Goal: Task Accomplishment & Management: Complete application form

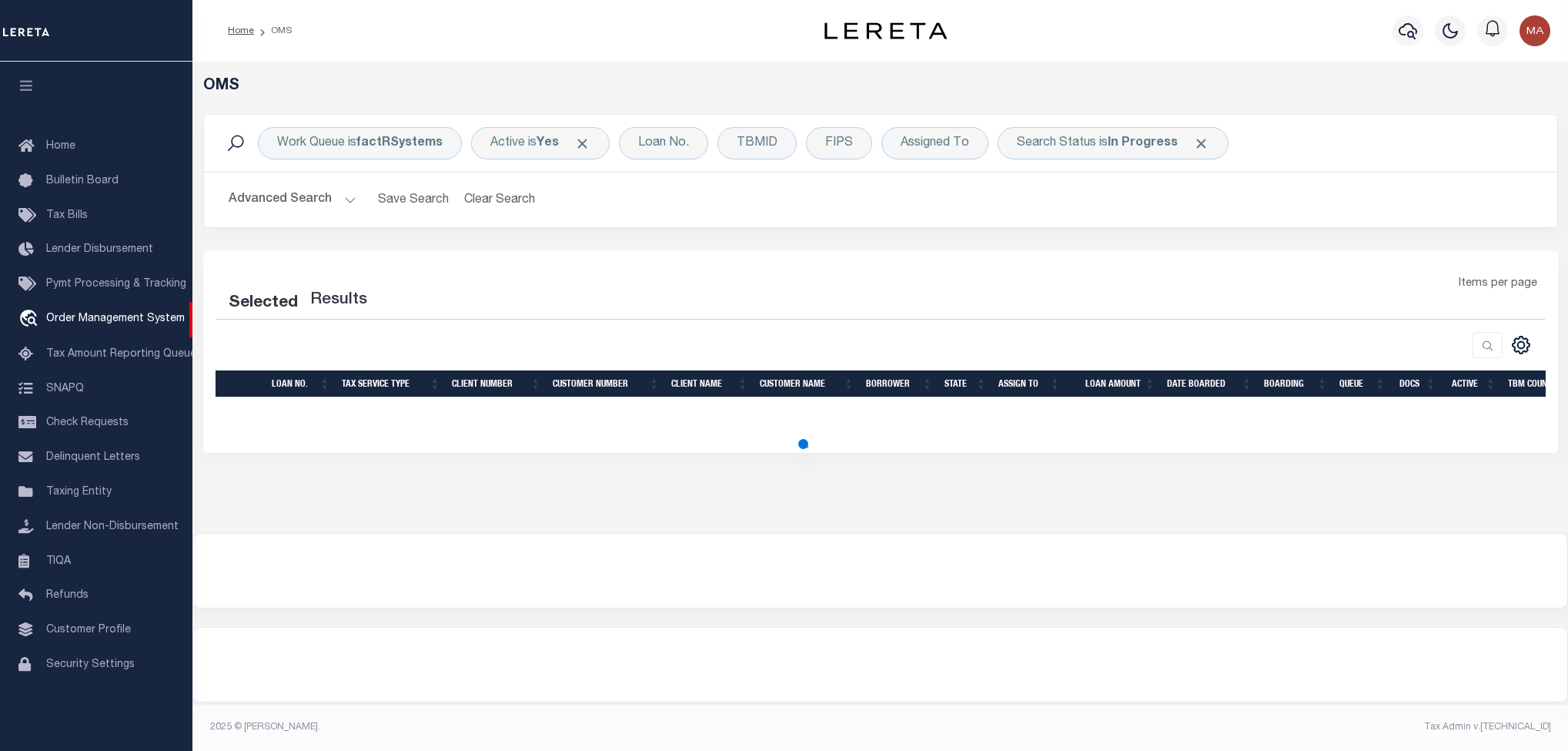
click at [28, 89] on icon "button" at bounding box center [26, 86] width 18 height 14
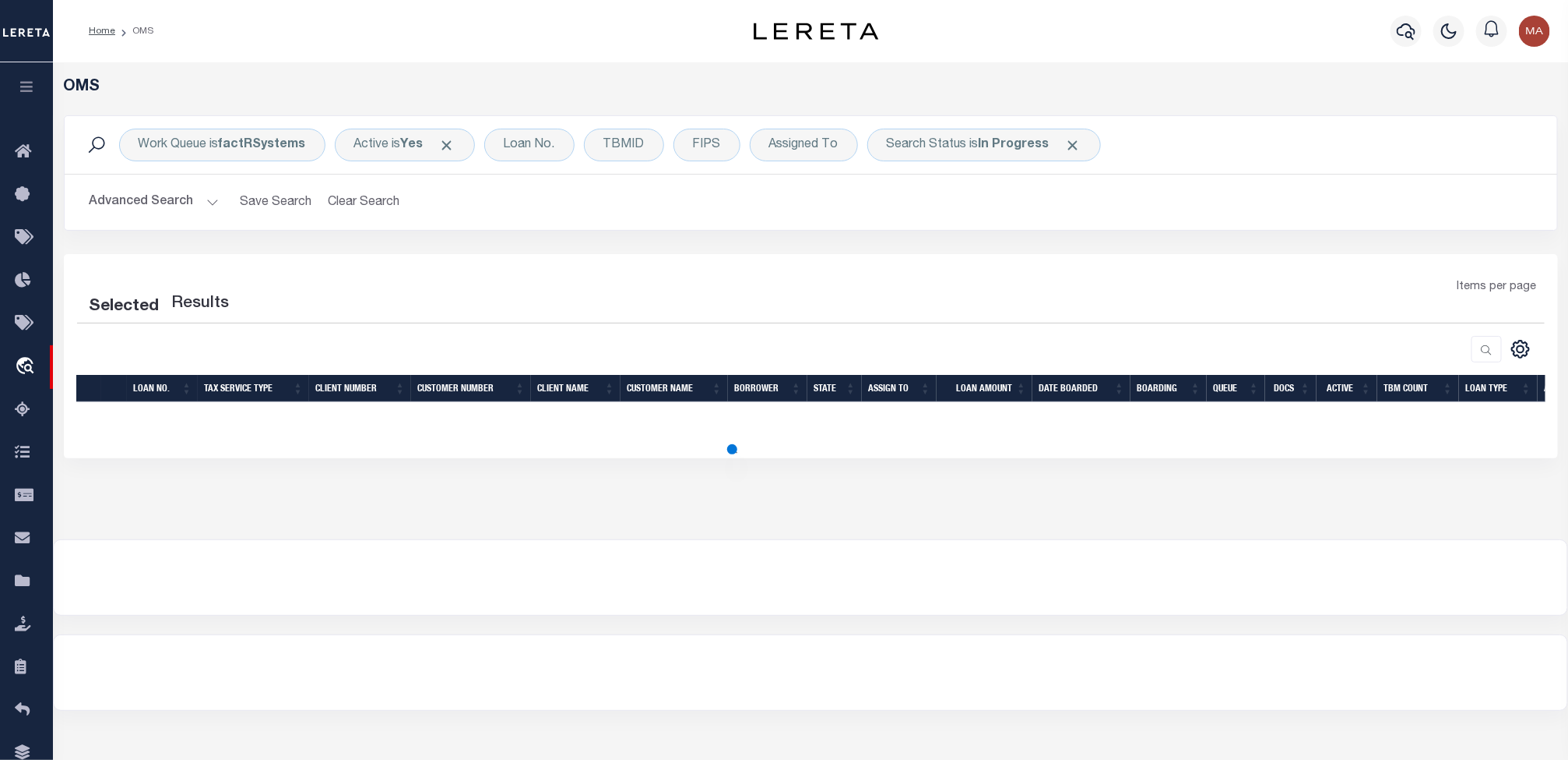
select select "200"
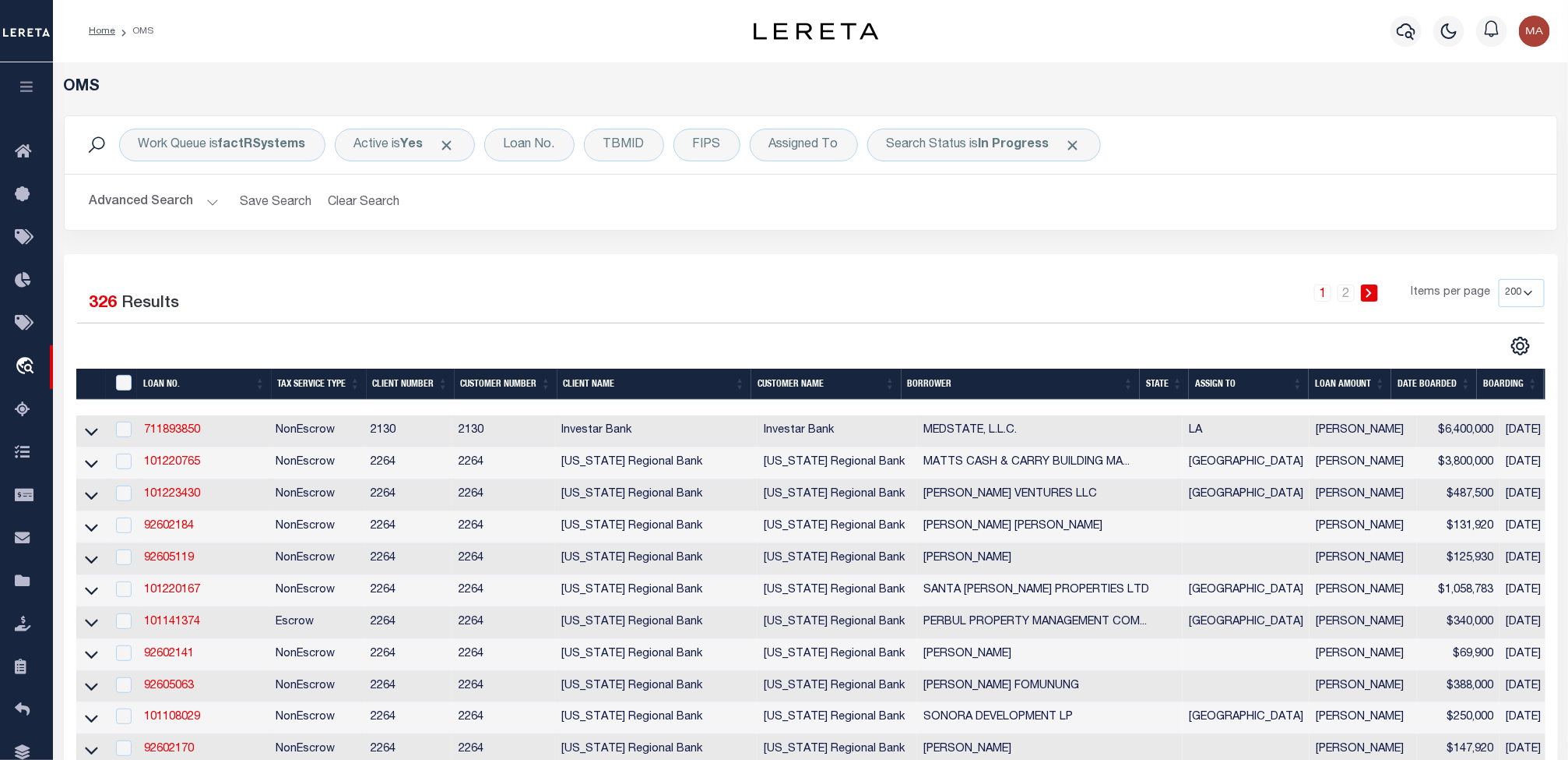
scroll to position [66, 0]
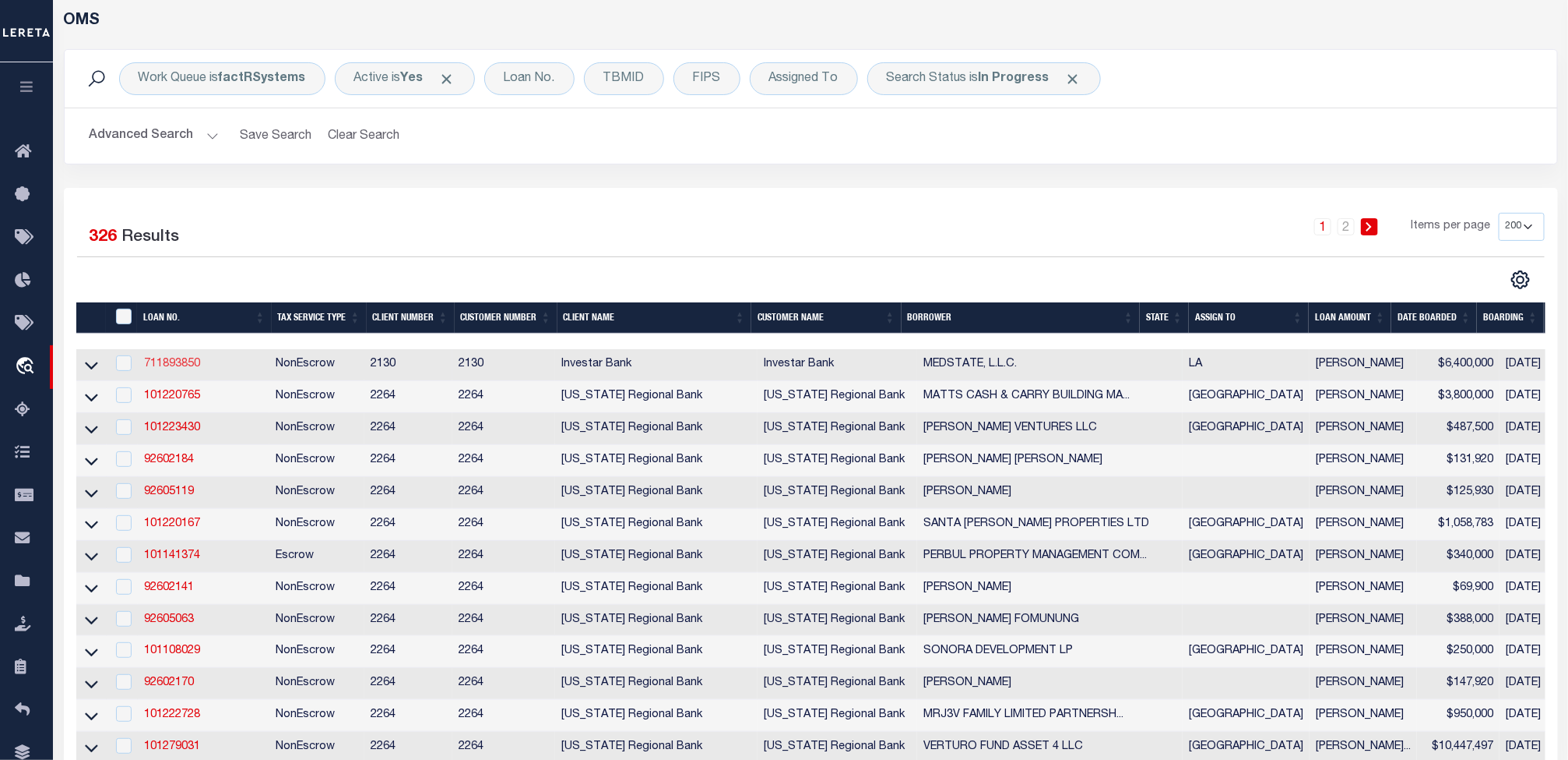
click at [187, 367] on link "711893850" at bounding box center [172, 364] width 56 height 11
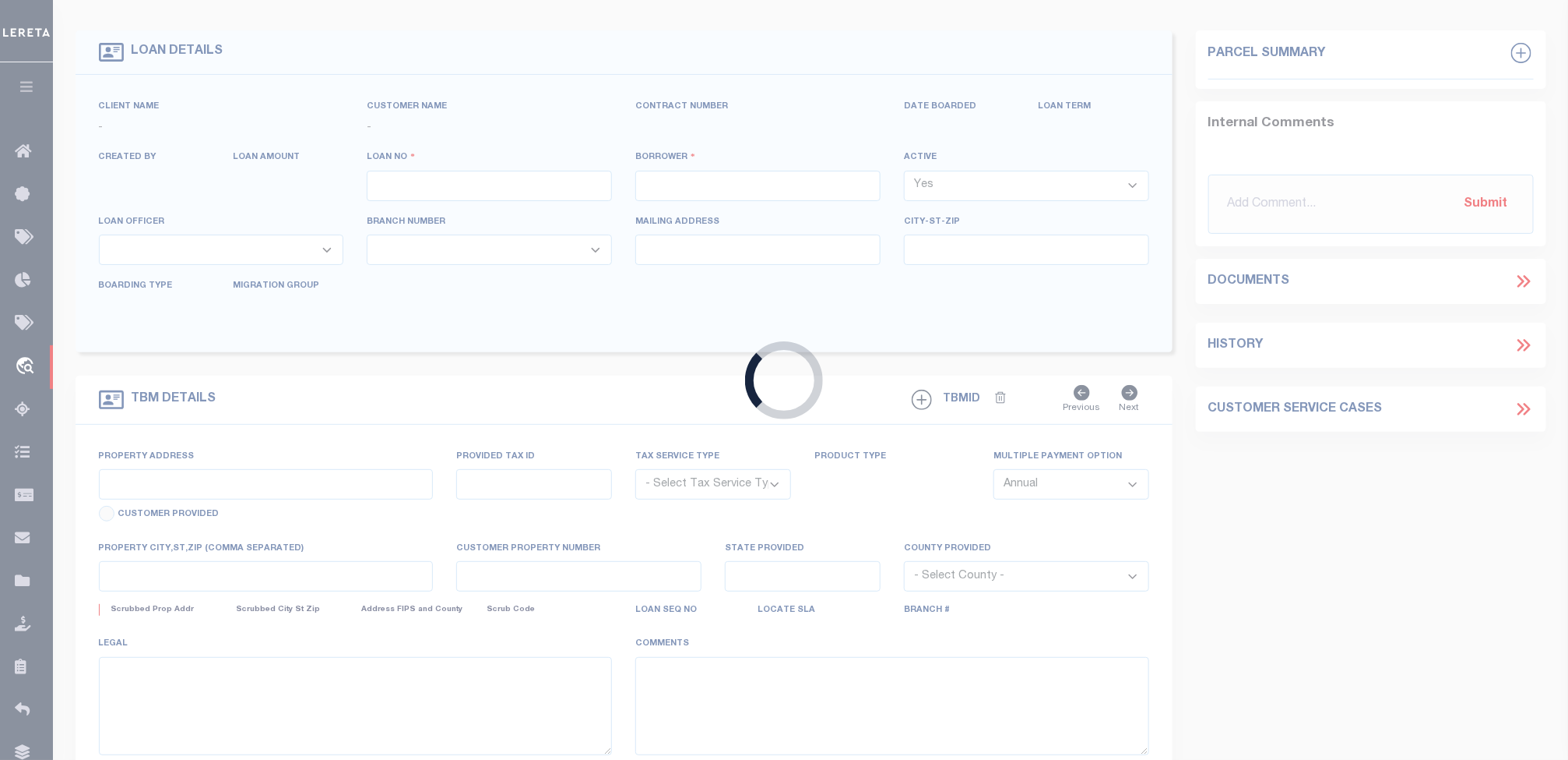
scroll to position [61, 0]
type input "711893850"
type input "MEDSTATE, L.L.C."
select select
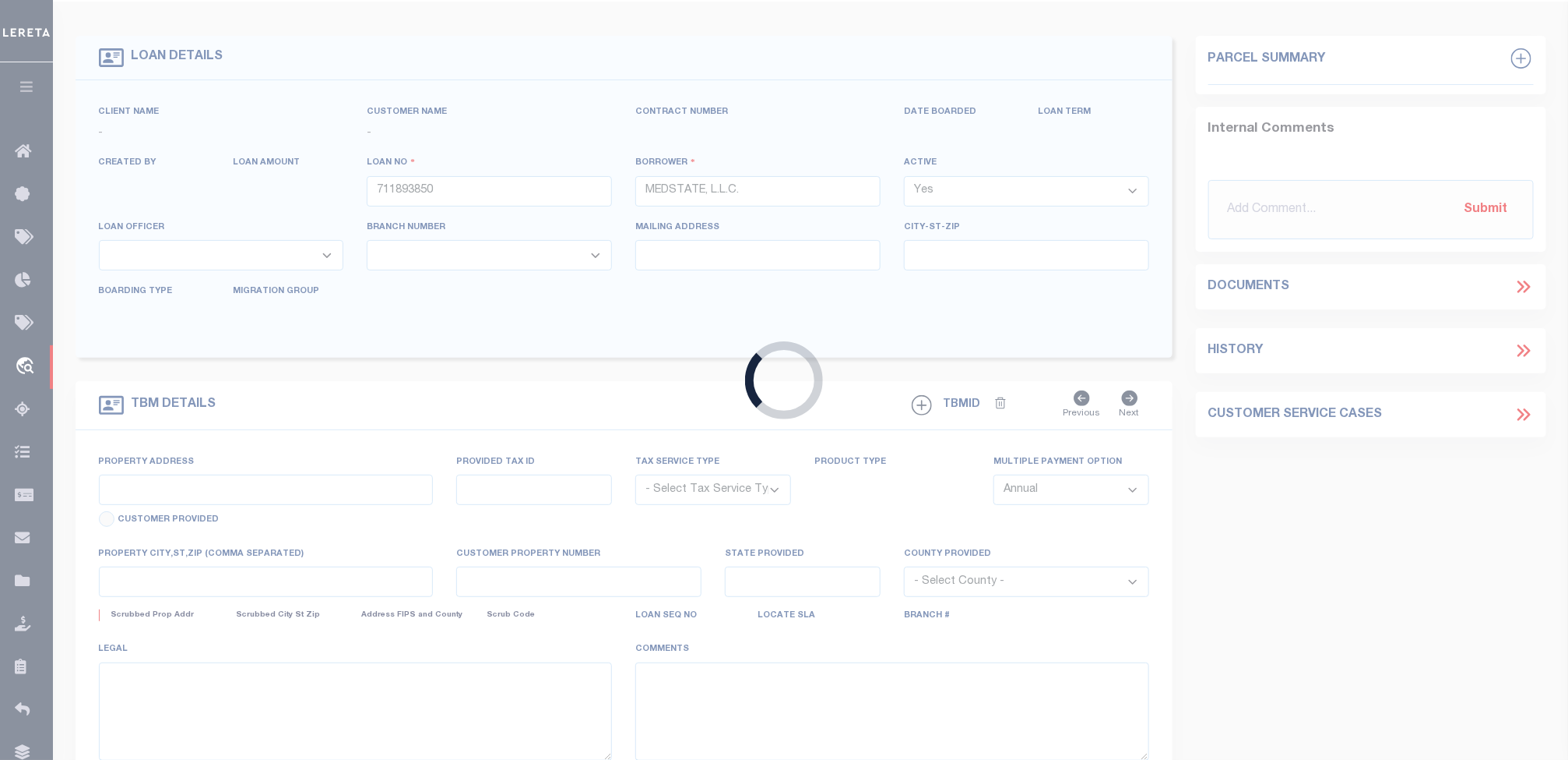
type input "[STREET_ADDRESS][PERSON_NAME] AND 2-X"
type input "[PERSON_NAME] LA 70433"
select select "NonEscrow"
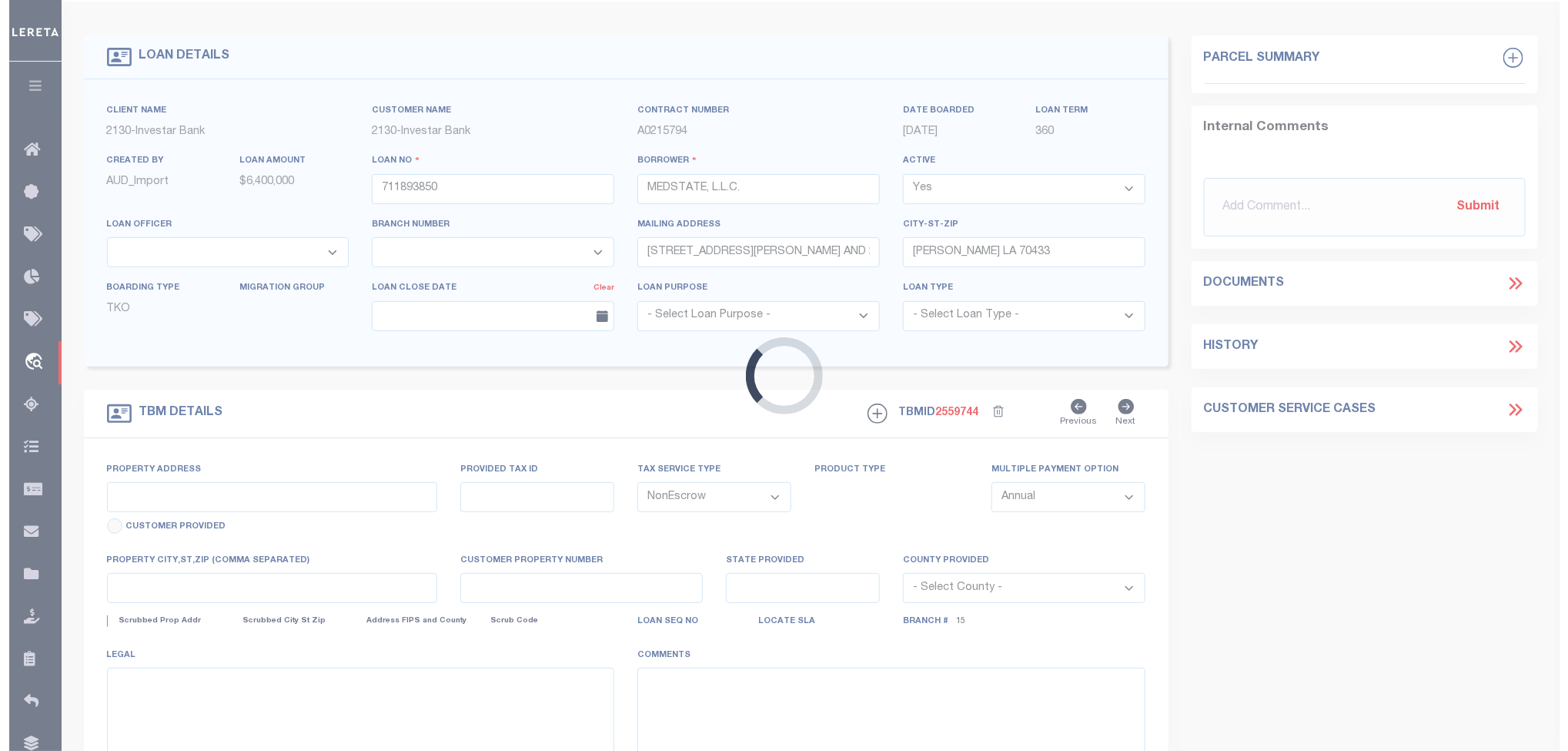
scroll to position [0, 0]
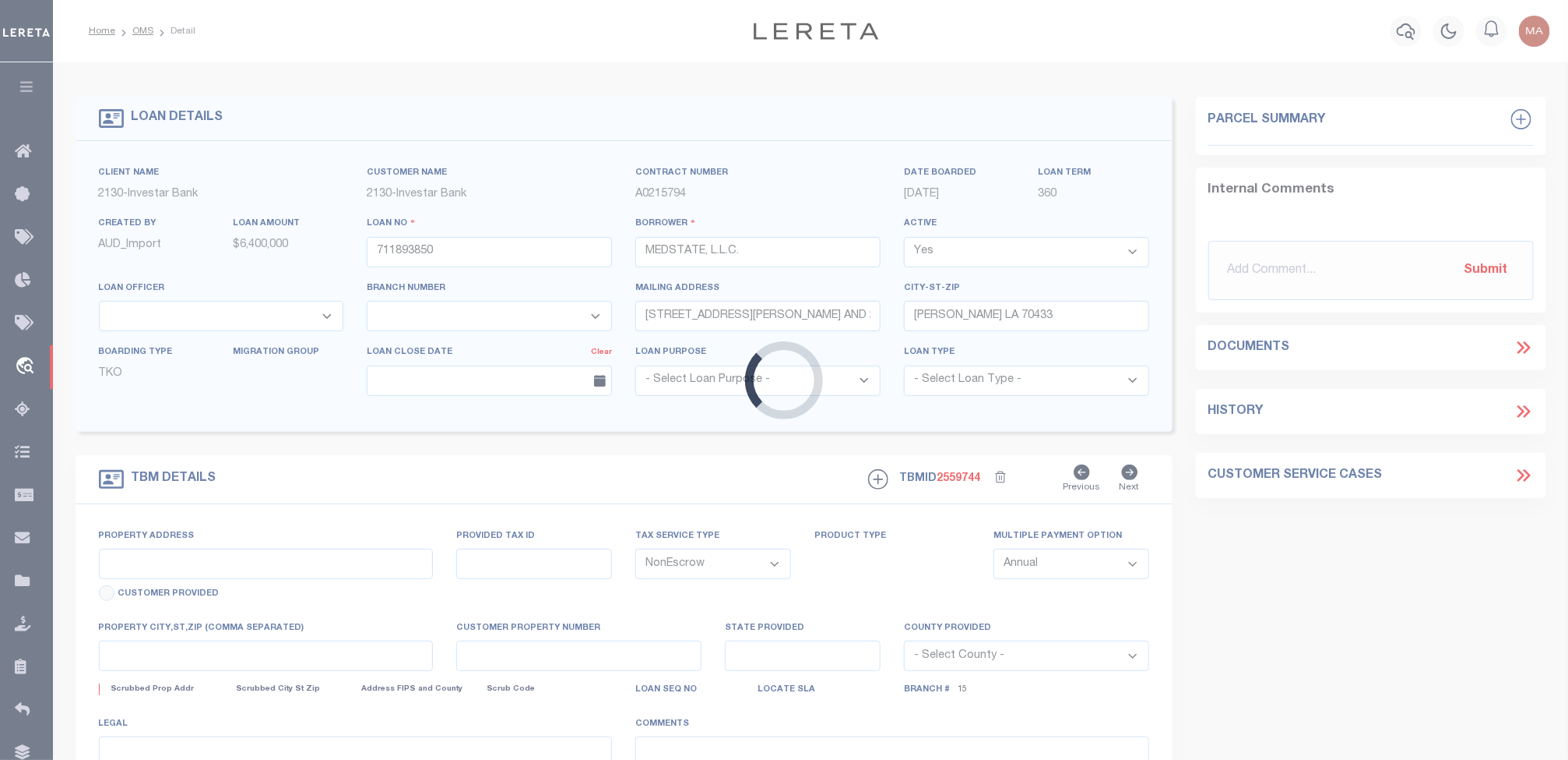
select select "4950"
select select "2464"
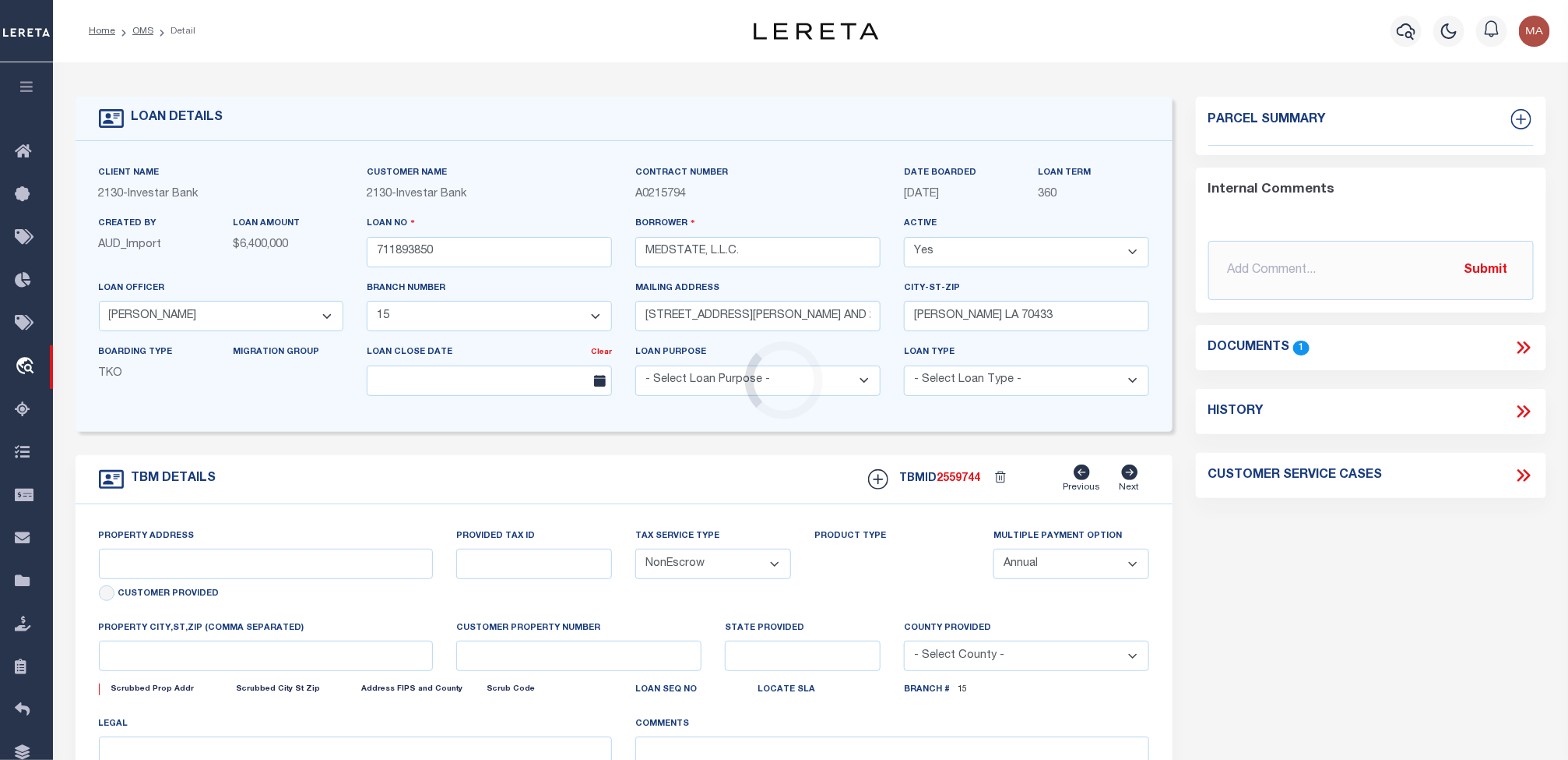
type input "[STREET_ADDRESS][PERSON_NAME] AND 2-X"
type input "1068111276"
select select
type input "[PERSON_NAME] LA 70433"
type input "Eastern"
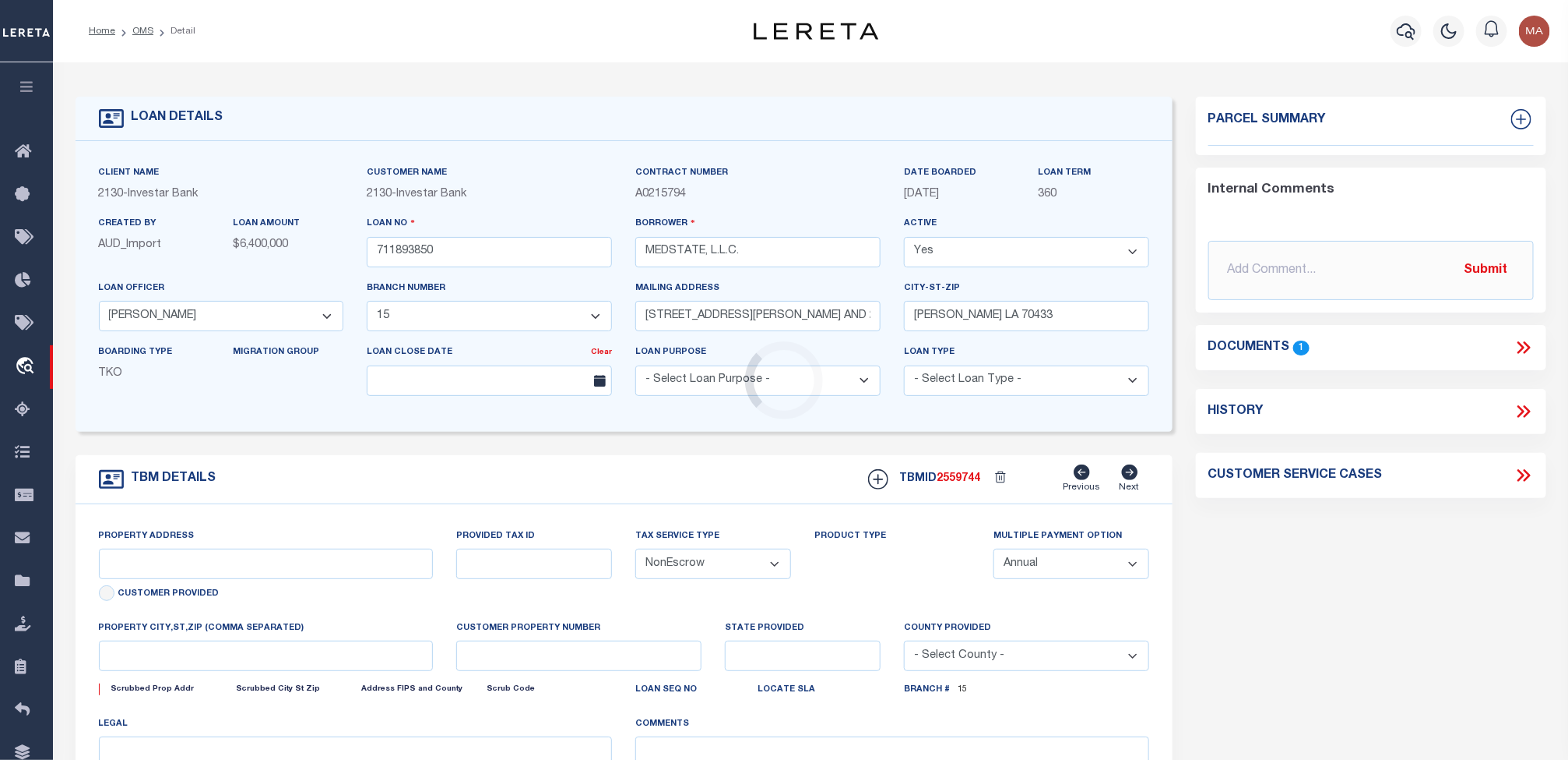
type input "LA"
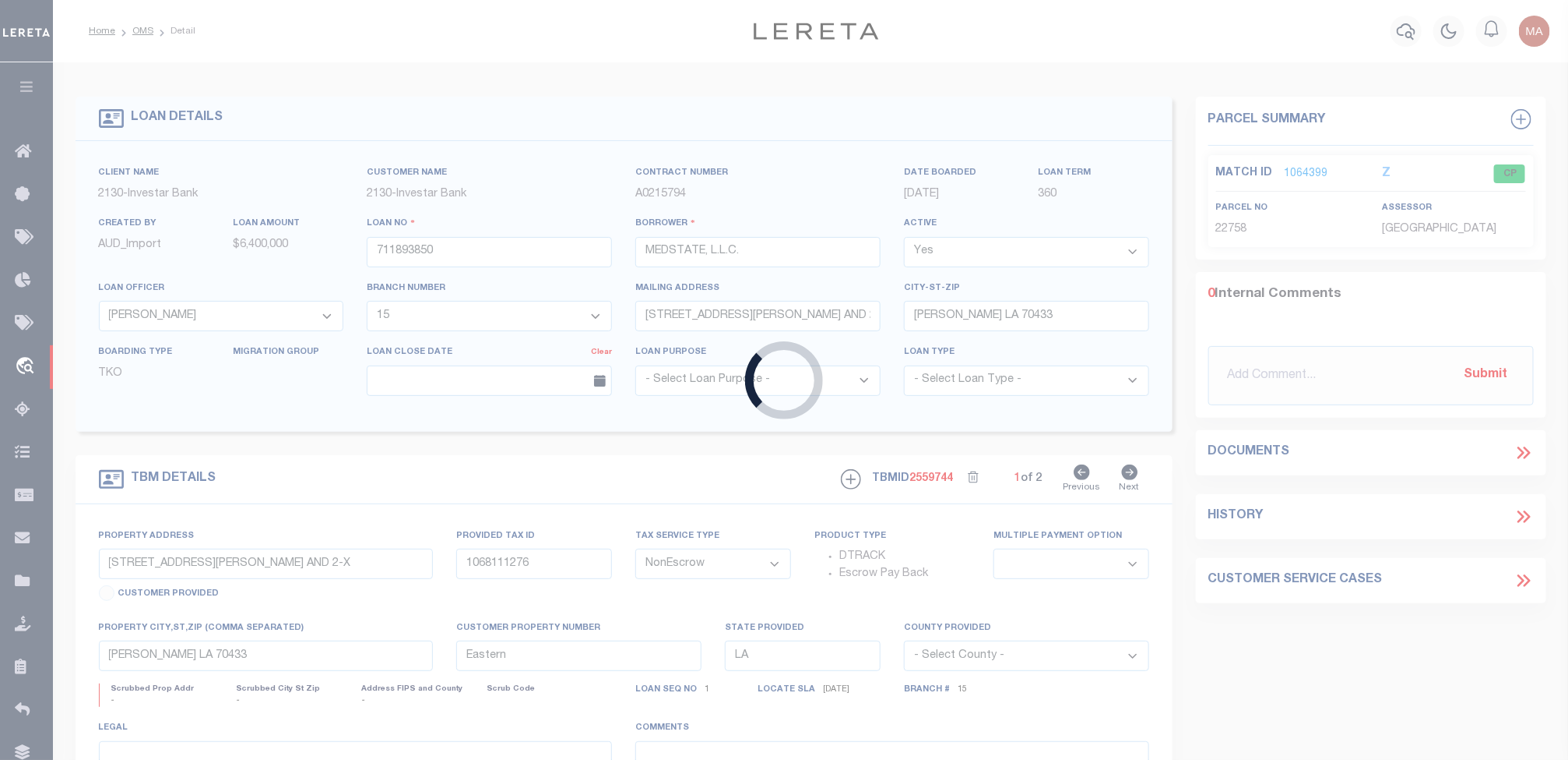
type input "101279031"
type input "VERTURO FUND ASSET 4 LLC"
select select
type input "[STREET_ADDRESS]"
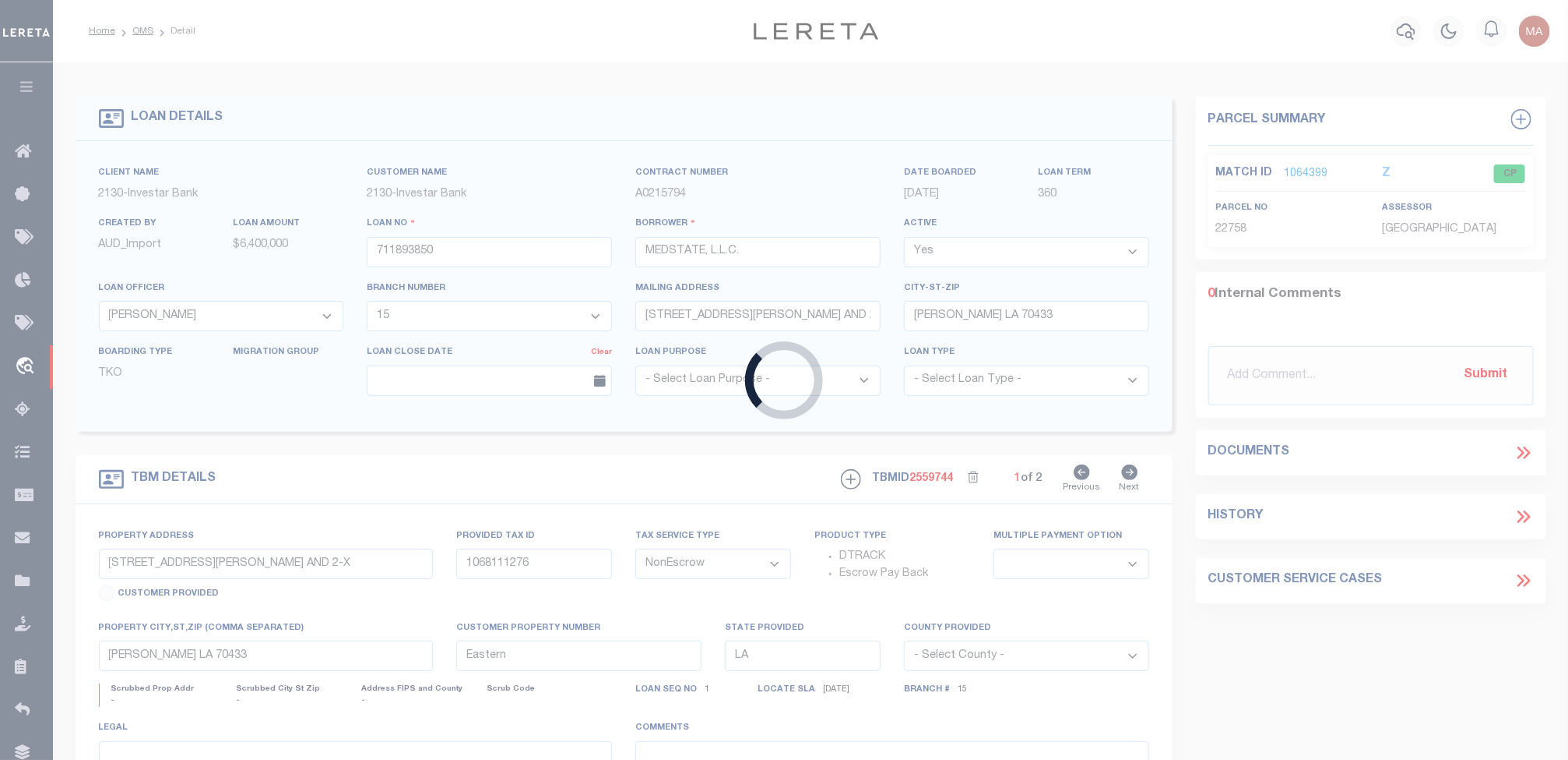
type input "[GEOGRAPHIC_DATA]-0218"
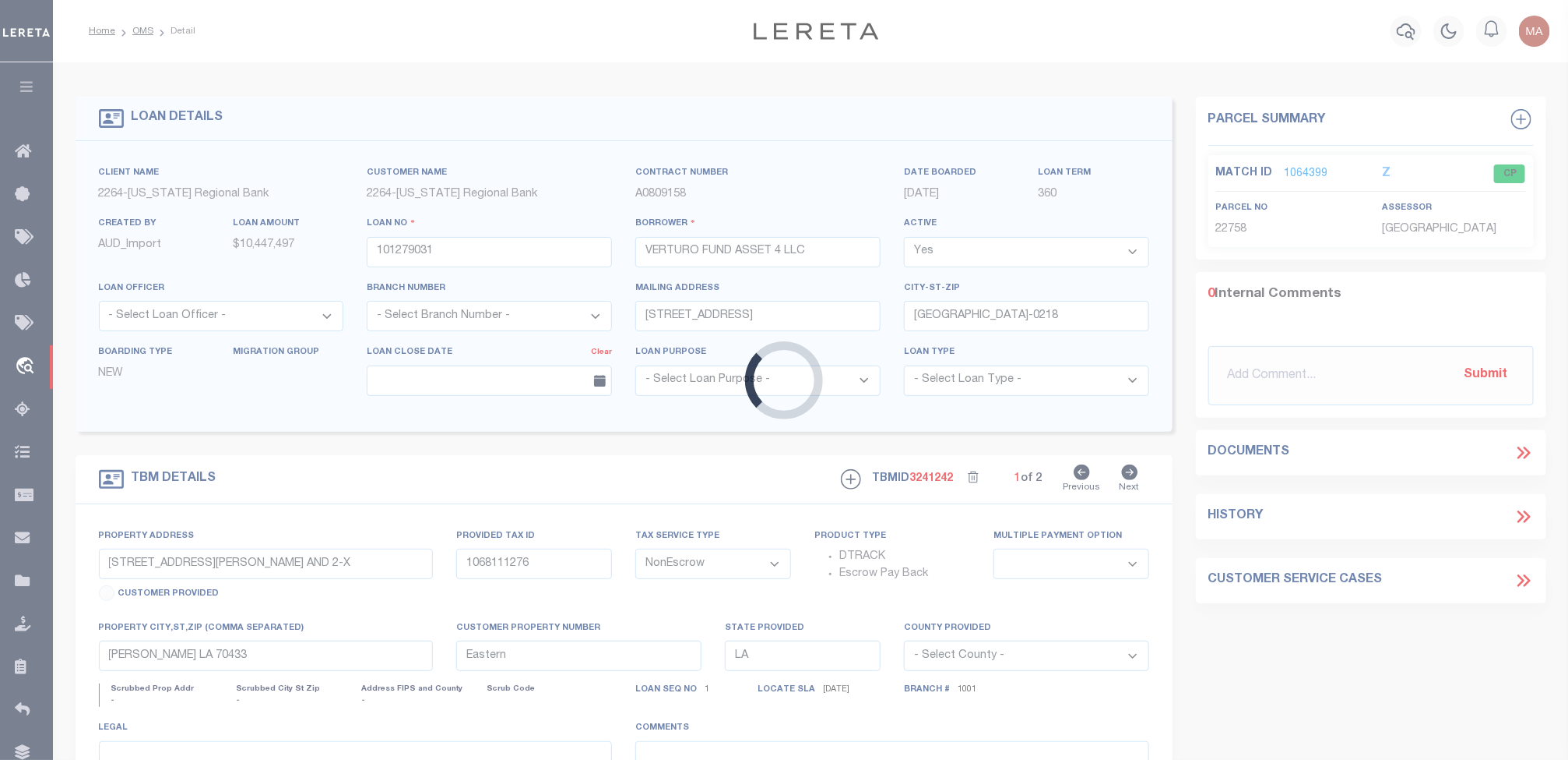
select select "22440"
select select "8144"
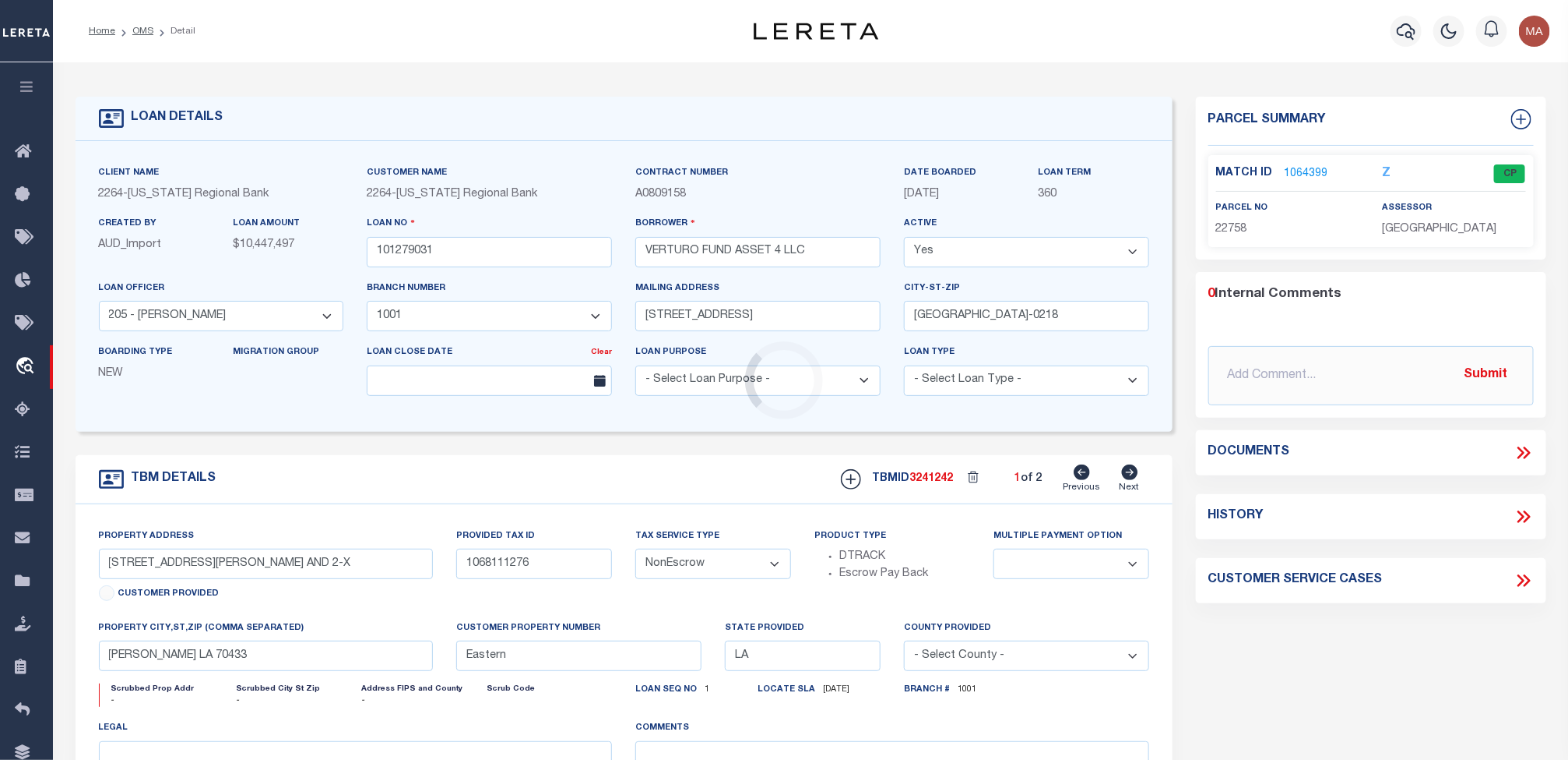
type input "[STREET_ADDRESS]"
type input "2G0210-0000-12000-0-00"
select select
type input "[GEOGRAPHIC_DATA]"
type input "307"
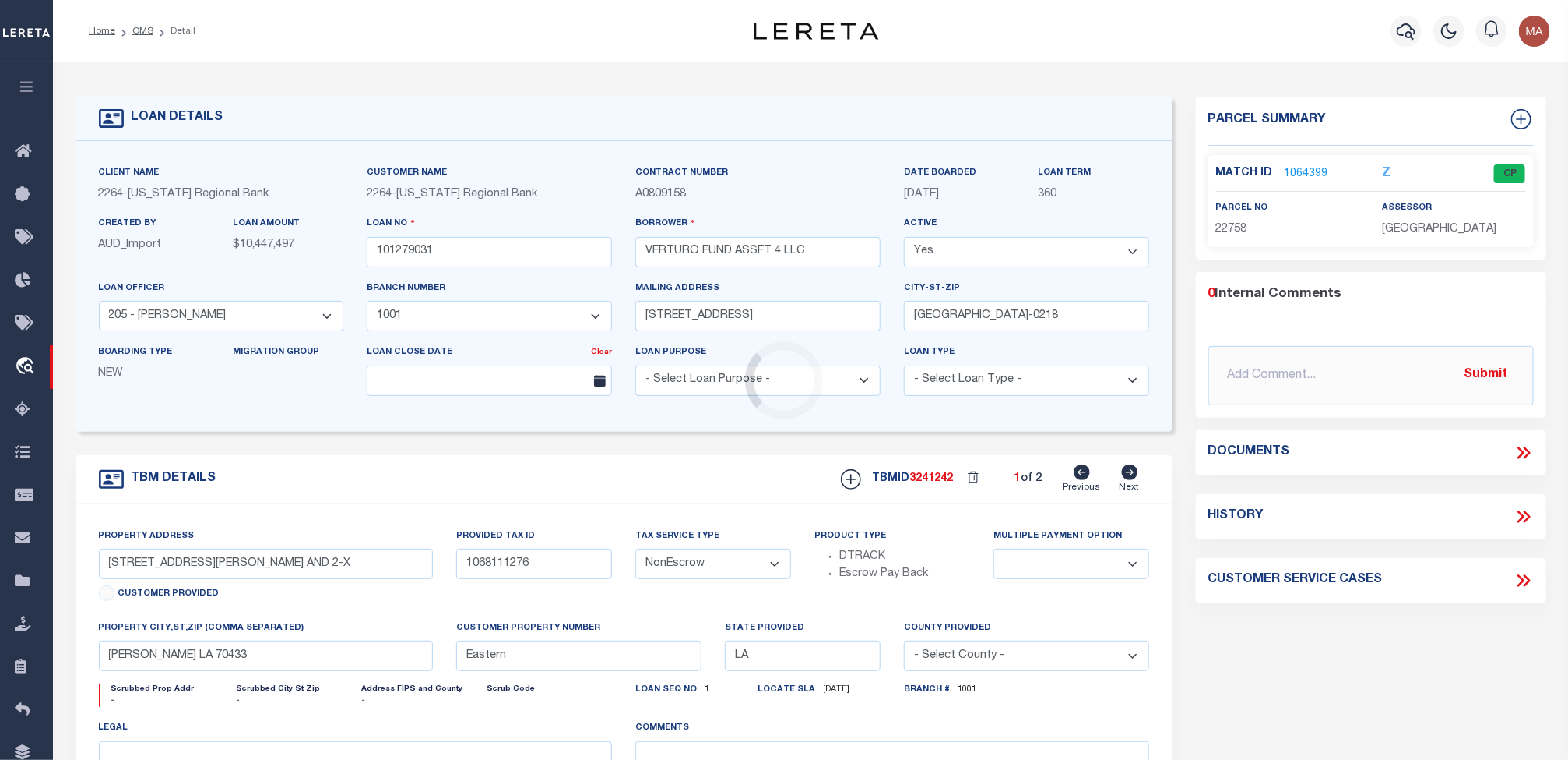
type input "[GEOGRAPHIC_DATA]"
select select
type textarea "1ST LIEN BEING A 4.380 ACRE TRACT OUT, BLK A LOT 1 OF JUST A"
type textarea "Good Afternoon, can someone assist with this loan, as per [PERSON_NAME] Assista…"
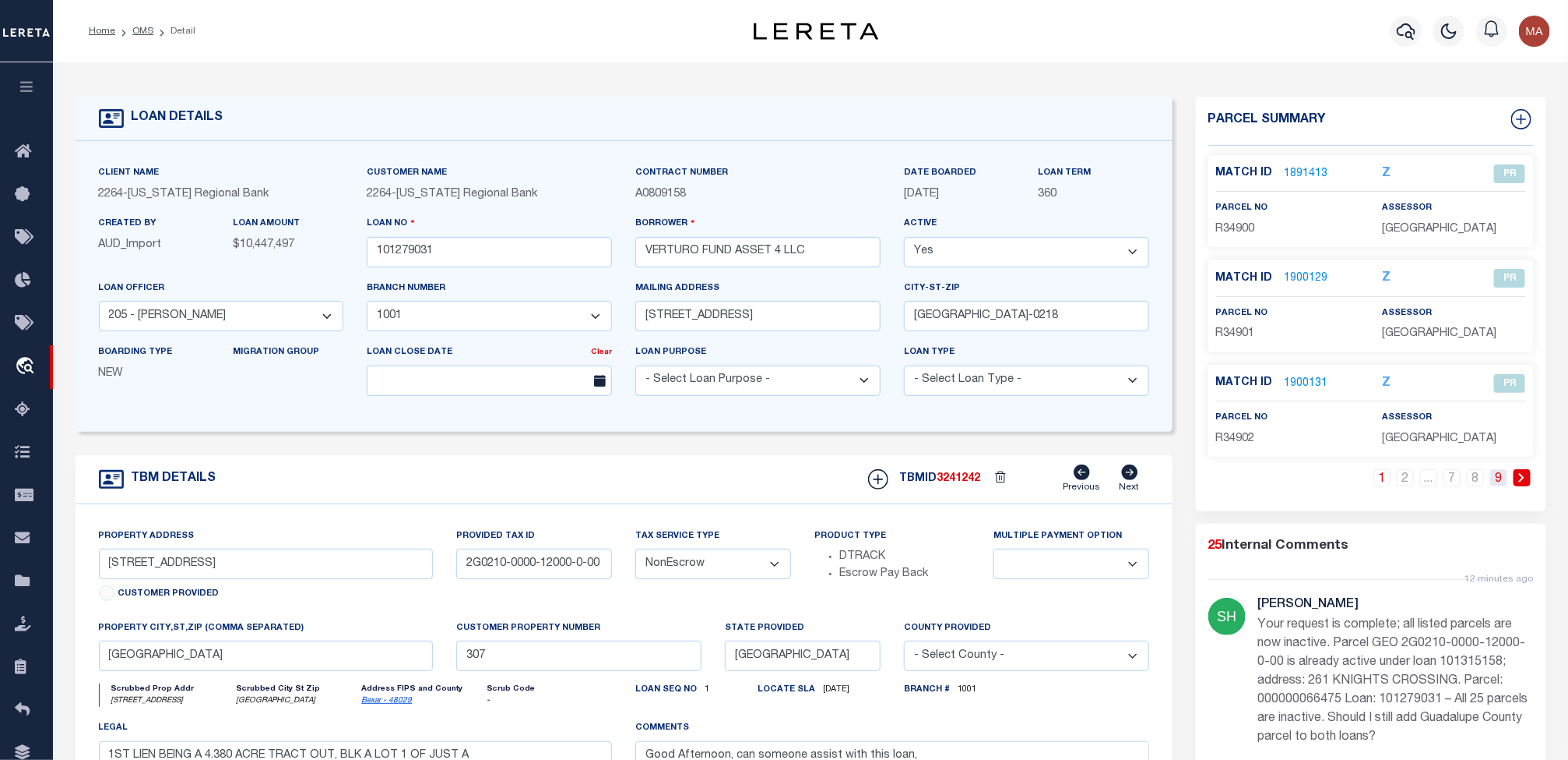
click at [1496, 482] on link "9" at bounding box center [1499, 478] width 17 height 17
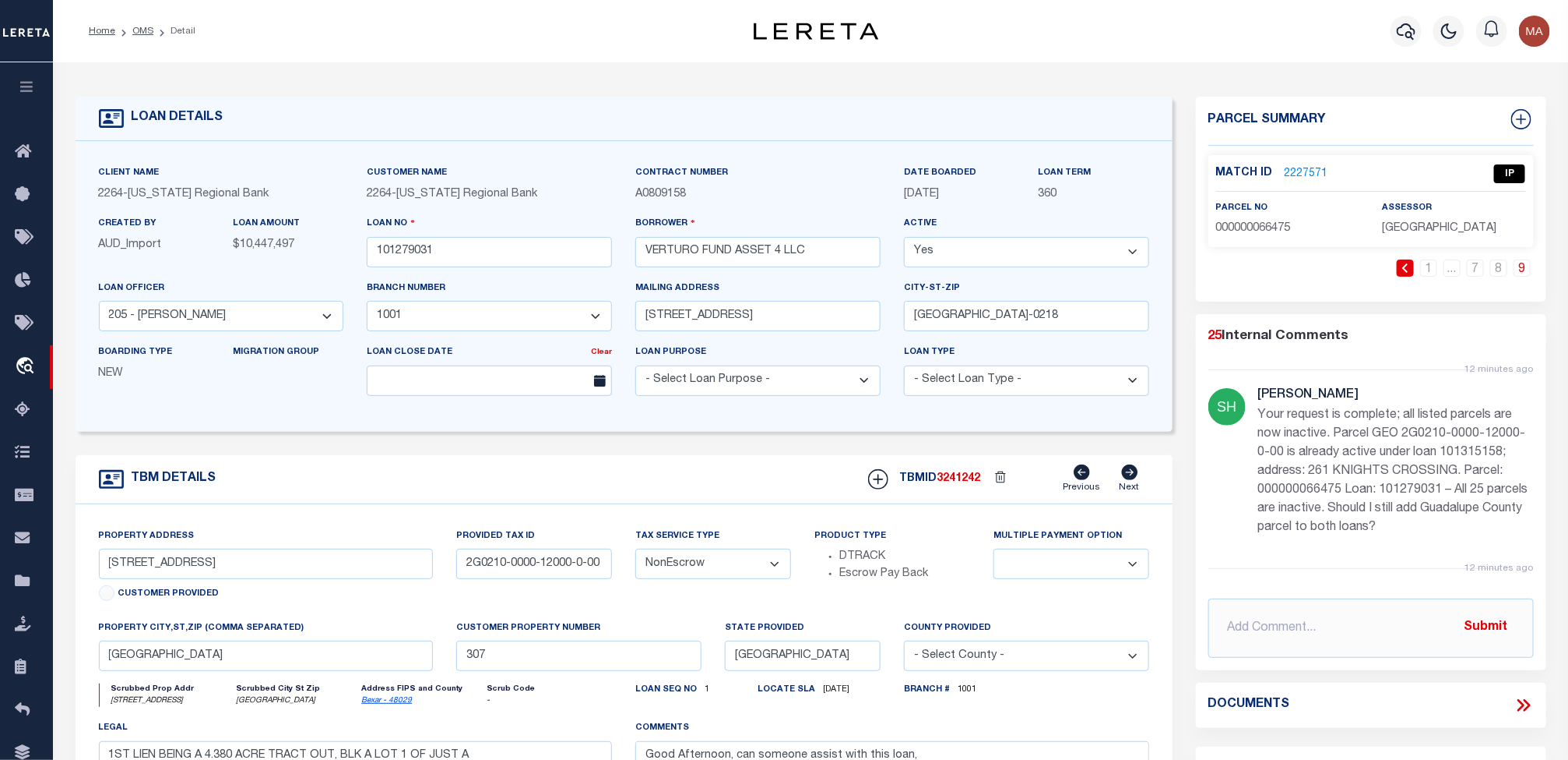
click at [1304, 170] on link "2227571" at bounding box center [1306, 174] width 43 height 17
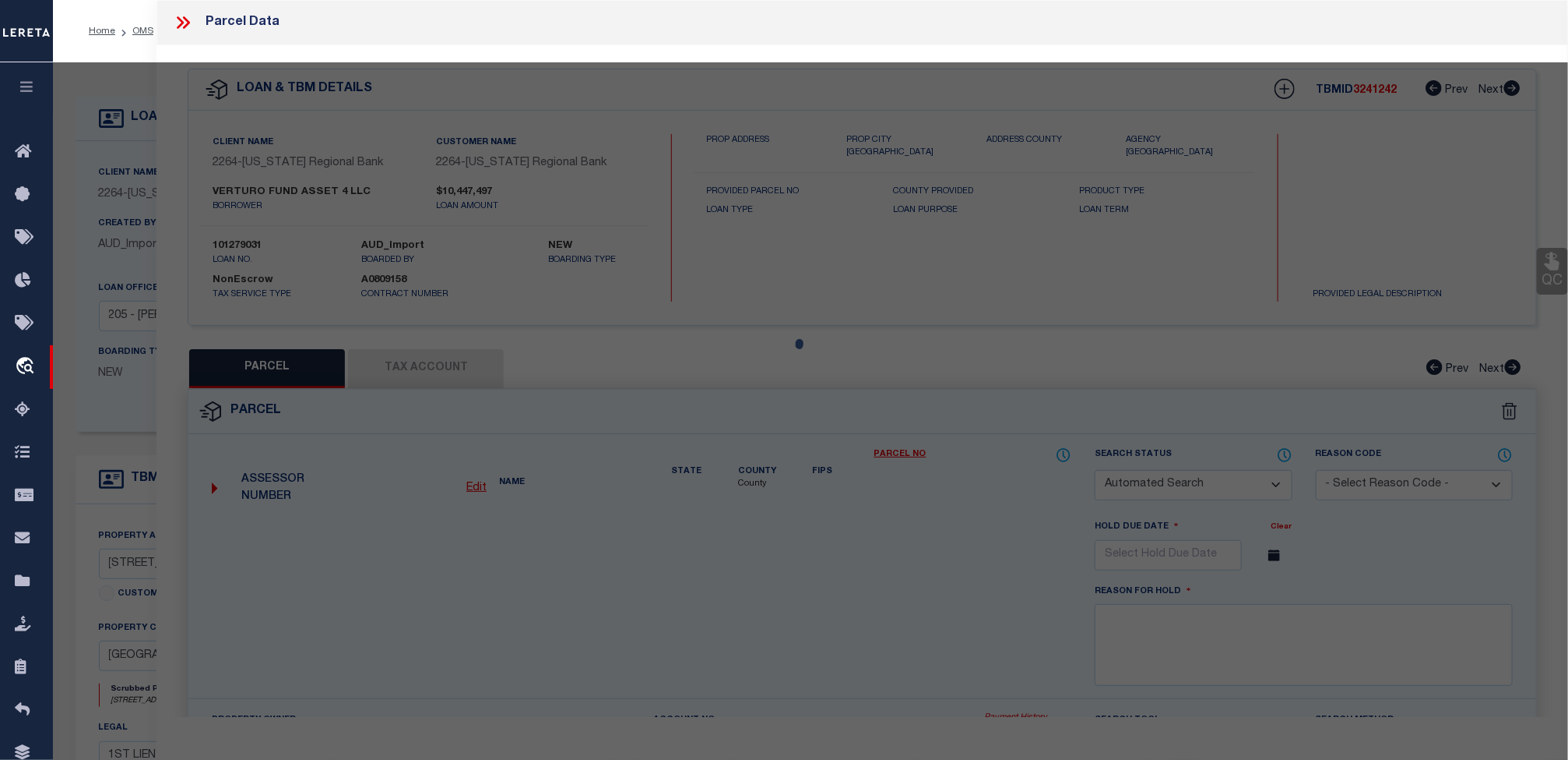
checkbox input "false"
select select "IP"
type input "VERTURO LAND ASSET 4 LLC"
select select "AGW"
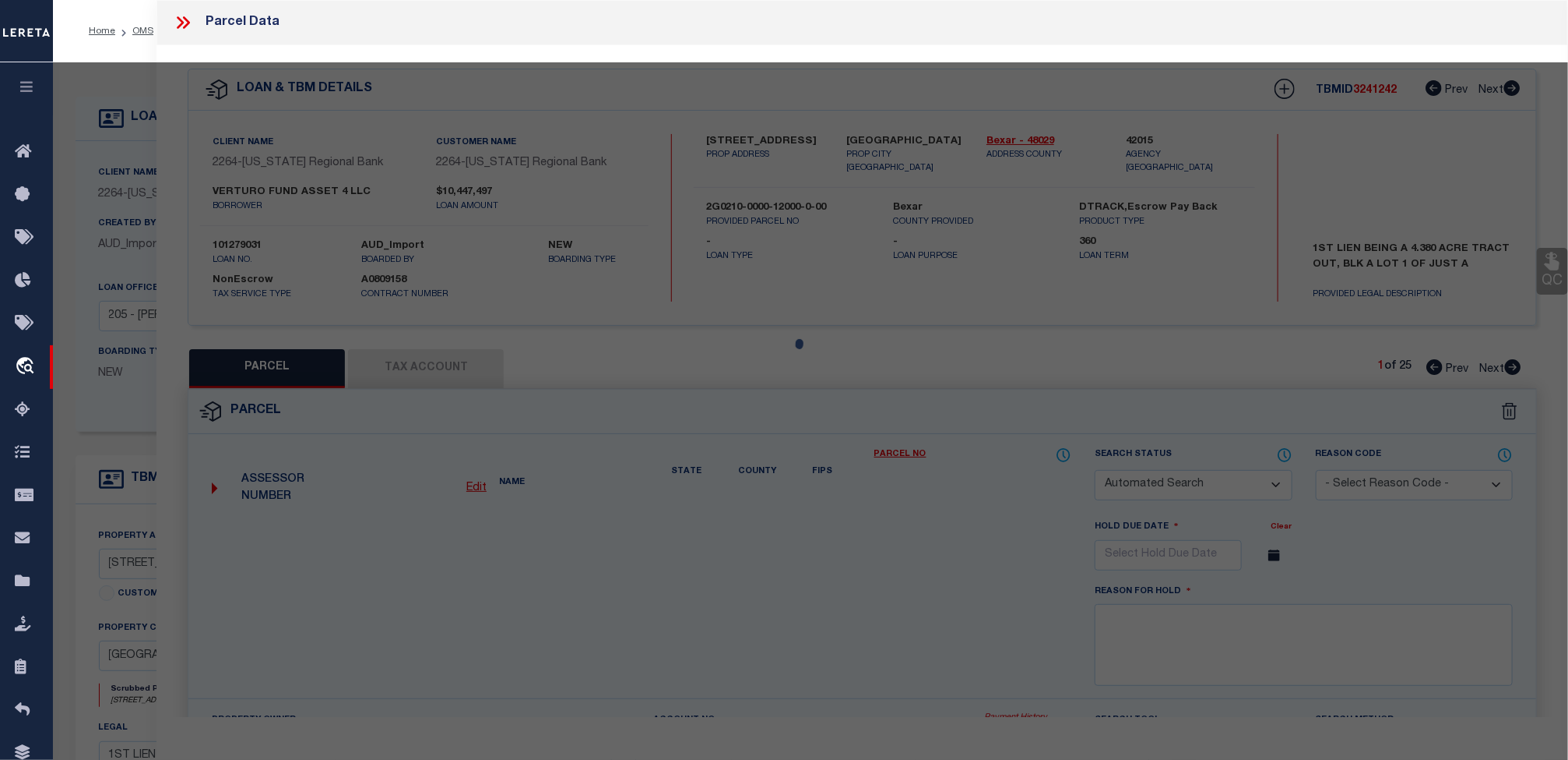
select select "LEG"
type input "261 KNIGHTS CROSSING"
type input "CIBOLO, [GEOGRAPHIC_DATA], 78108"
type textarea "JUST A CLOSET CIBOLO LOT 1 BLK A 4.376 ACS AKA ABS: 210 SUR: [PERSON_NAME]"
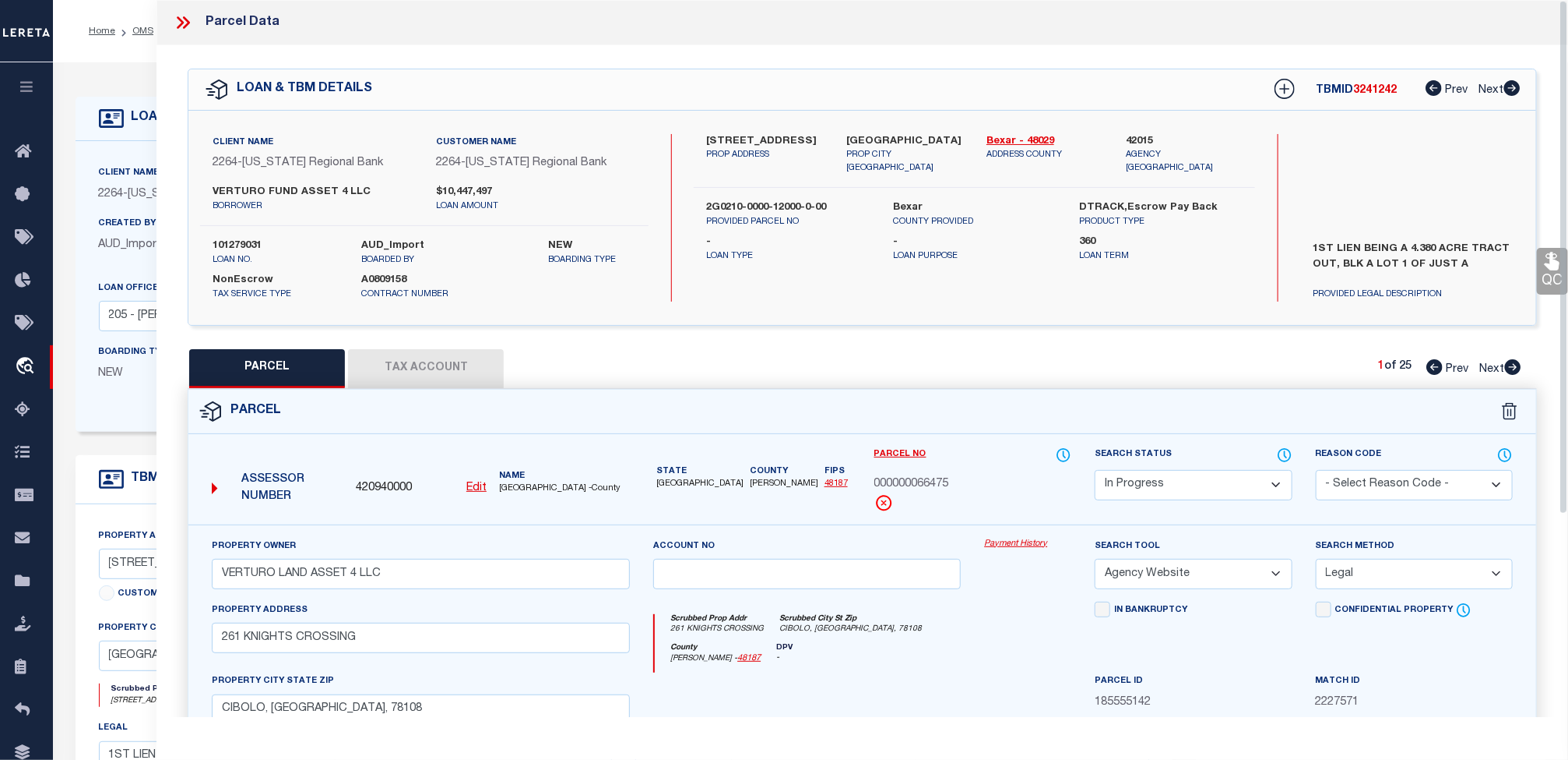
click at [475, 363] on button "Tax Account" at bounding box center [426, 368] width 156 height 39
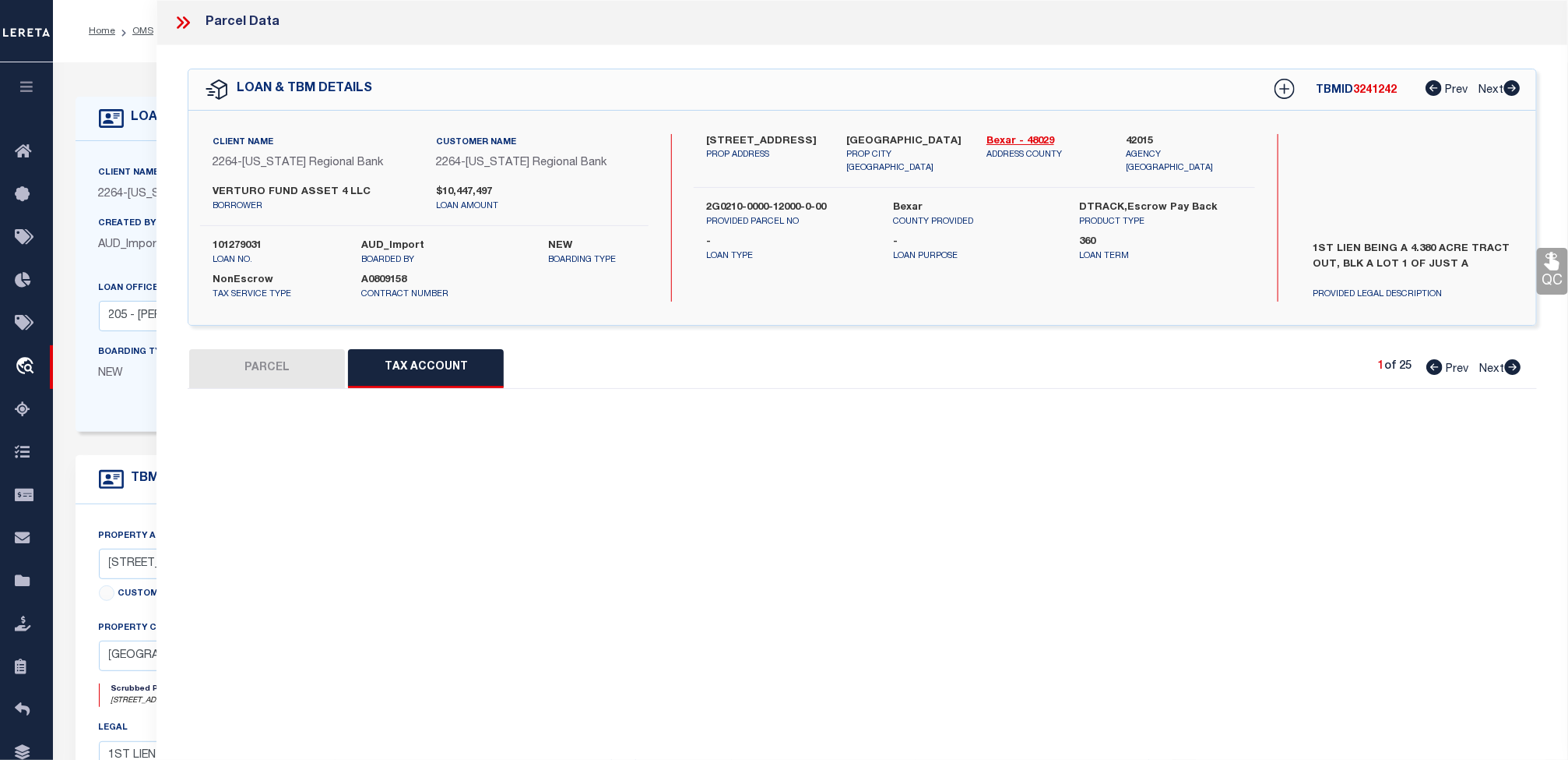
select select "100"
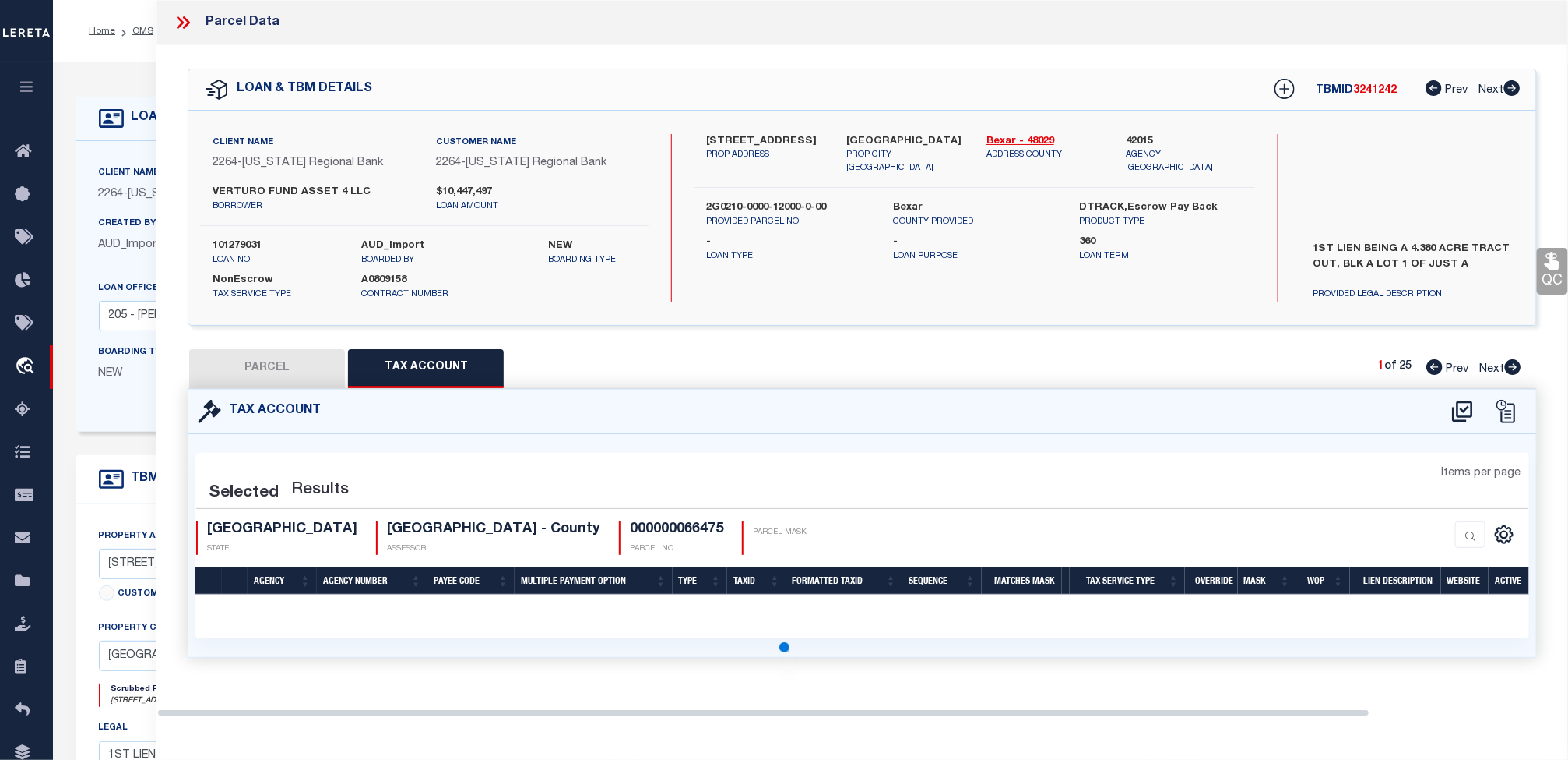
select select "100"
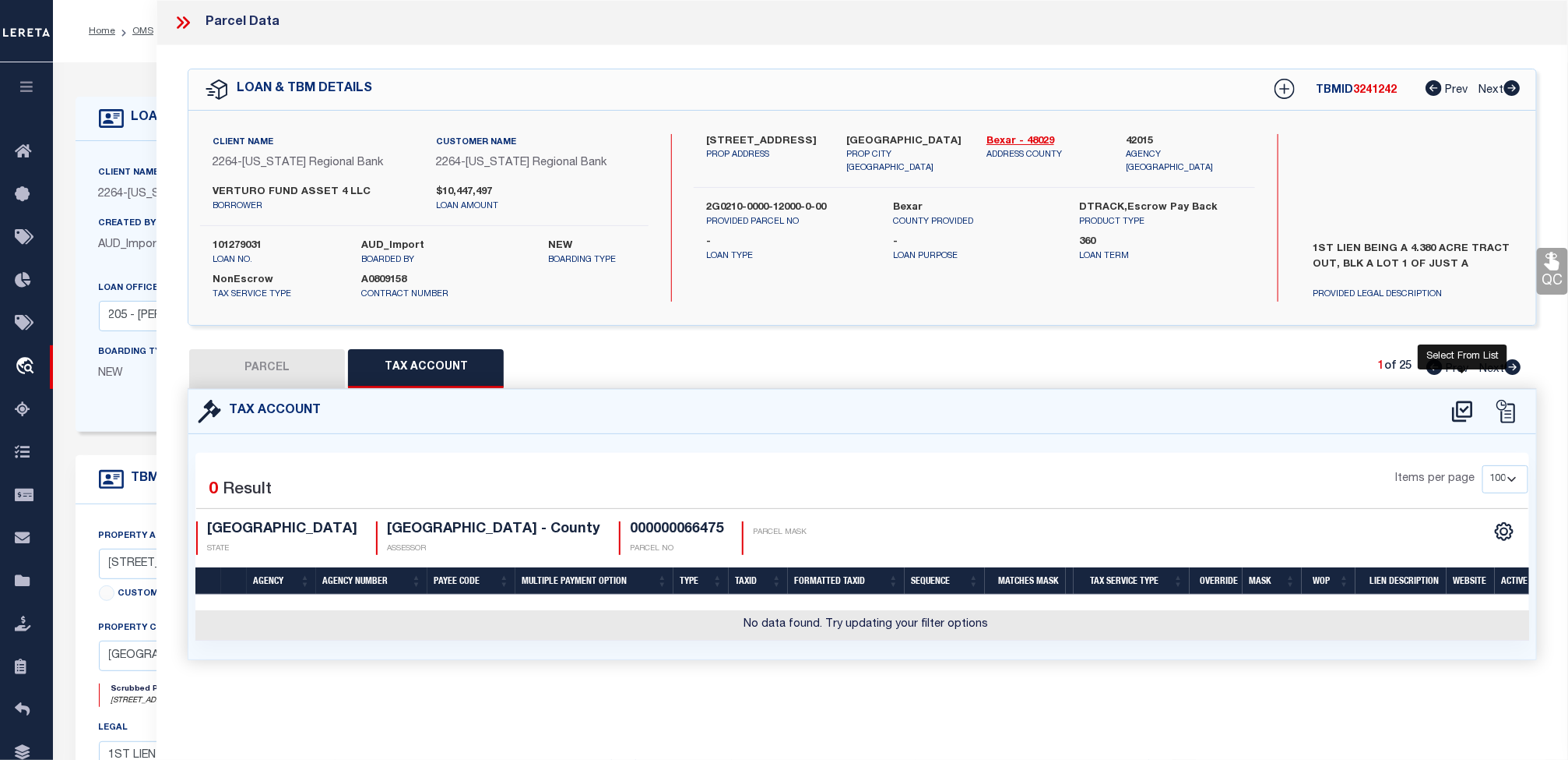
click at [1456, 412] on icon at bounding box center [1462, 412] width 26 height 25
select select "100"
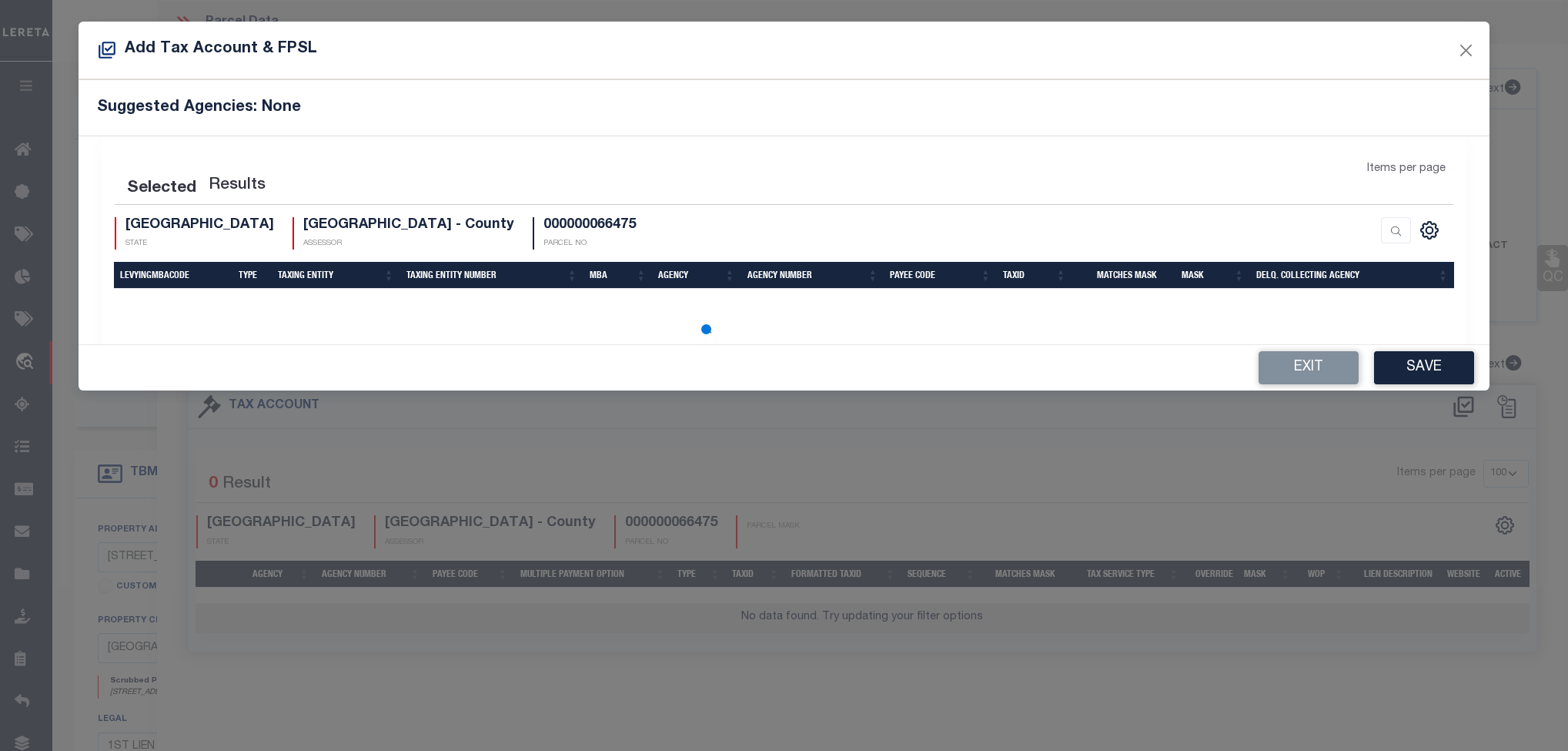
select select "100"
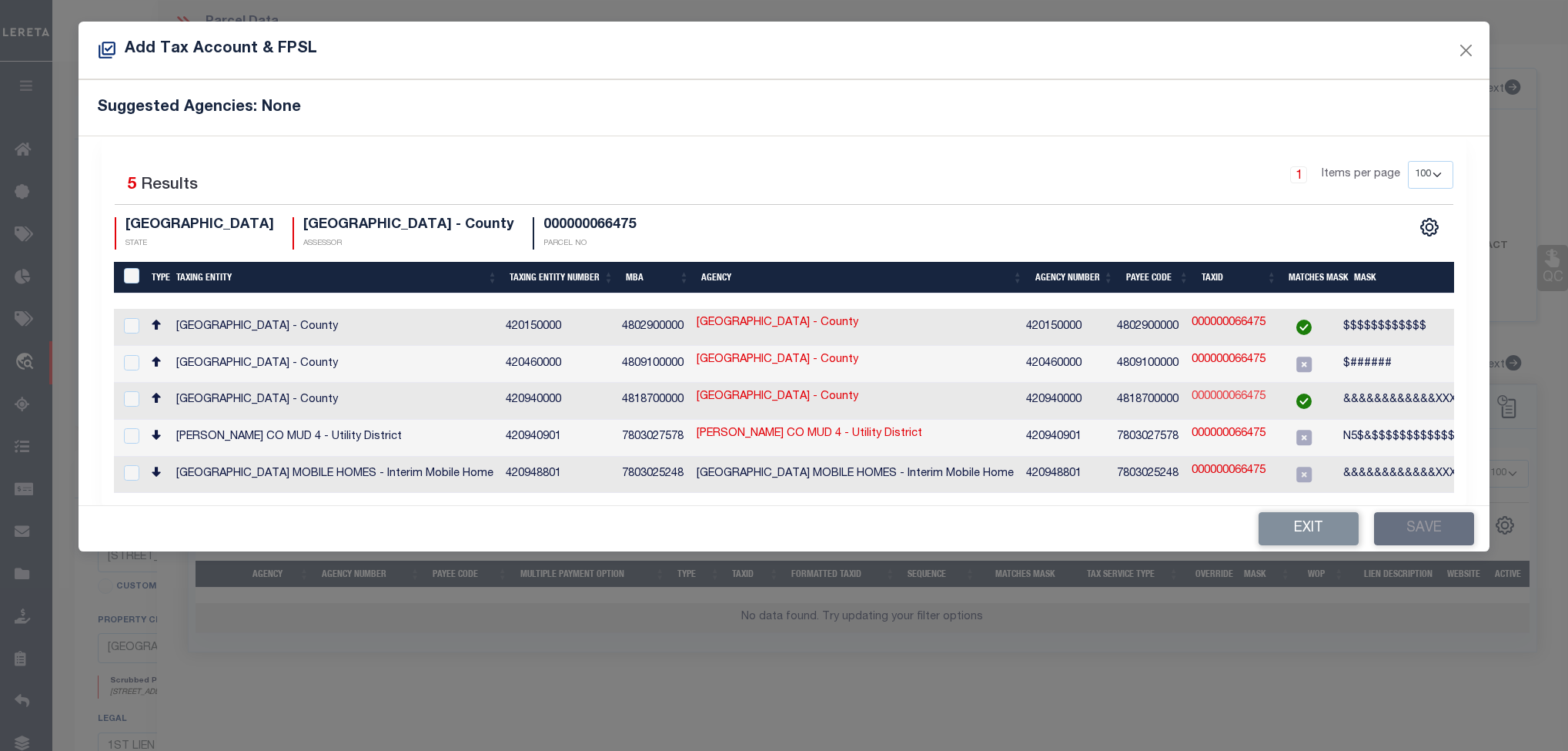
click at [1242, 396] on link "000000066475" at bounding box center [1228, 397] width 74 height 17
type input "000000066475"
type textarea "&&&&&&&&&&&&XXX###"
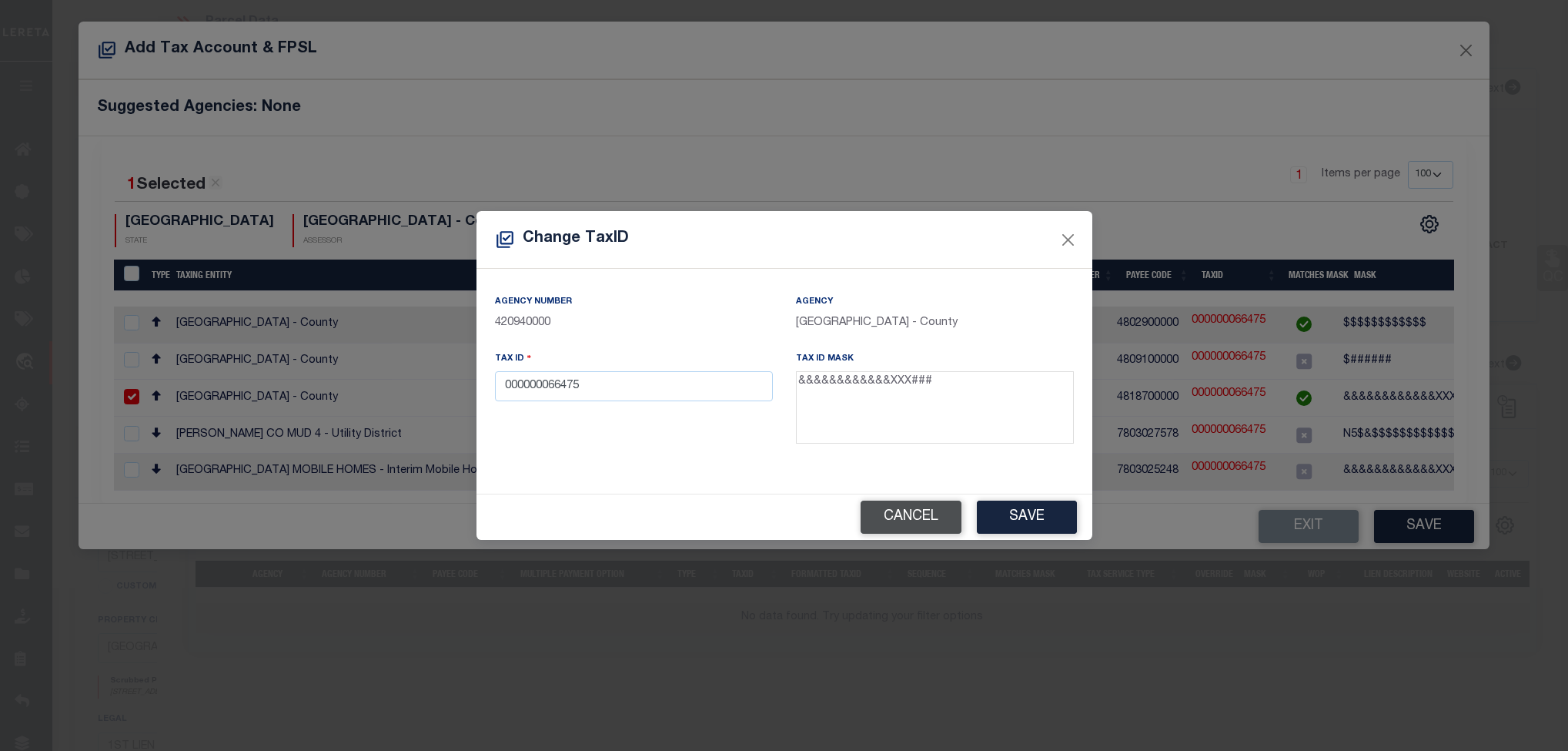
click at [932, 517] on button "Cancel" at bounding box center [911, 517] width 100 height 33
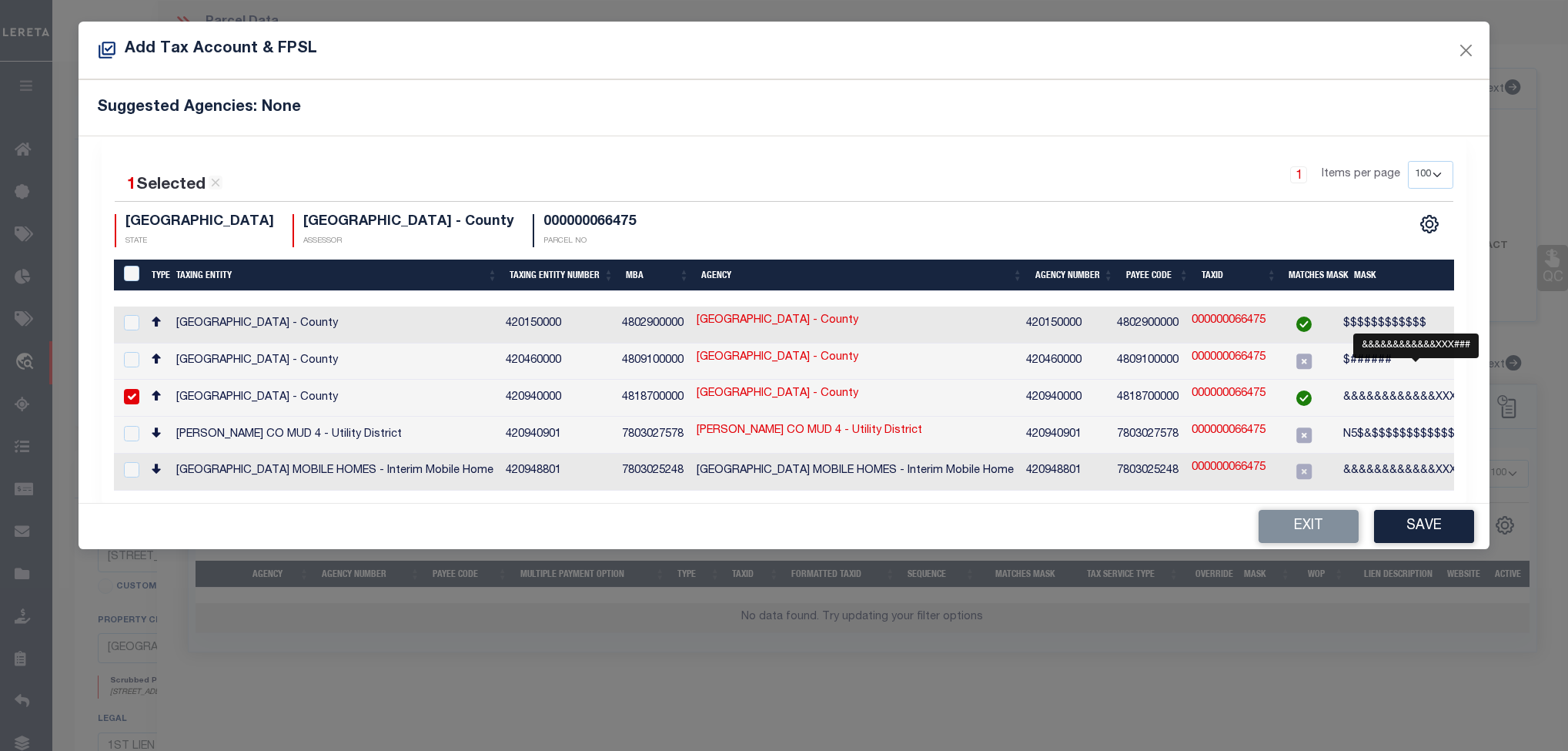
click at [1363, 393] on span "&&&&&&&&&&&&XXX###" at bounding box center [1411, 397] width 134 height 11
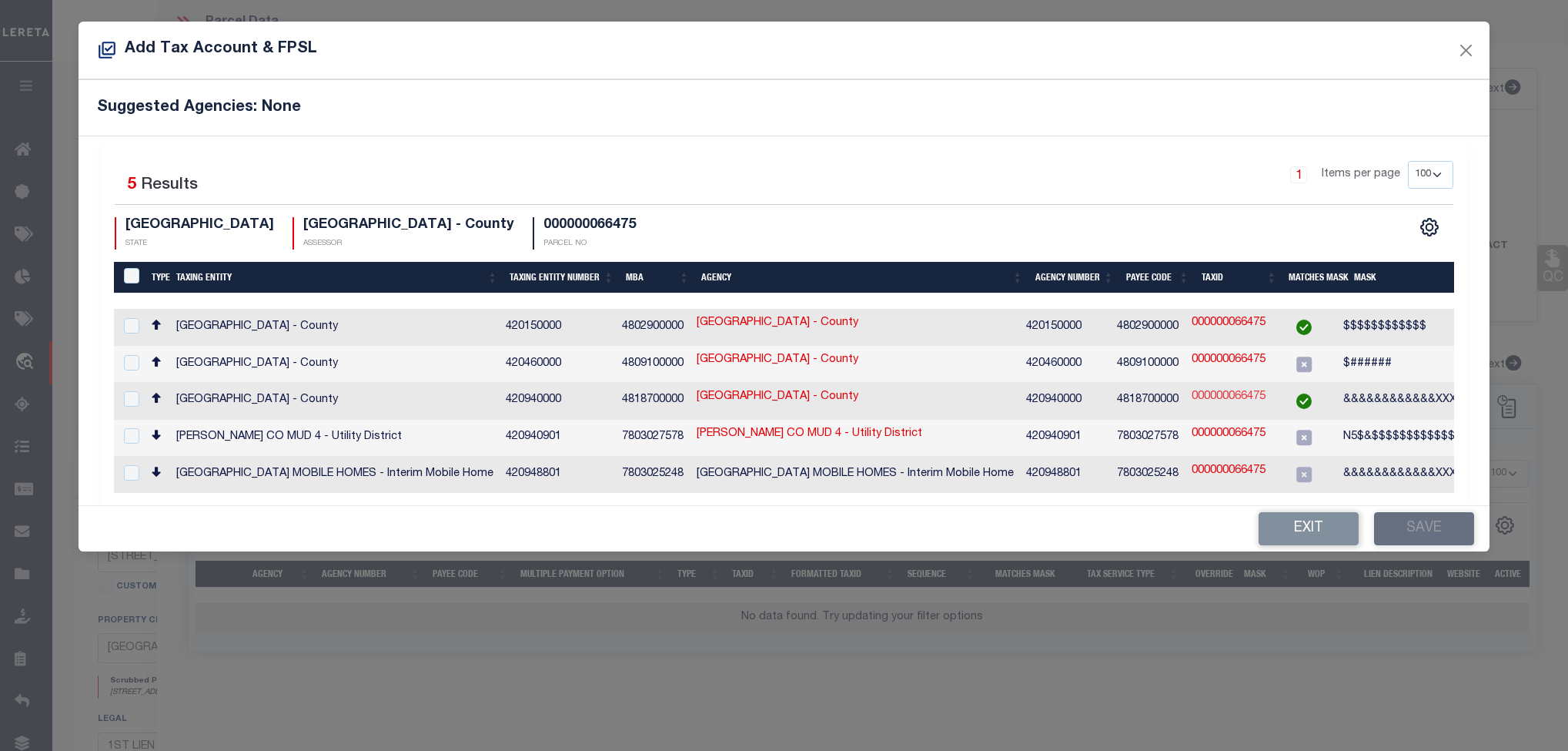
click at [1253, 393] on link "000000066475" at bounding box center [1228, 397] width 74 height 17
checkbox input "true"
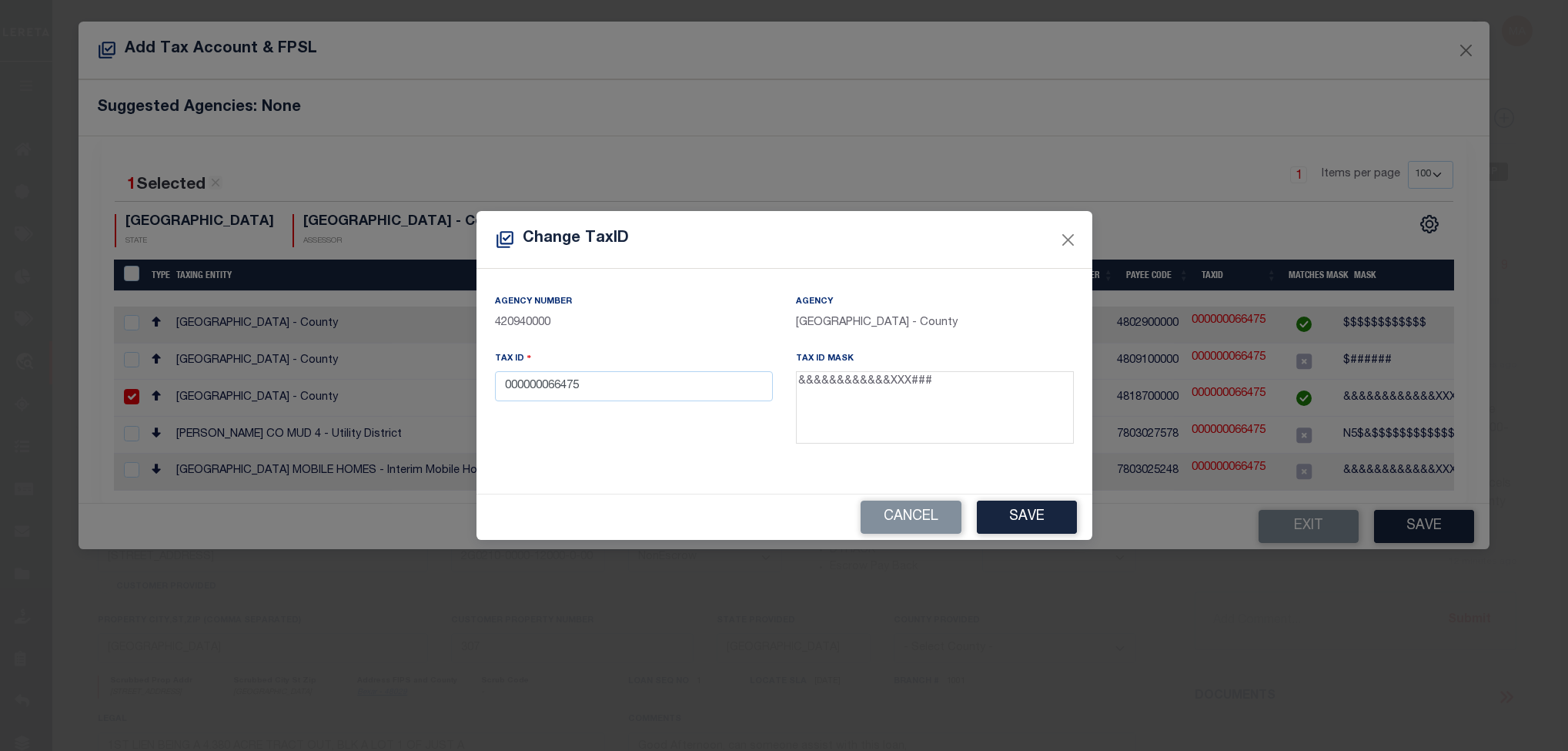
click at [917, 522] on button "Cancel" at bounding box center [911, 517] width 100 height 33
type input "90000180"
type input "TLY Holdings LLC"
select select
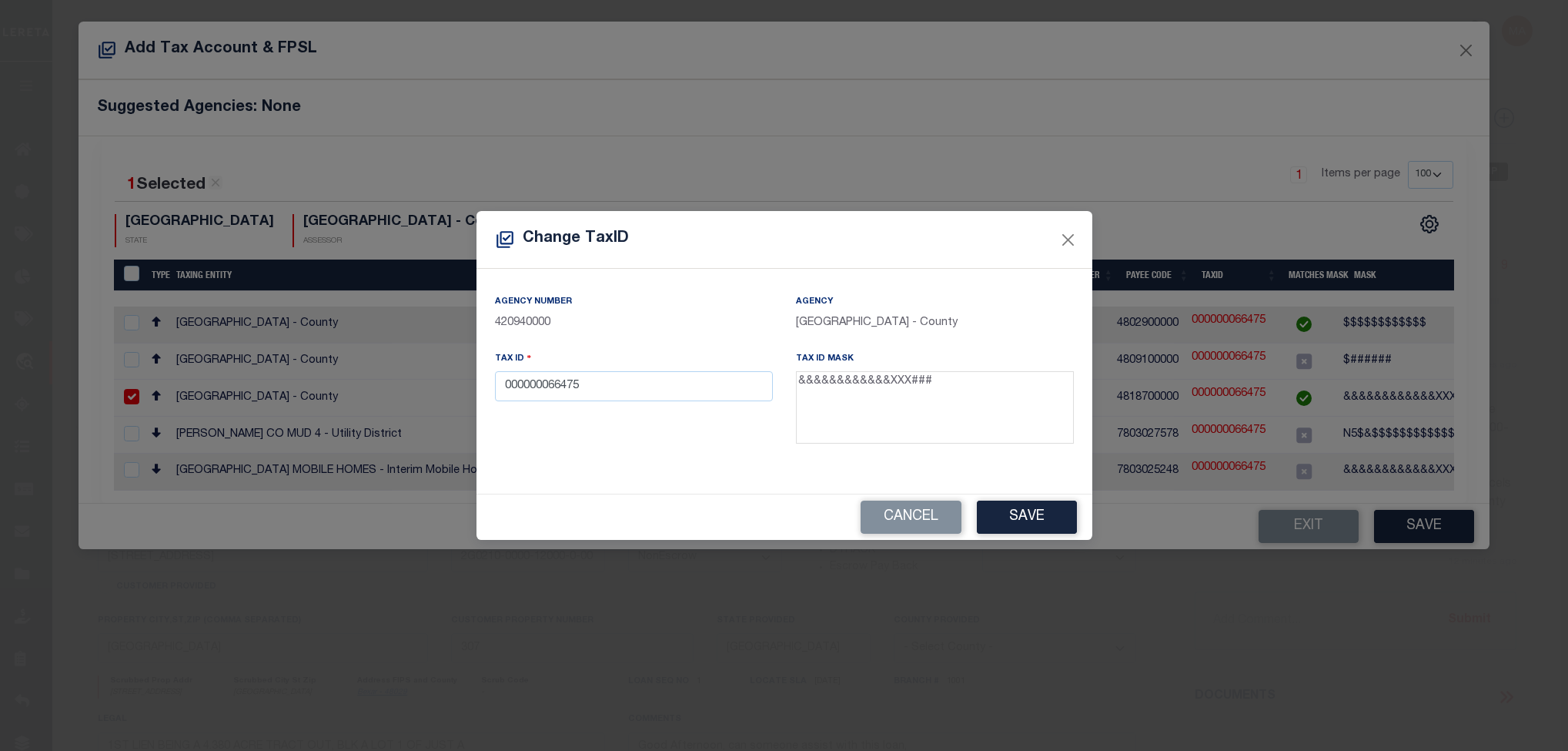
type input "[STREET_ADDRESS]"
type input "[GEOGRAPHIC_DATA]"
select select "100"
select select "Escrow"
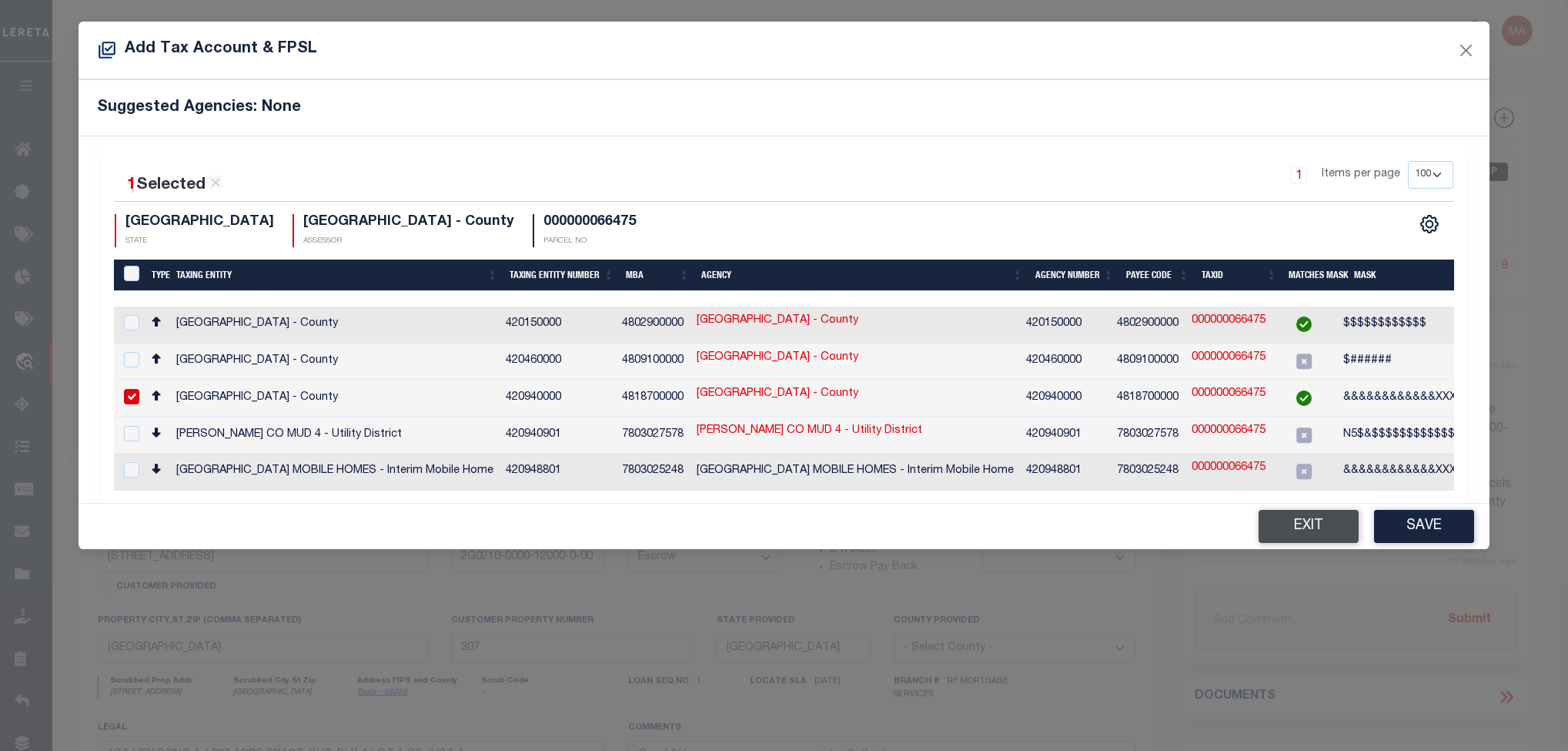
click at [1326, 537] on button "Exit" at bounding box center [1309, 526] width 100 height 33
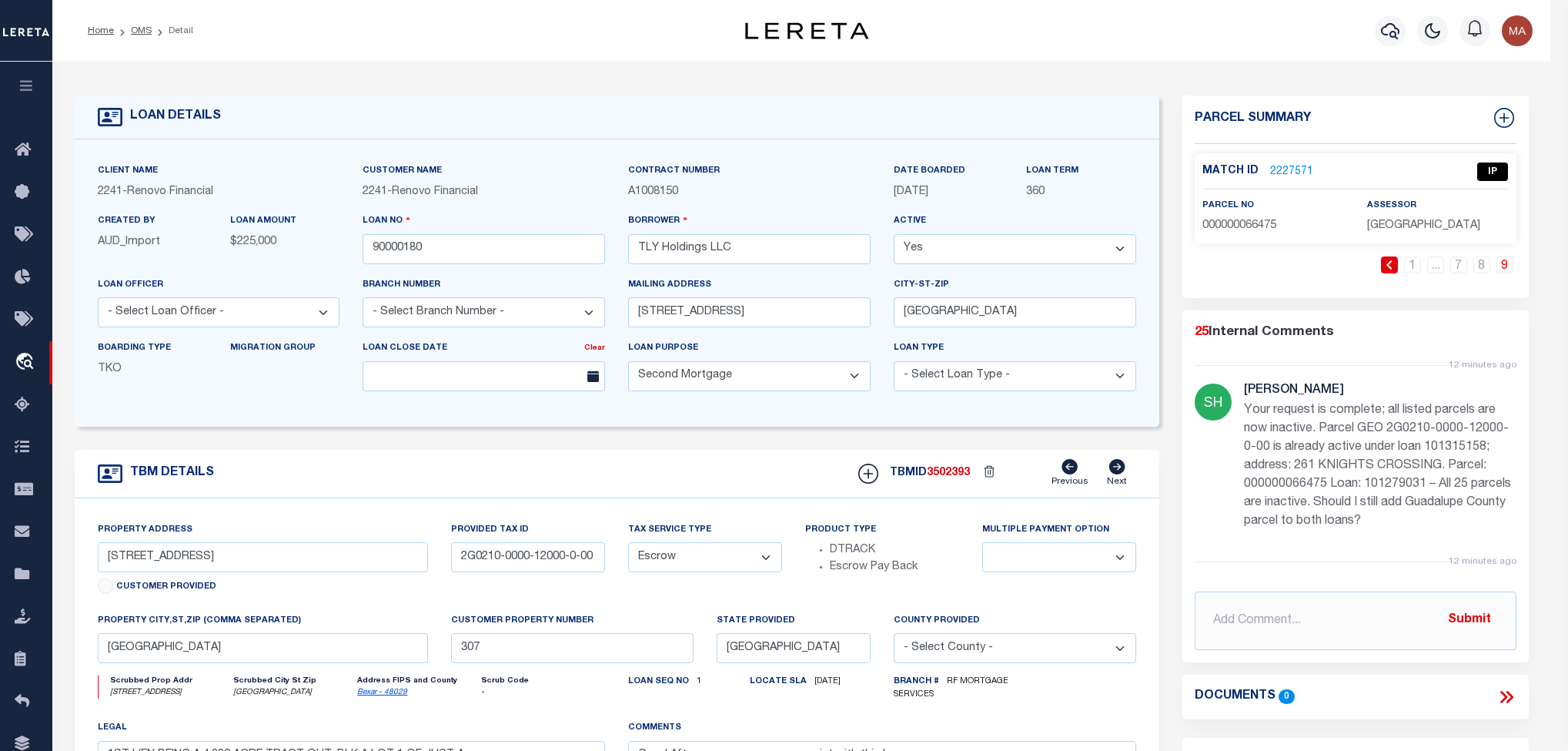
select select "25067"
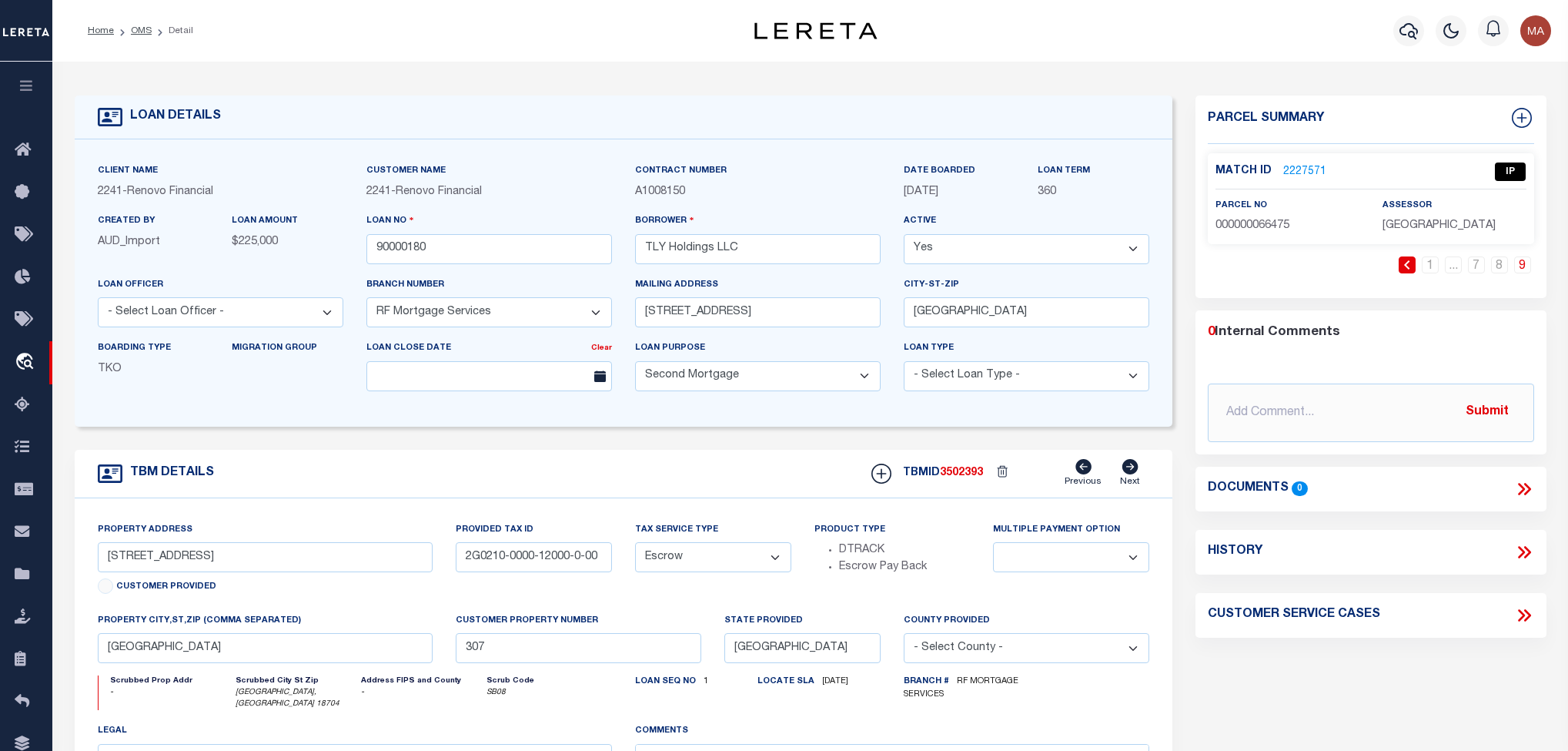
type input "[STREET_ADDRESS][PERSON_NAME]"
type input "18-G9S1-009-037-000"
select select
type input "[GEOGRAPHIC_DATA], [GEOGRAPHIC_DATA] 18704"
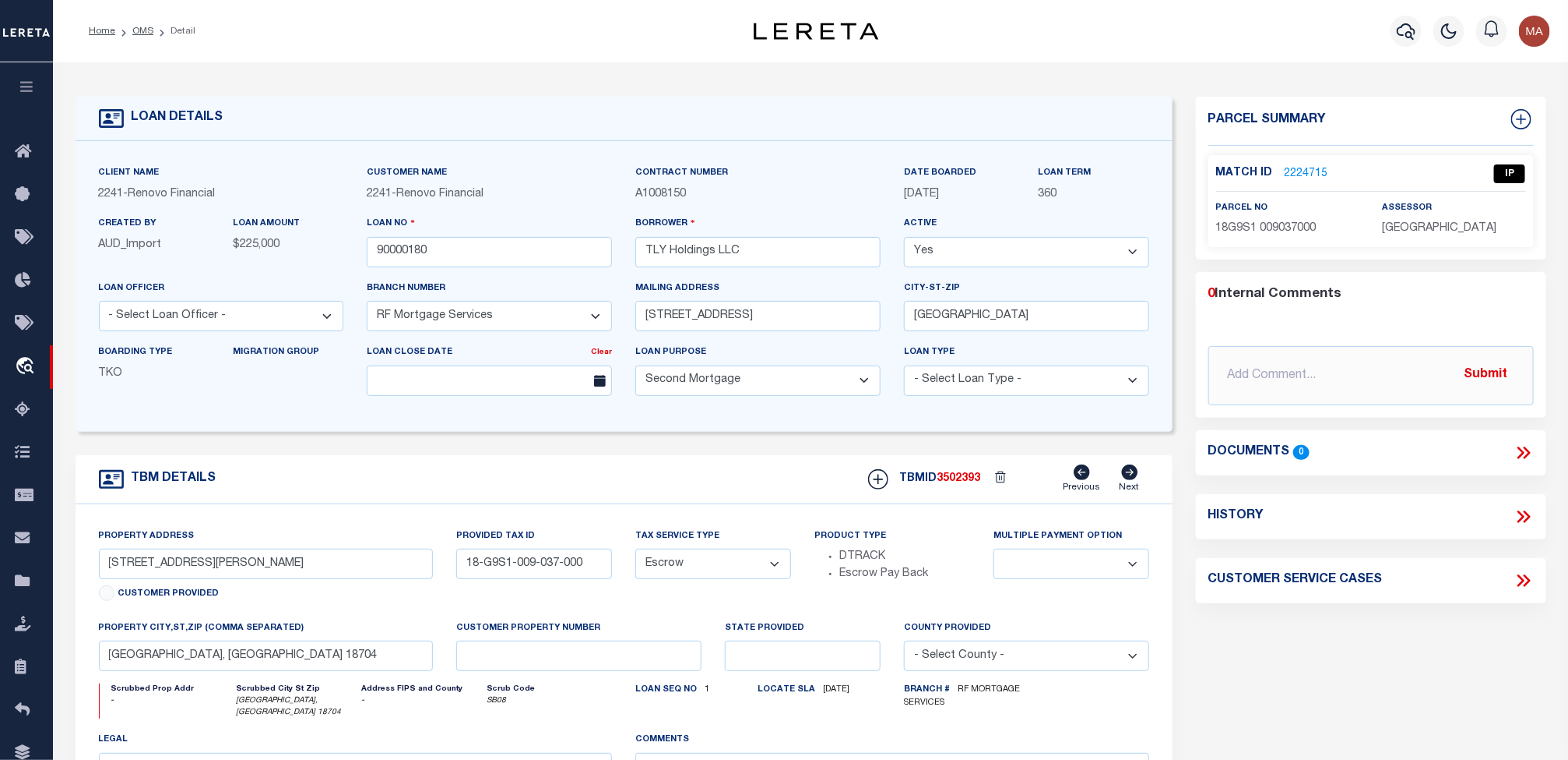
click at [1299, 168] on link "2224715" at bounding box center [1306, 174] width 43 height 17
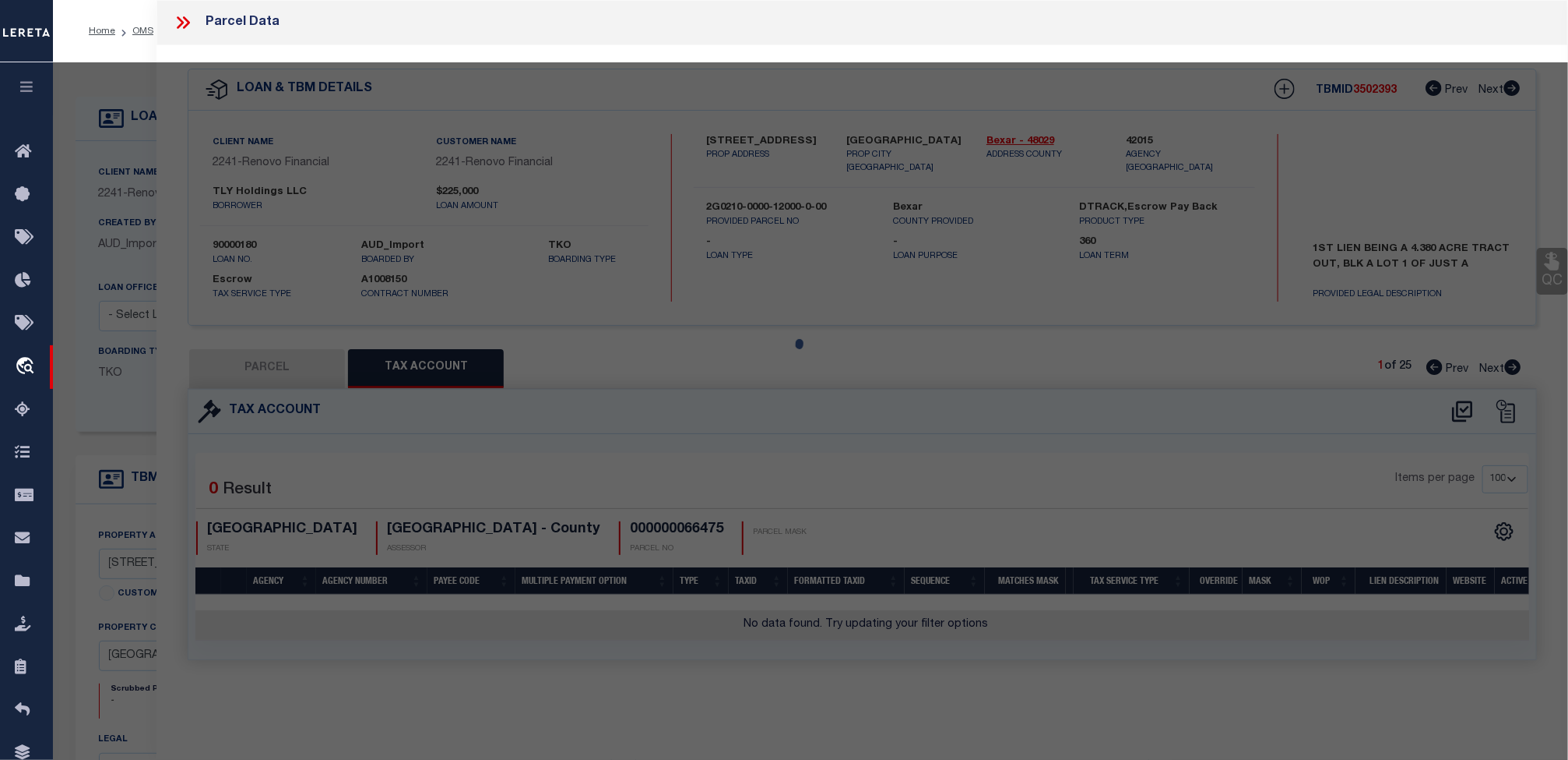
select select "AS"
select select
checkbox input "false"
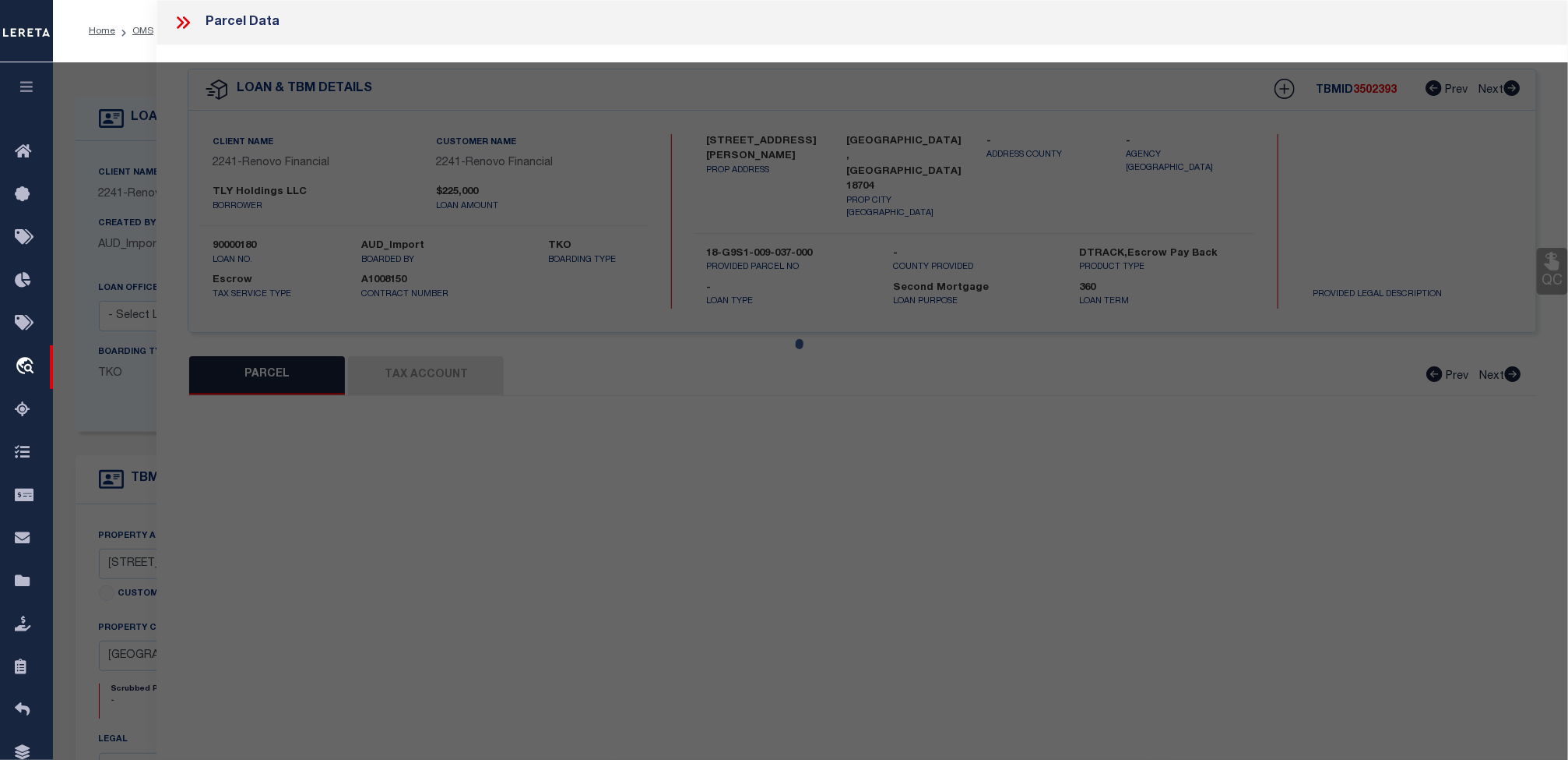
select select "IP"
type input "[PERSON_NAME] G [PERSON_NAME]"
select select "AGW"
select select "LEG"
type input "[STREET_ADDRESS][PERSON_NAME]"
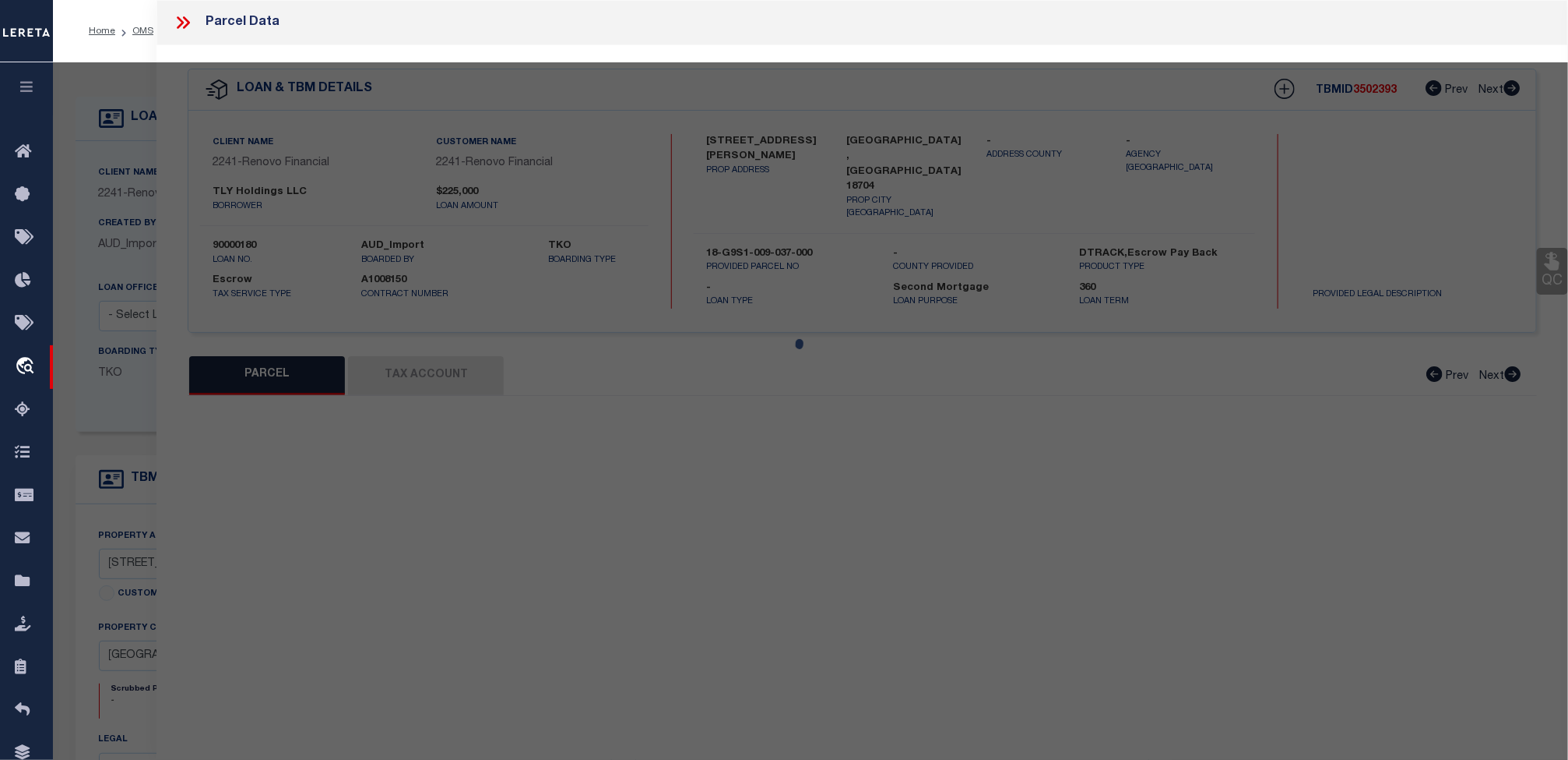
type input "[GEOGRAPHIC_DATA], [GEOGRAPHIC_DATA] 18704"
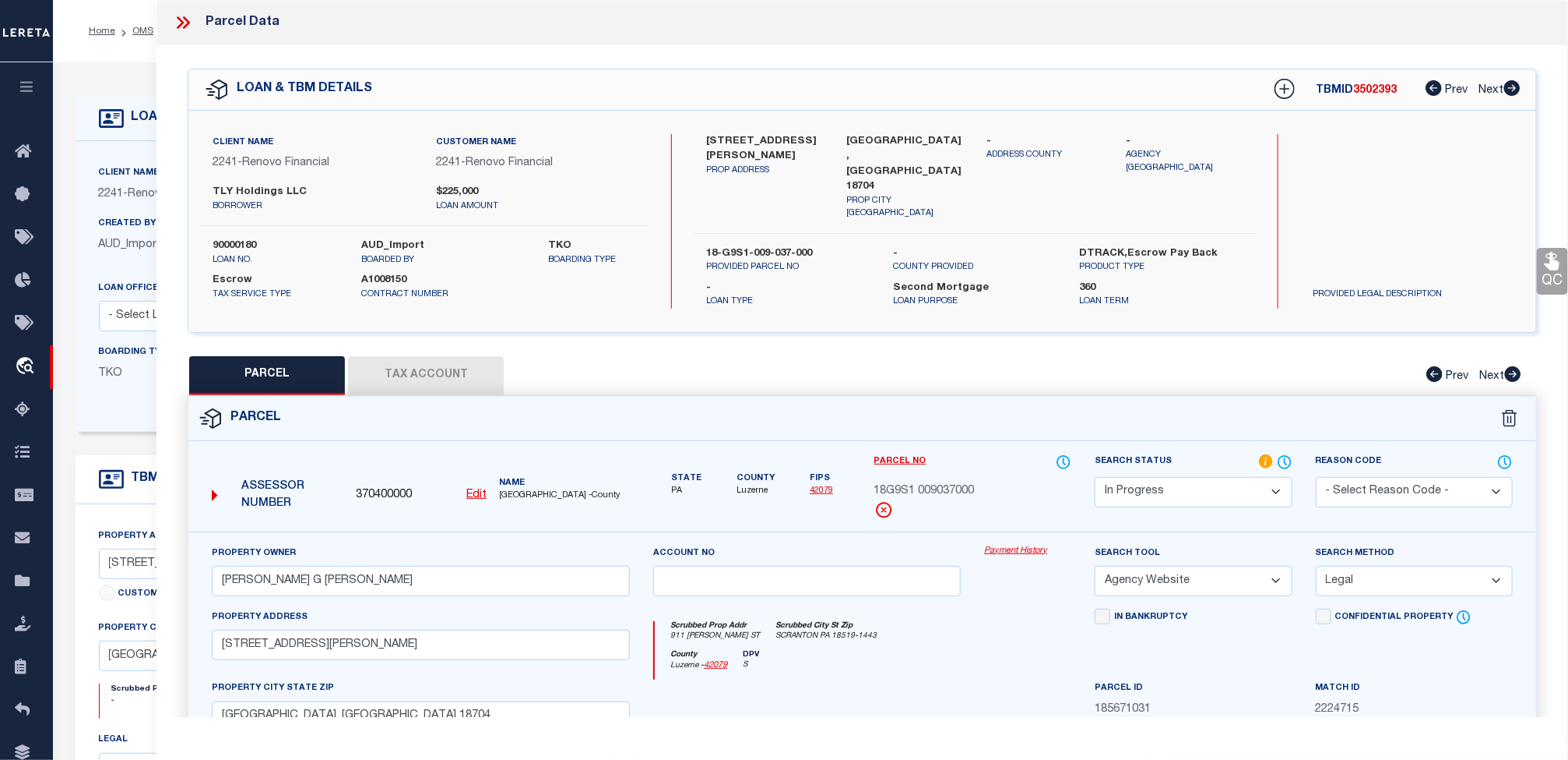
click at [353, 358] on button "Tax Account" at bounding box center [426, 375] width 156 height 39
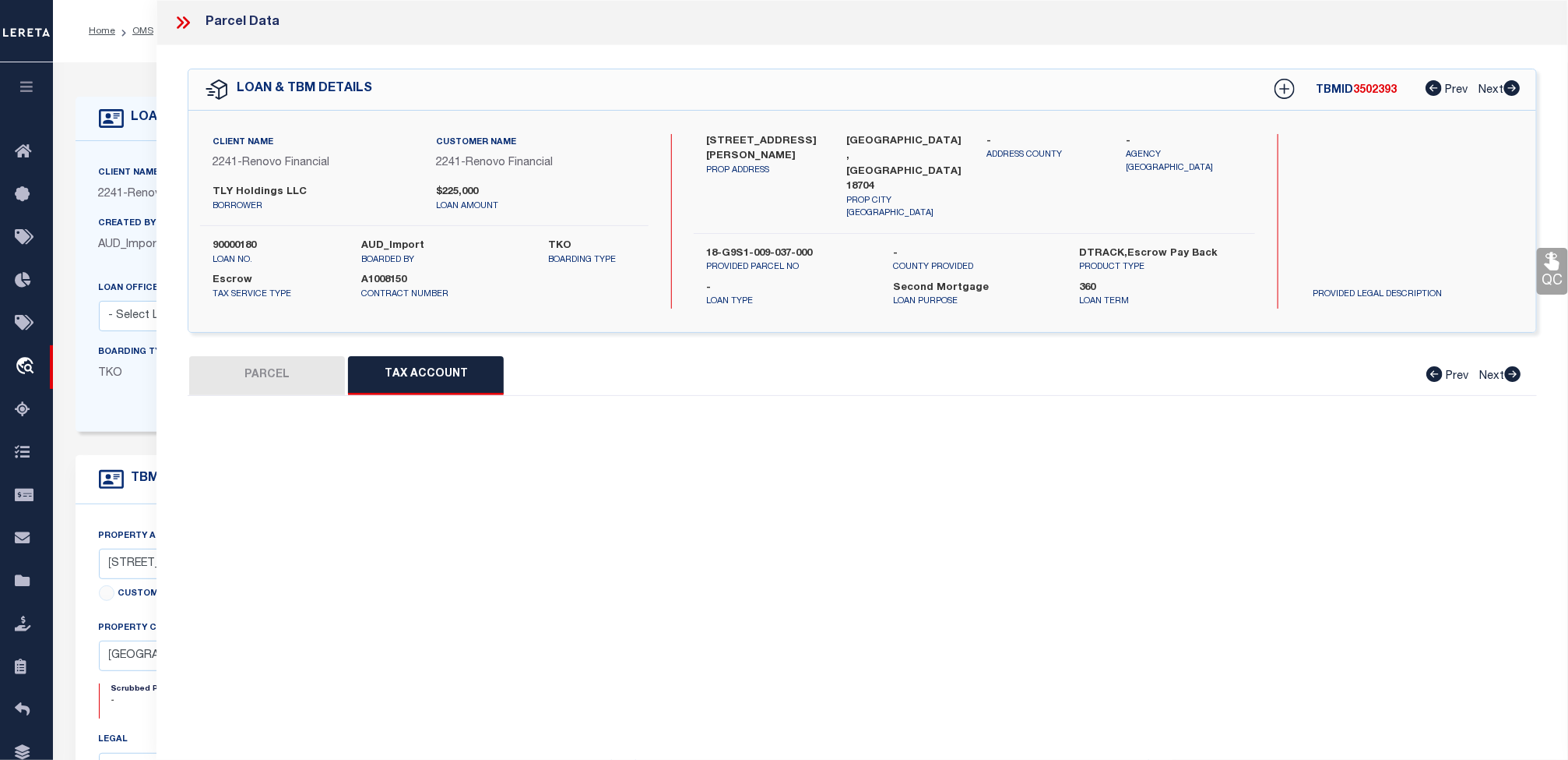
select select "100"
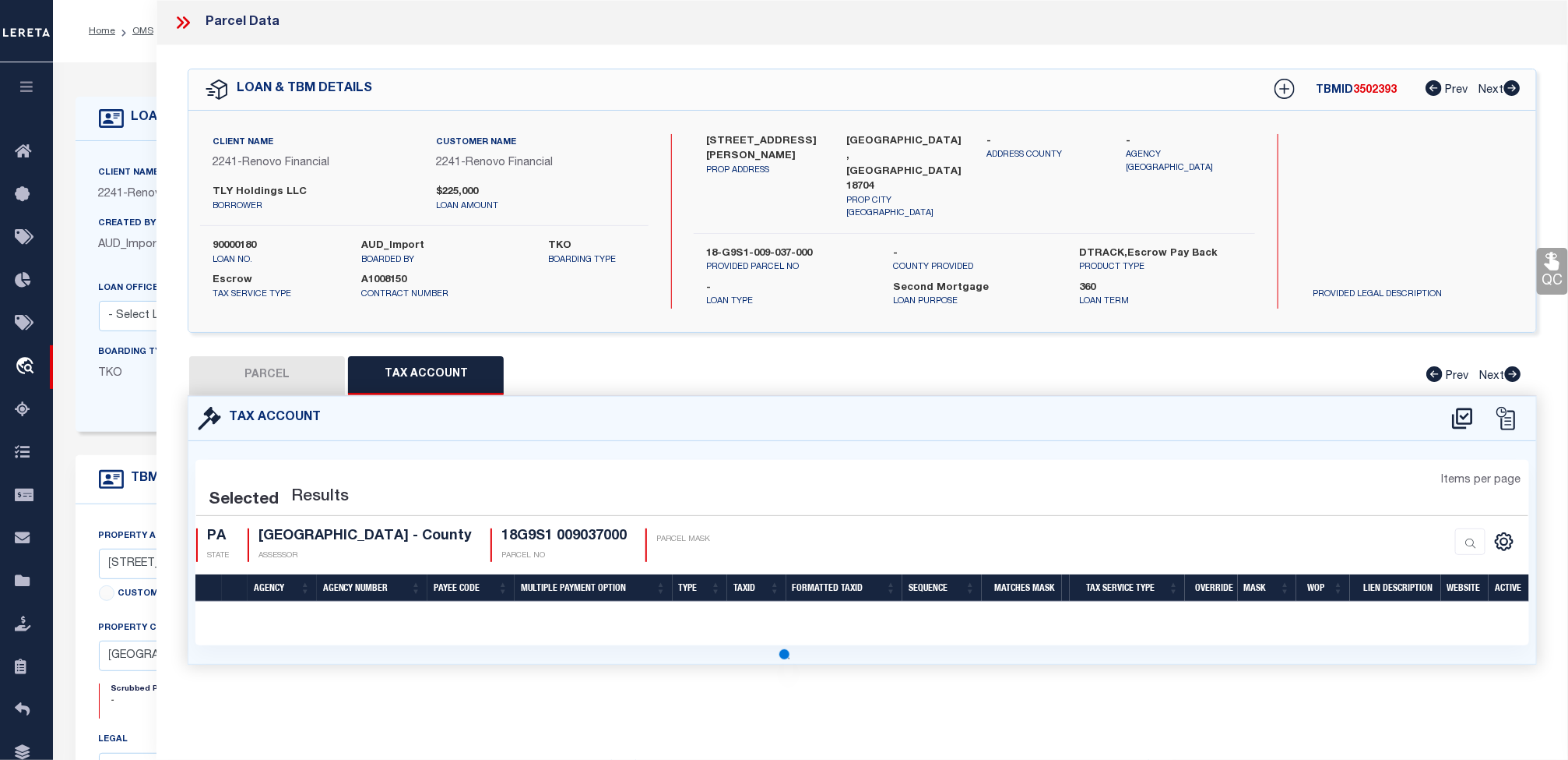
select select "100"
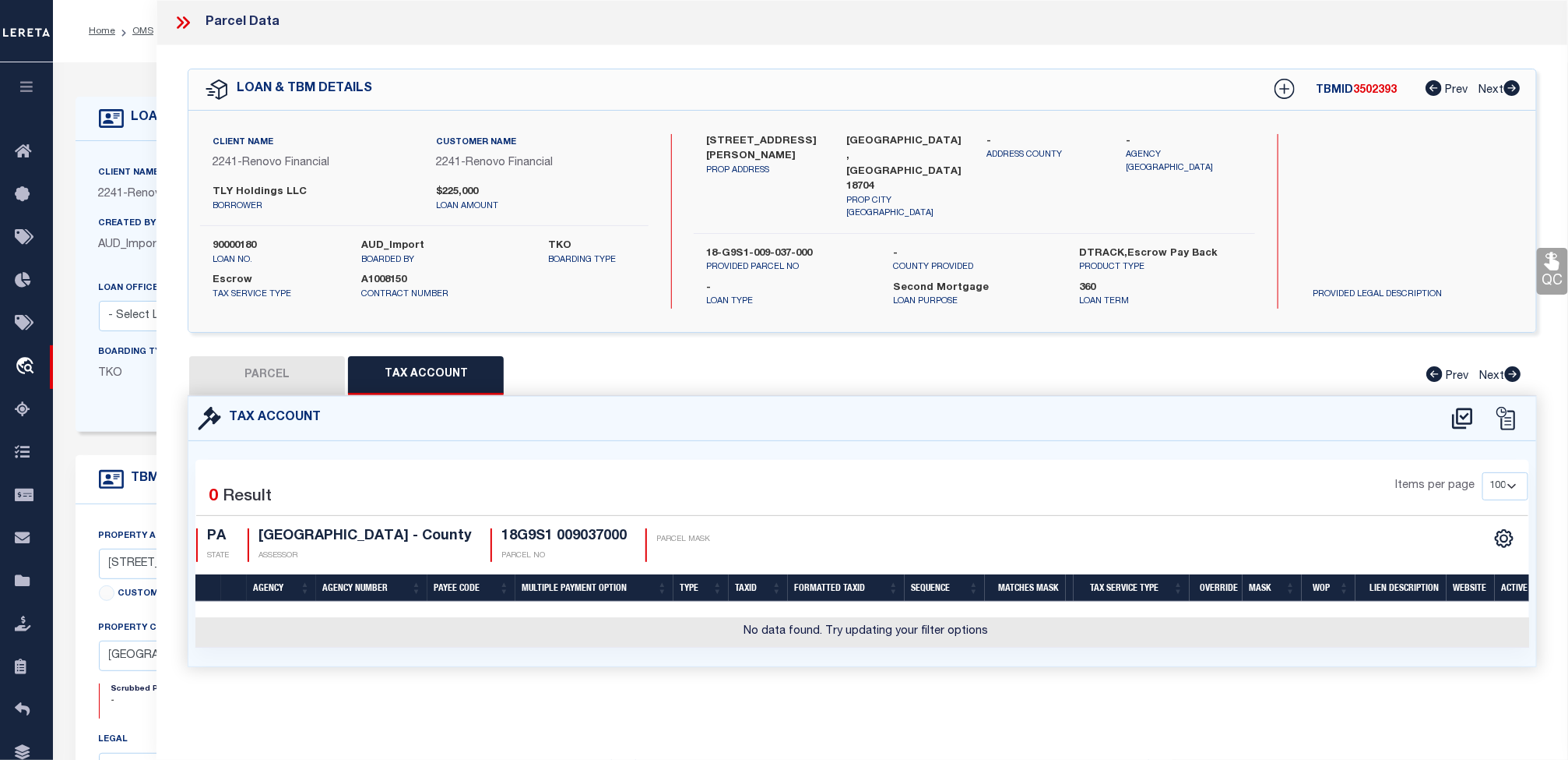
click at [1466, 408] on icon at bounding box center [1462, 419] width 26 height 25
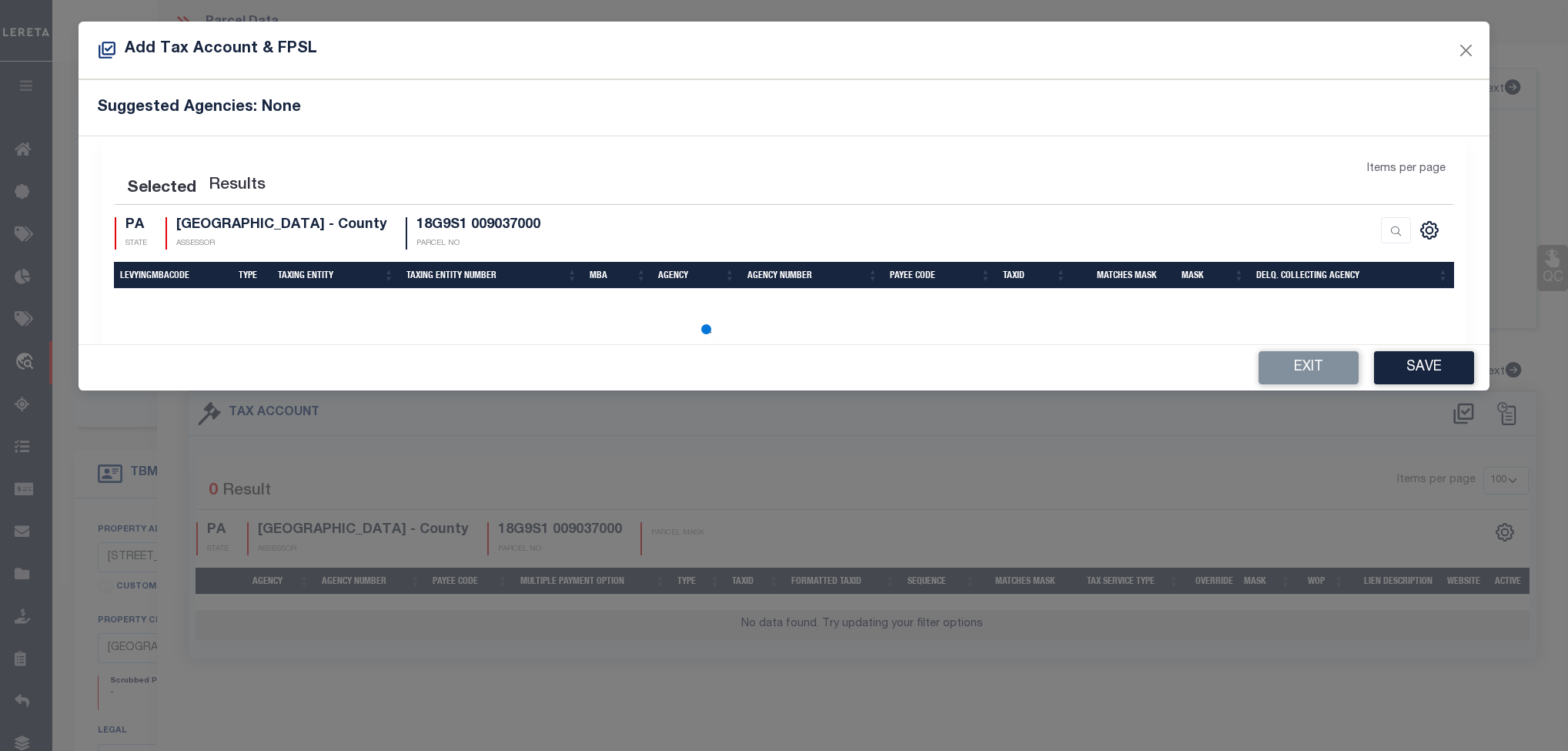
click at [973, 63] on div "Add Tax Account & FPSL" at bounding box center [784, 51] width 1411 height 58
select select "100"
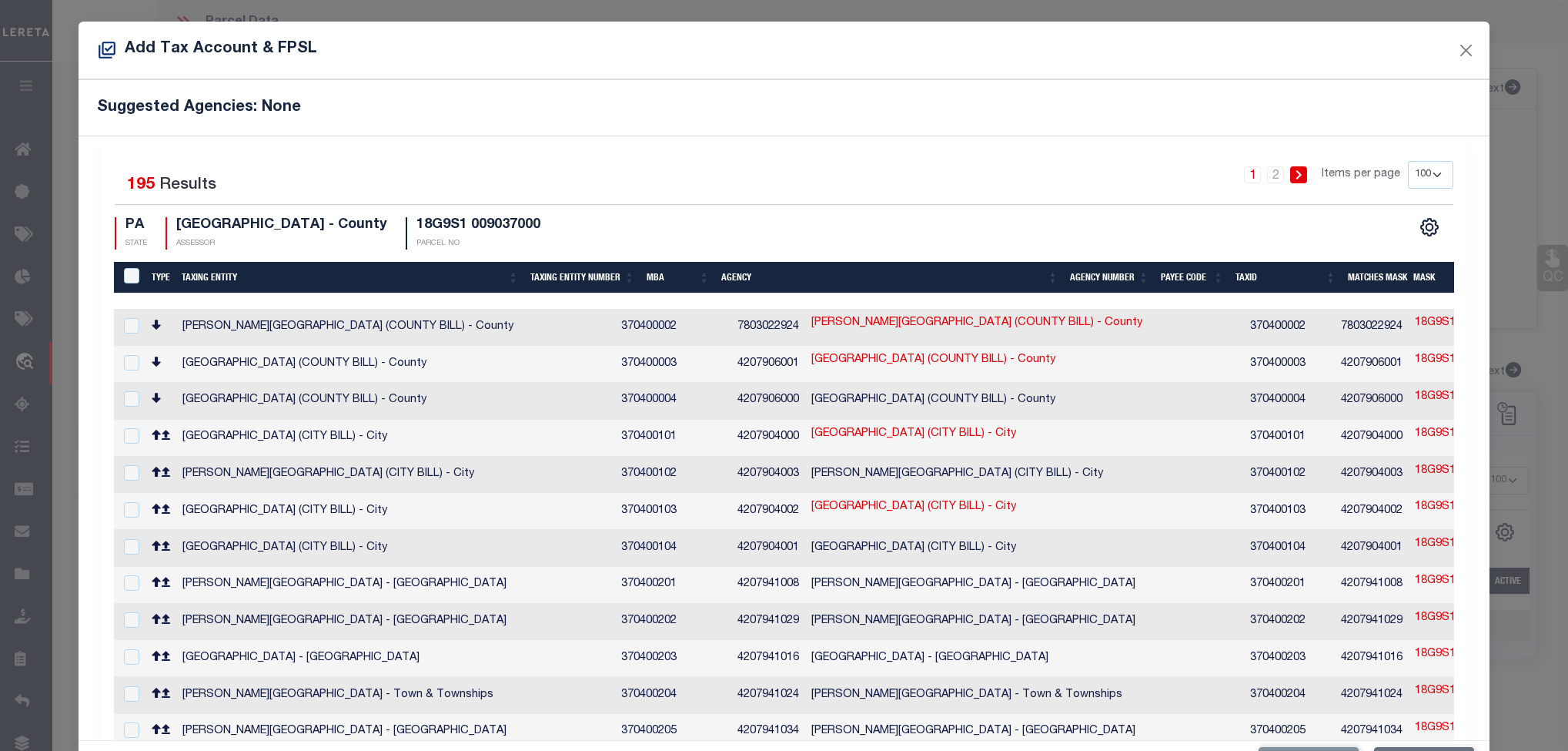
scroll to position [2418, 0]
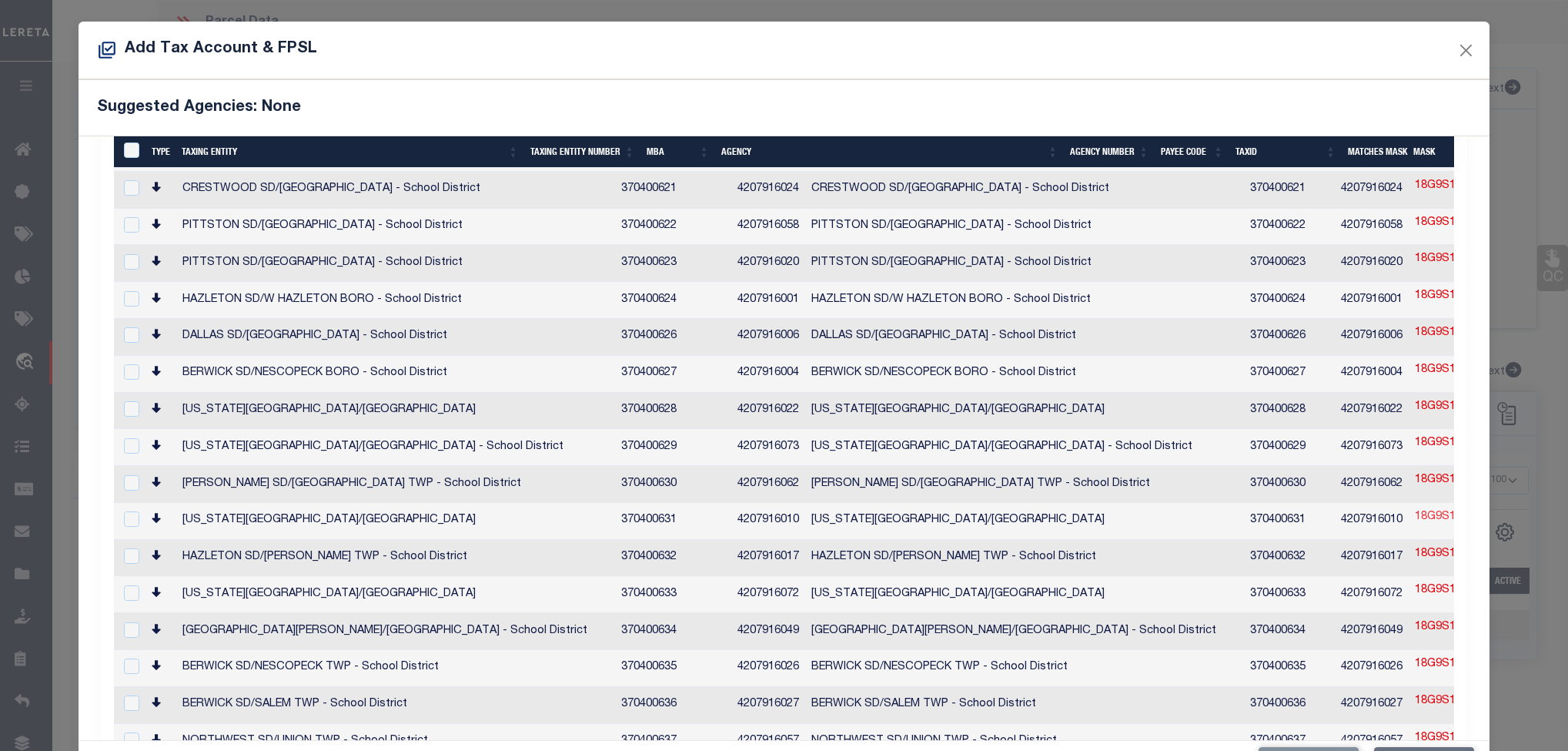
click at [1415, 509] on link "18G9S1 009037000" at bounding box center [1464, 517] width 99 height 17
type input "18G9S1 009037000"
type textarea "18-%$XXXX-&&&-&&&-&&&"
checkbox input "true"
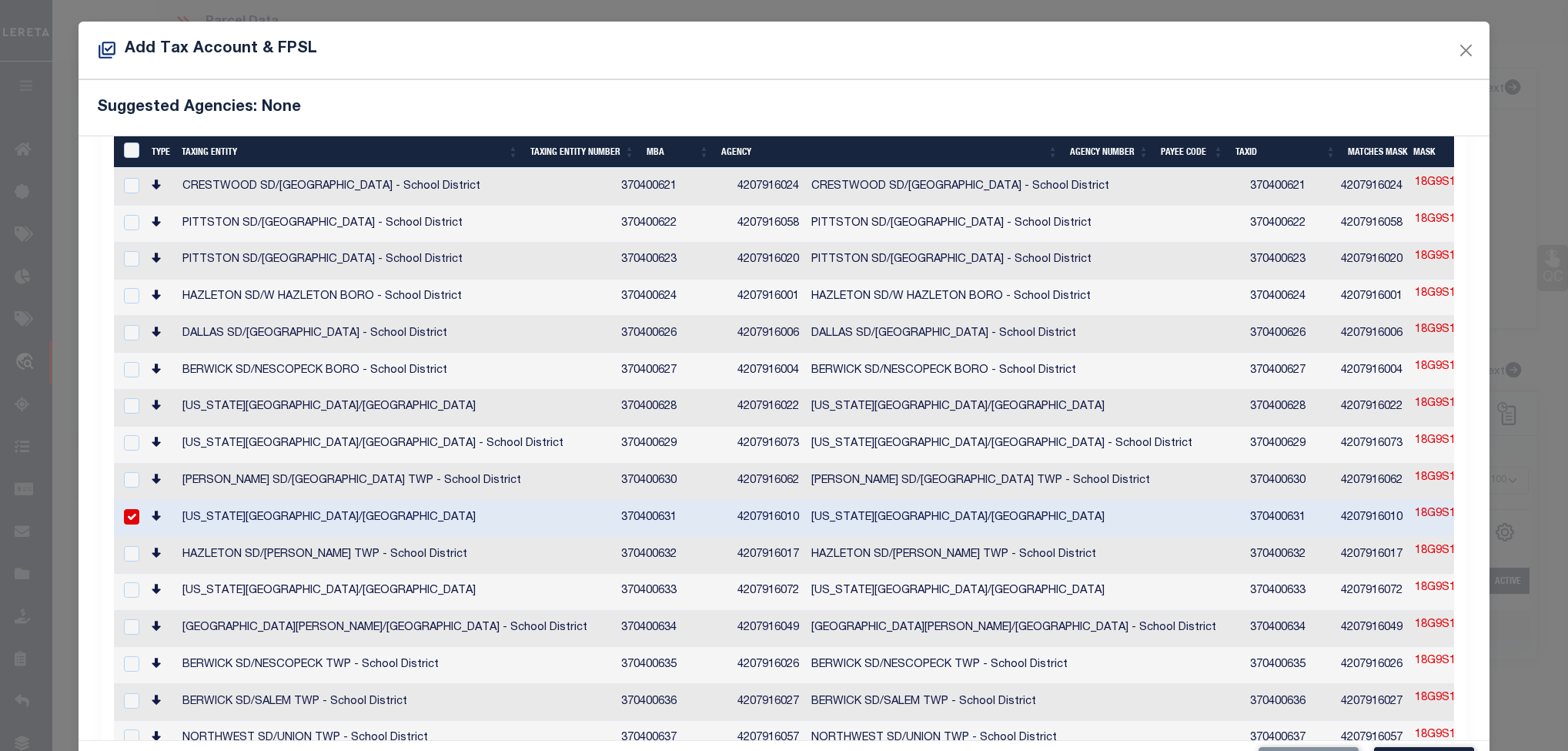
scroll to position [2414, 0]
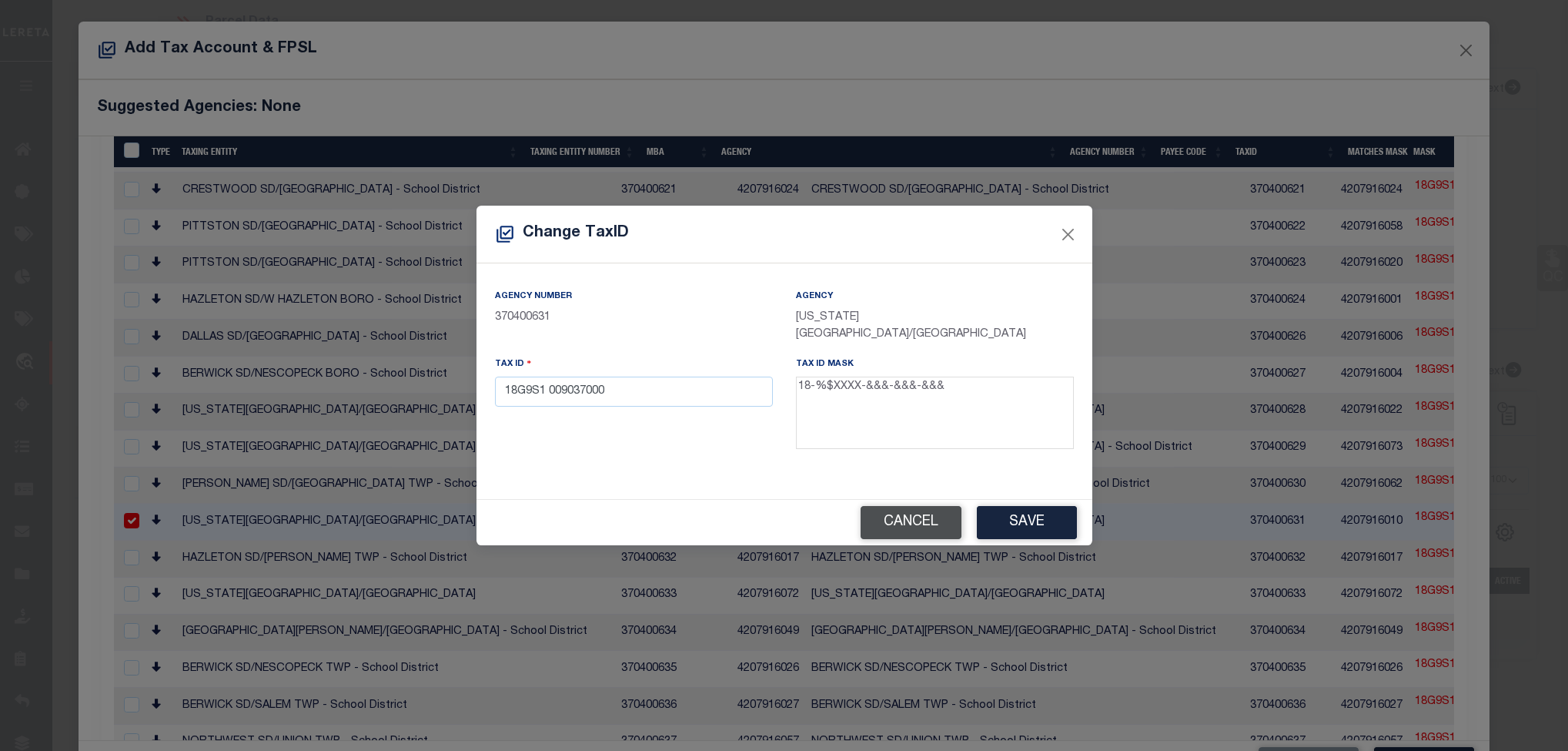
click at [901, 524] on button "Cancel" at bounding box center [911, 522] width 100 height 33
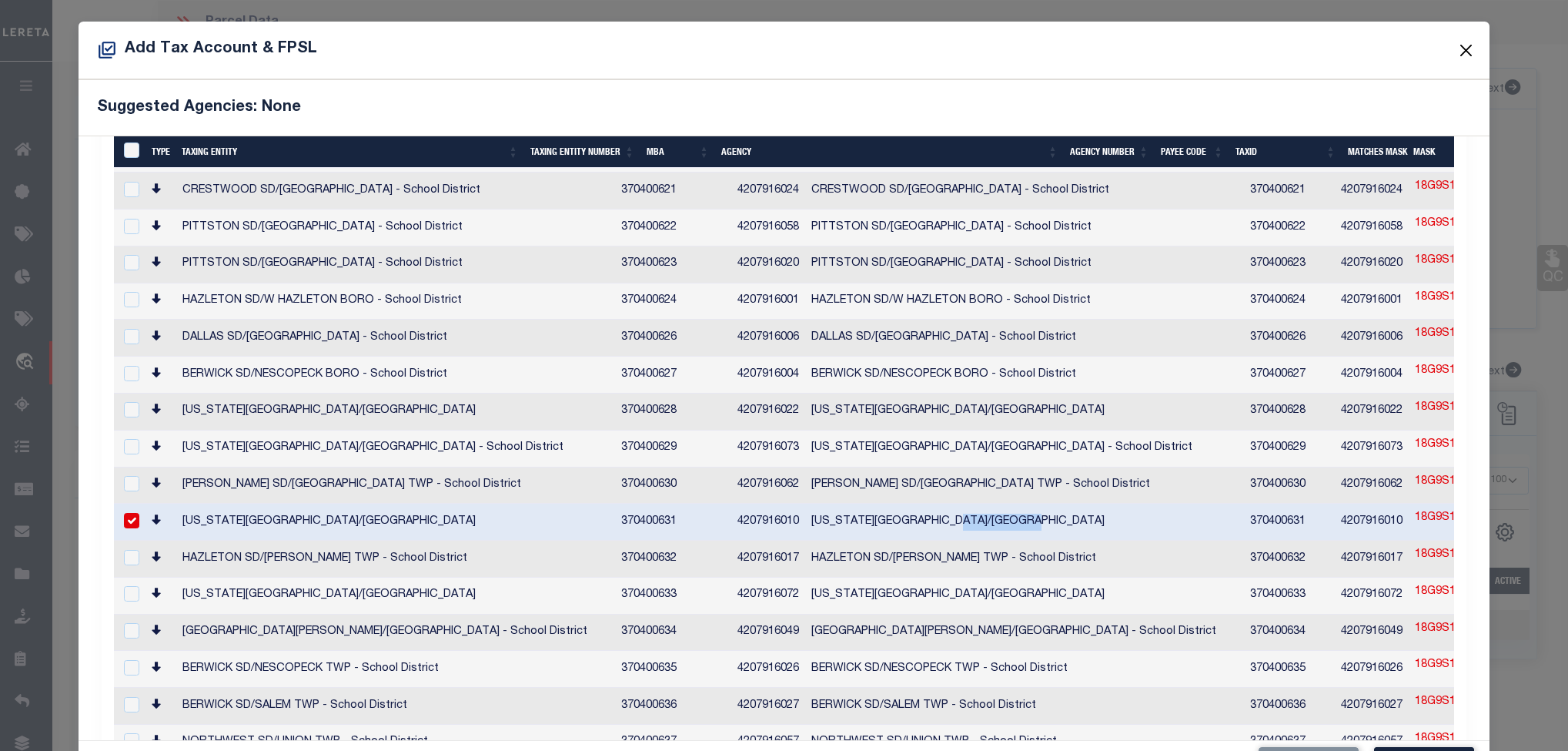
click at [1456, 40] on button "Close" at bounding box center [1466, 50] width 20 height 20
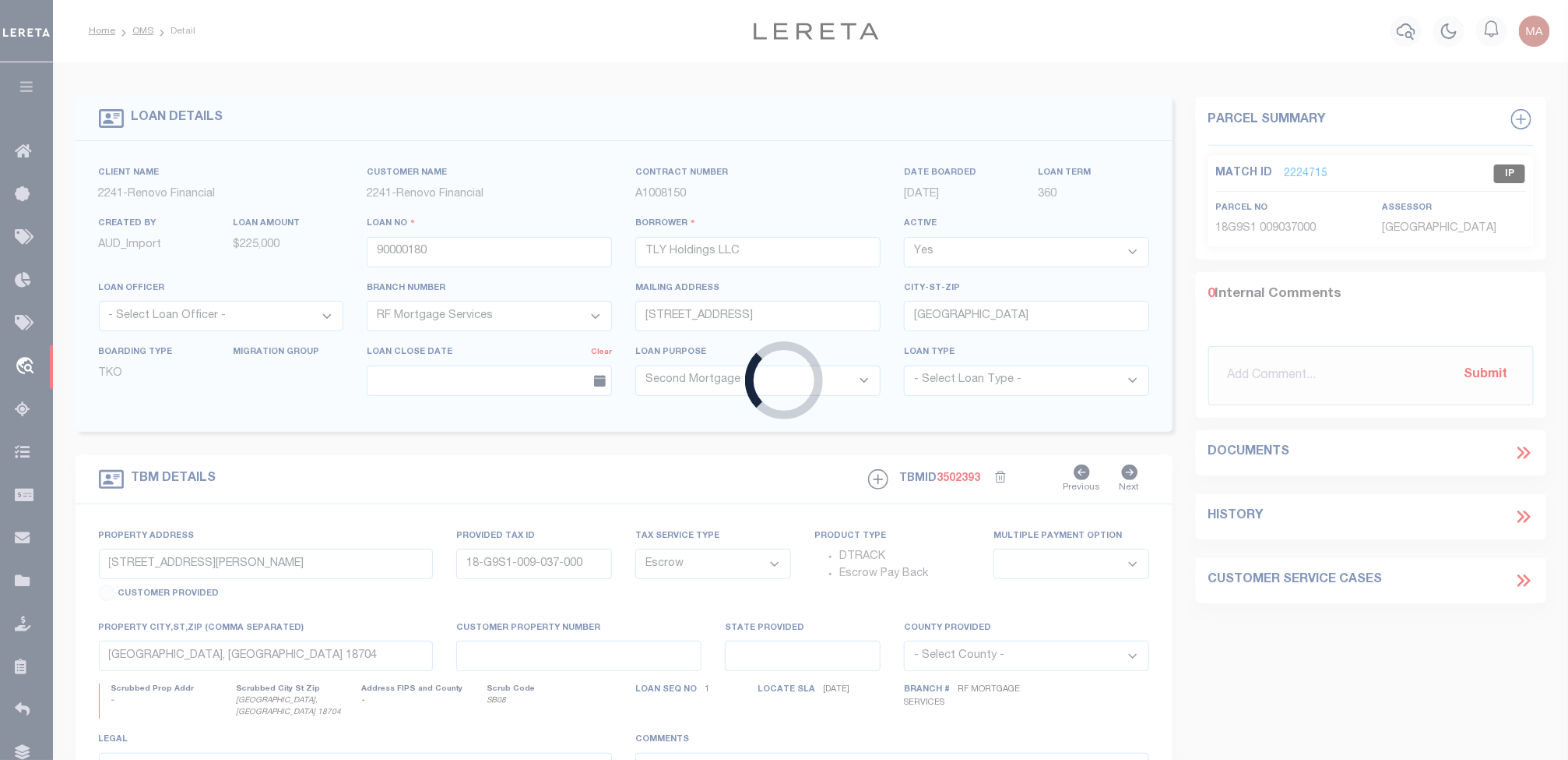
type input "90000755"
type input "[PERSON_NAME] (BUSINESS)"
select select "14701"
select select "400"
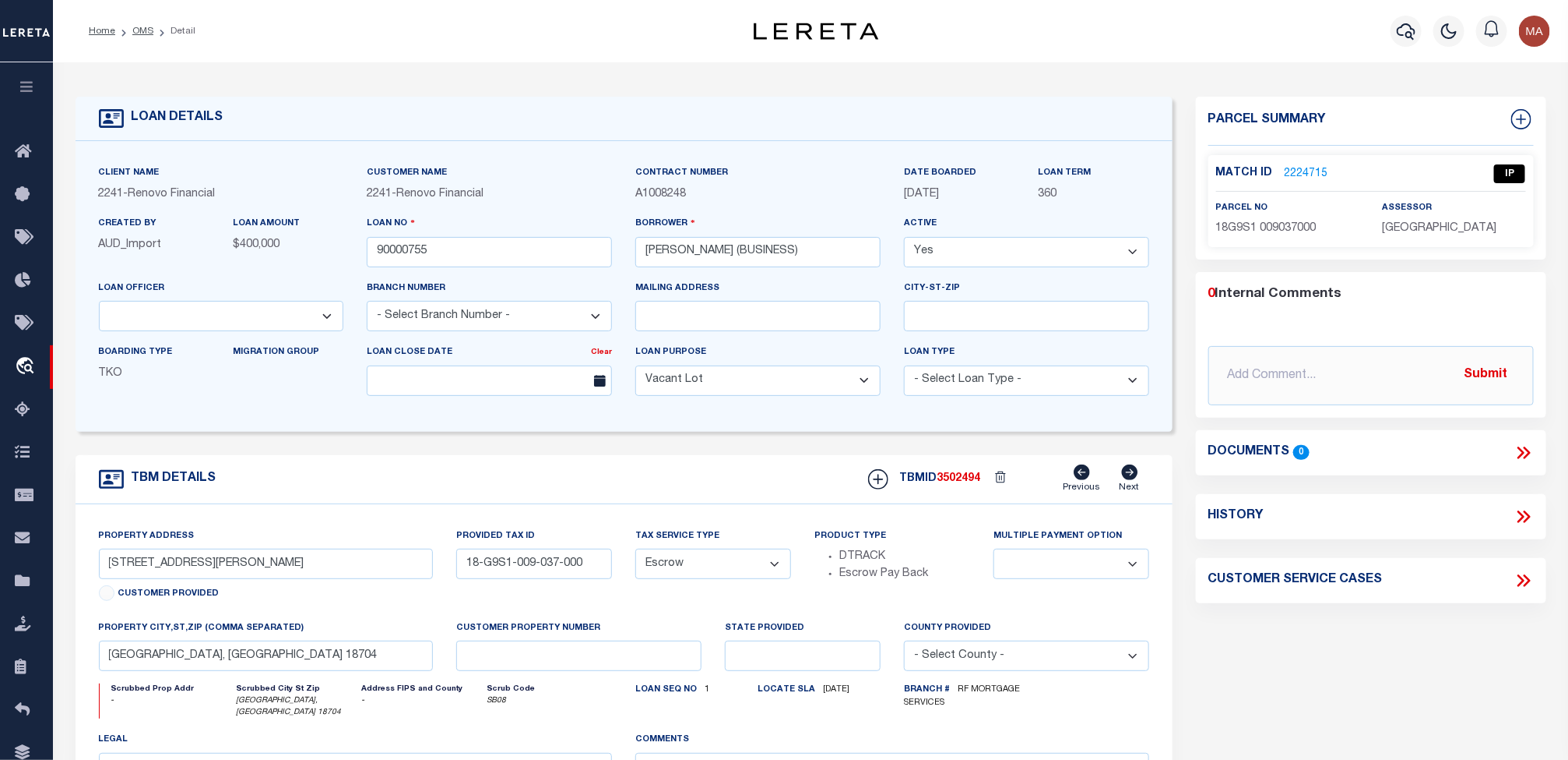
click at [1299, 169] on link "2224715" at bounding box center [1306, 174] width 43 height 17
type input "[STREET_ADDRESS]"
type input "0200570000300022002"
type input "[GEOGRAPHIC_DATA]"
type input "a0kUS00000ComAc"
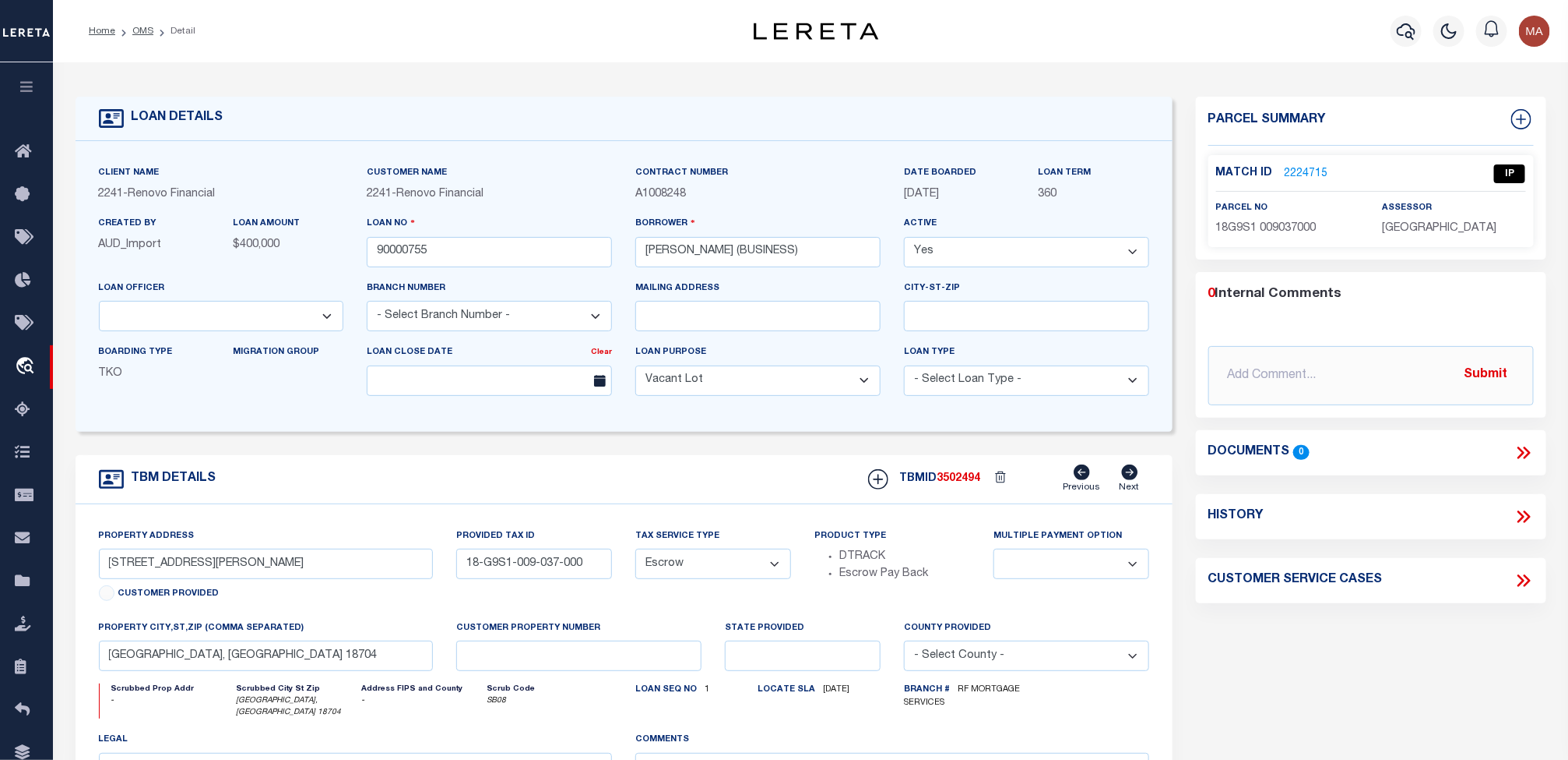
type input "NY"
select select
select select "4"
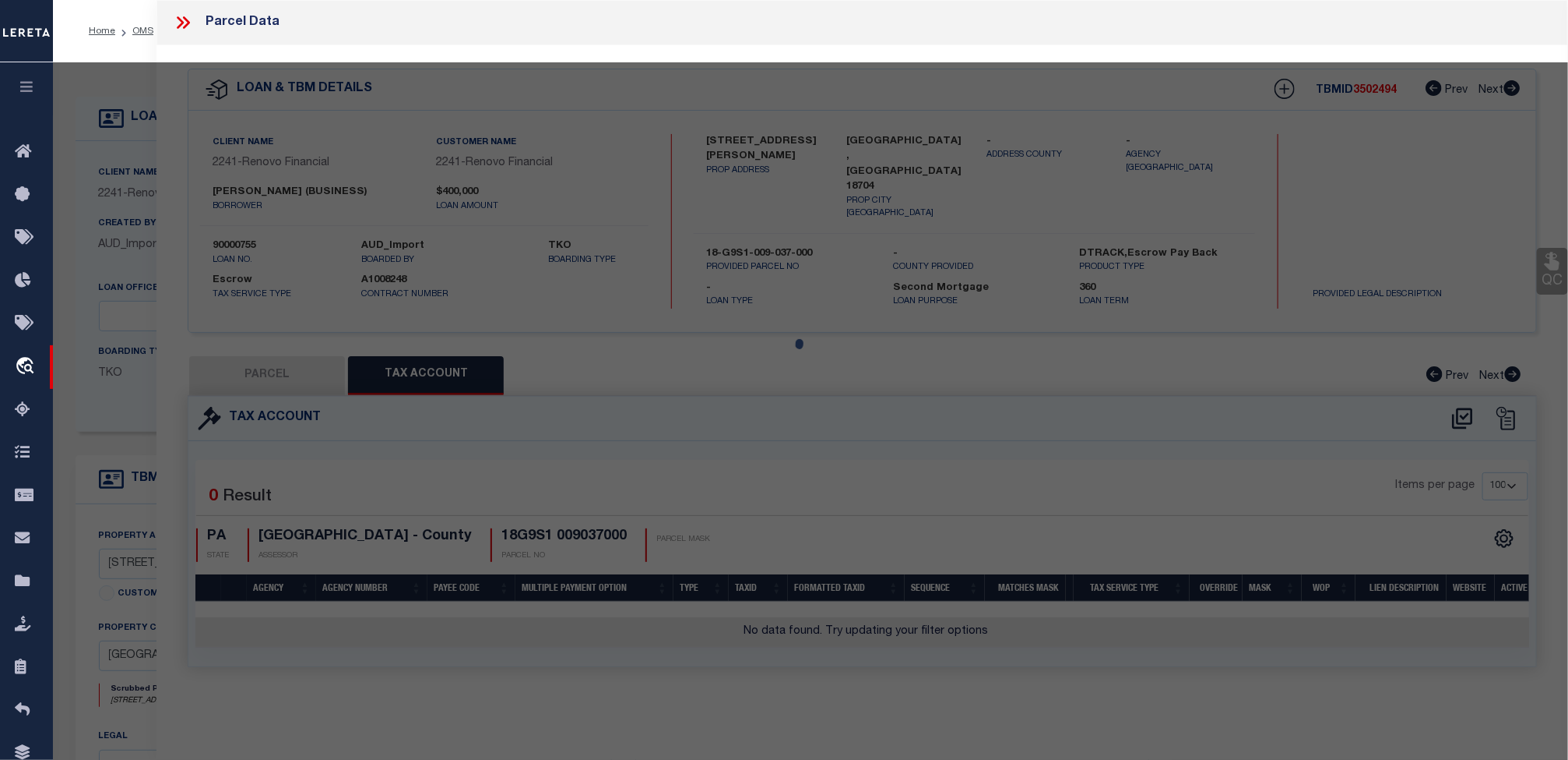
select select "AS"
select select
checkbox input "false"
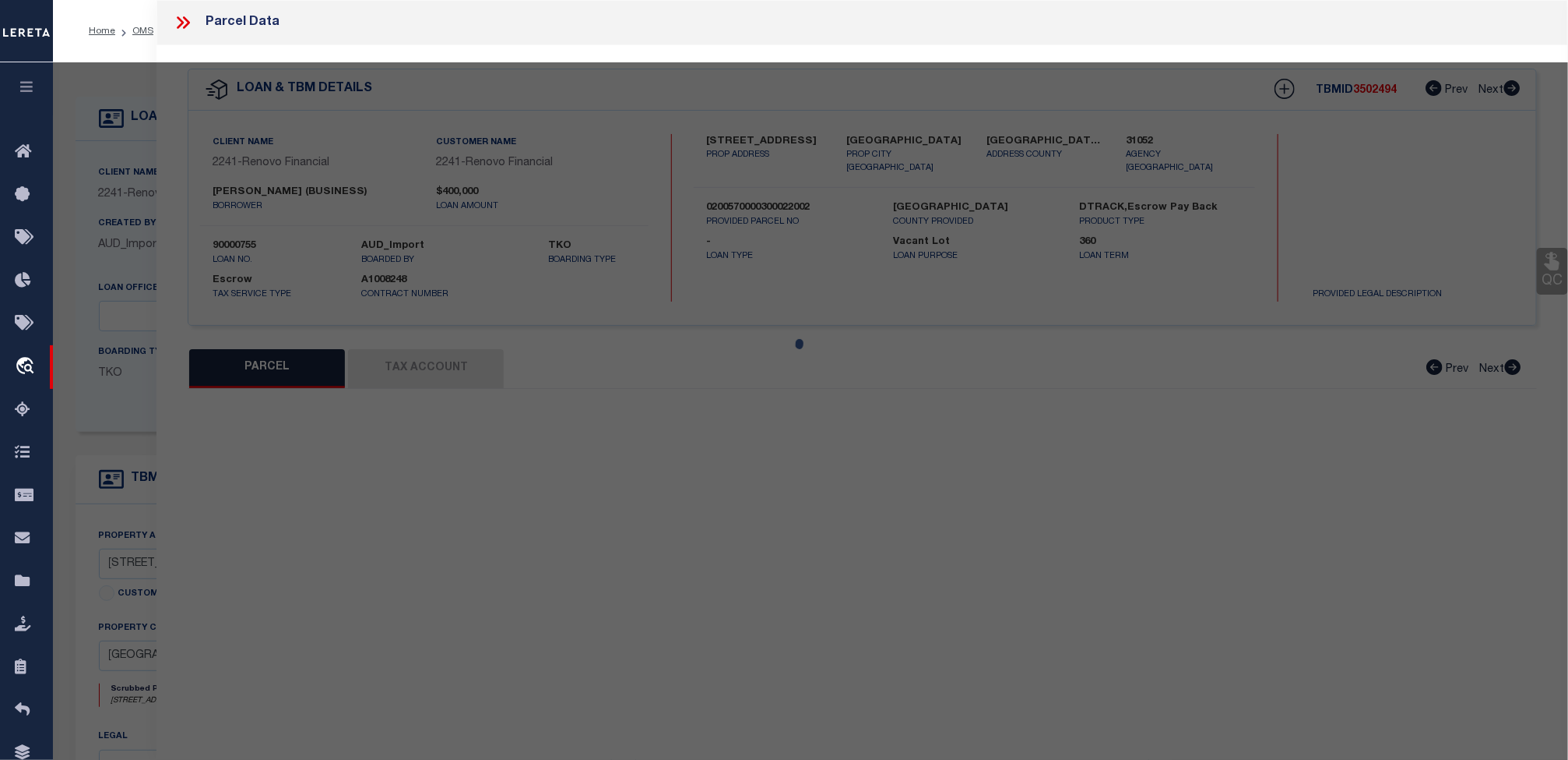
select select "QC"
type input "[PERSON_NAME] G [PERSON_NAME]"
select select "AGW"
select select "LEG"
type input "[STREET_ADDRESS][PERSON_NAME]"
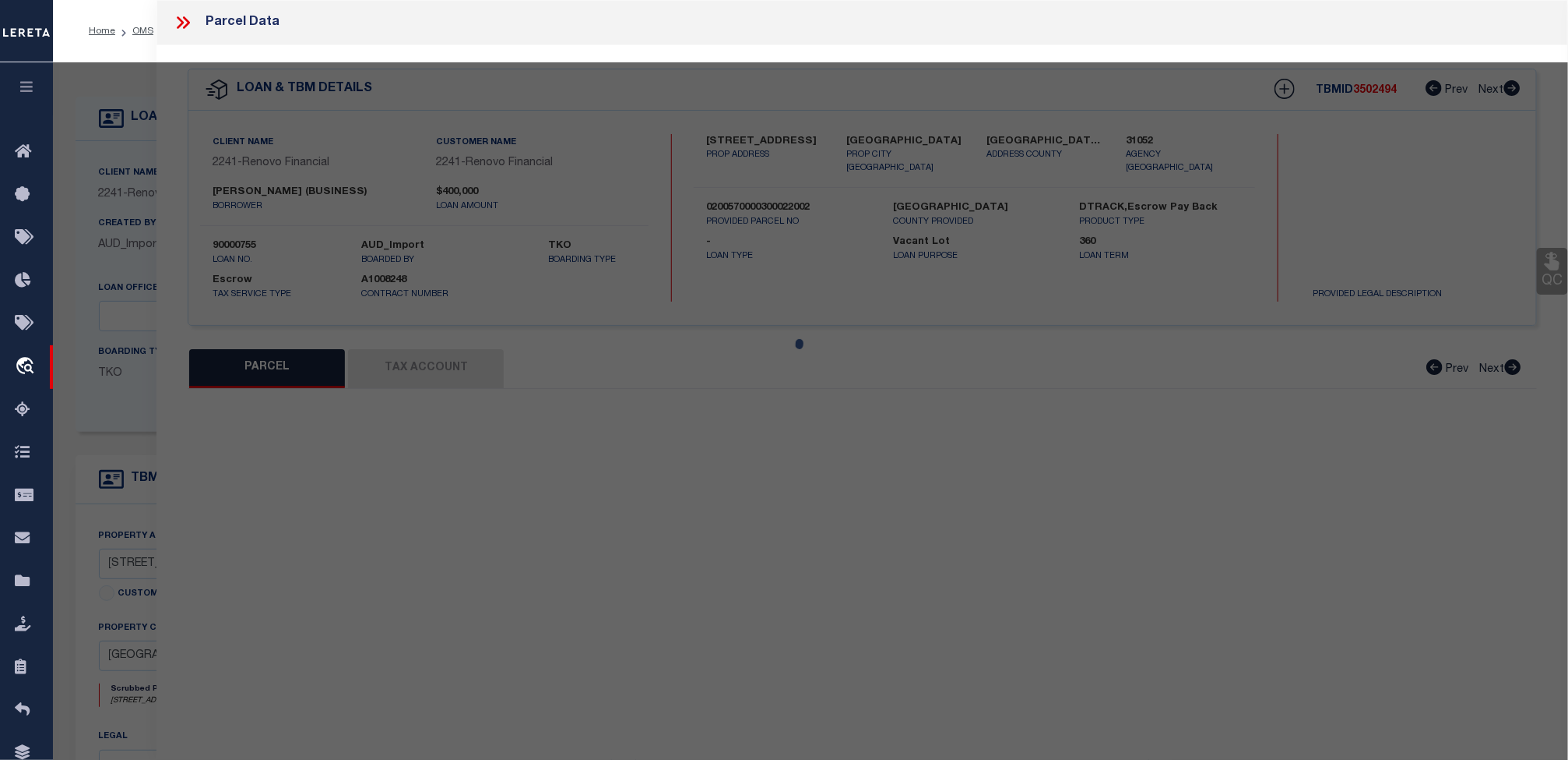
type input "[GEOGRAPHIC_DATA], [GEOGRAPHIC_DATA] 18704"
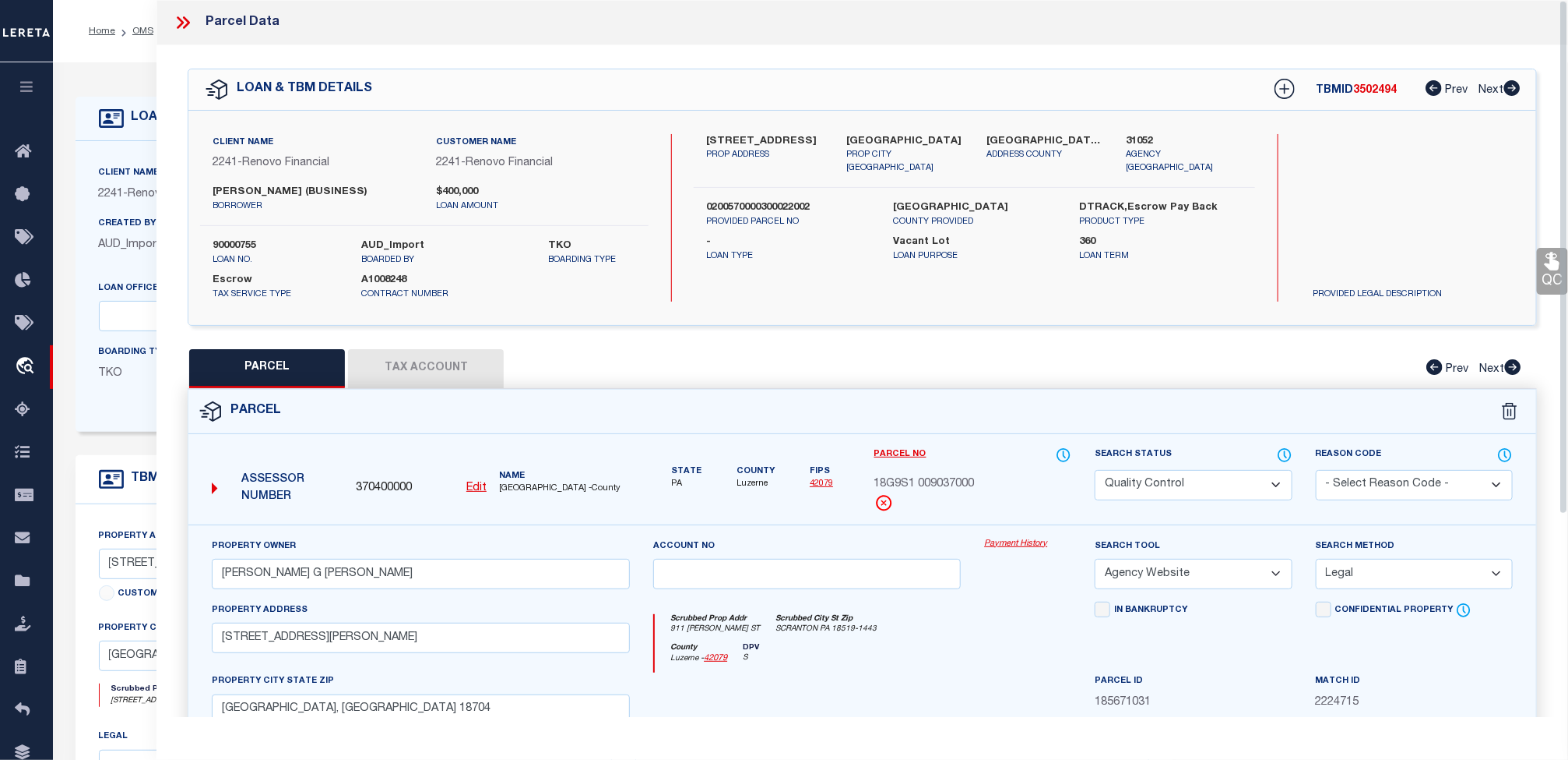
click at [404, 370] on button "Tax Account" at bounding box center [426, 368] width 156 height 39
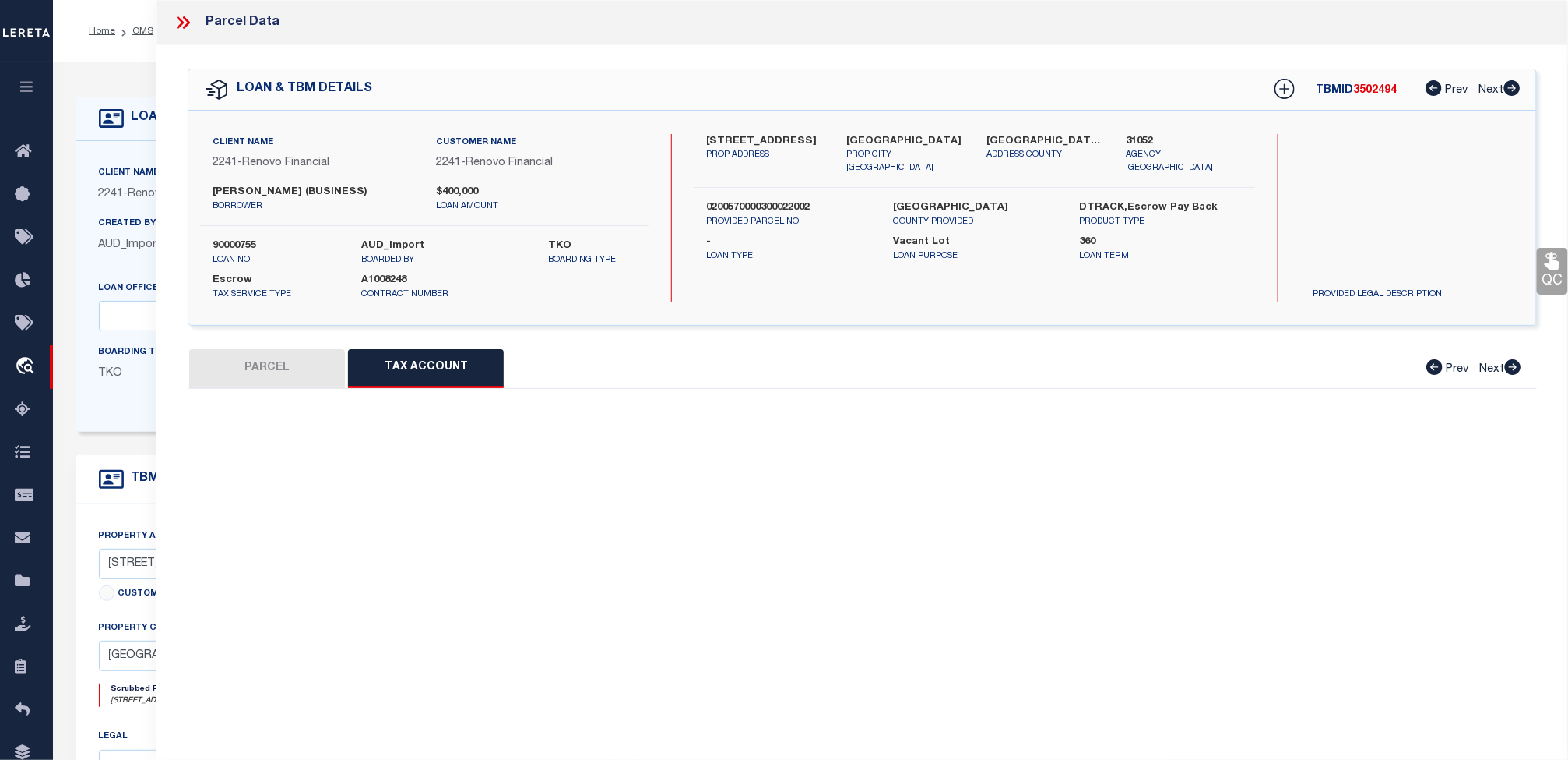
select select "100"
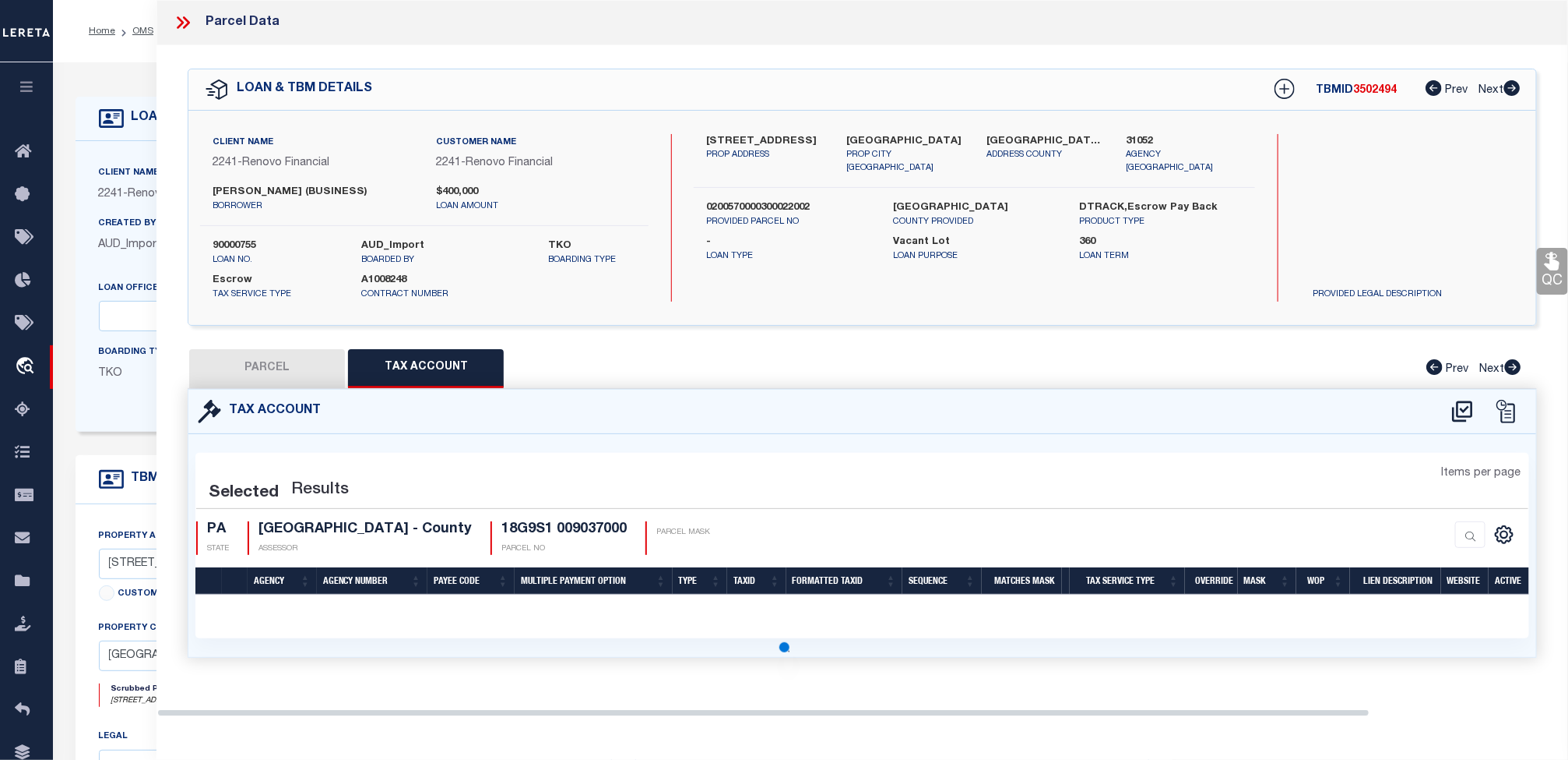
select select "100"
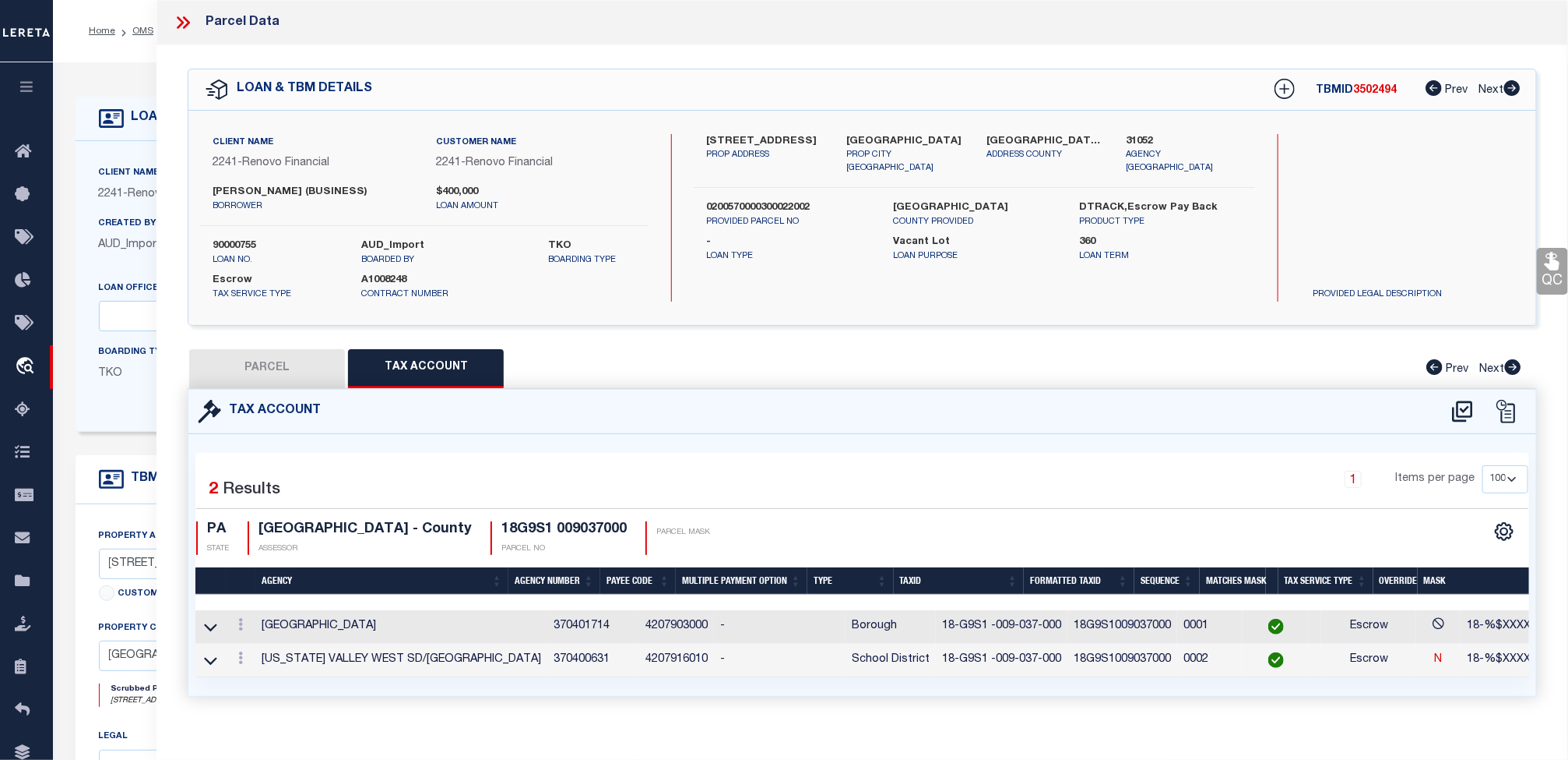
click at [348, 349] on button "Tax Account" at bounding box center [426, 368] width 156 height 39
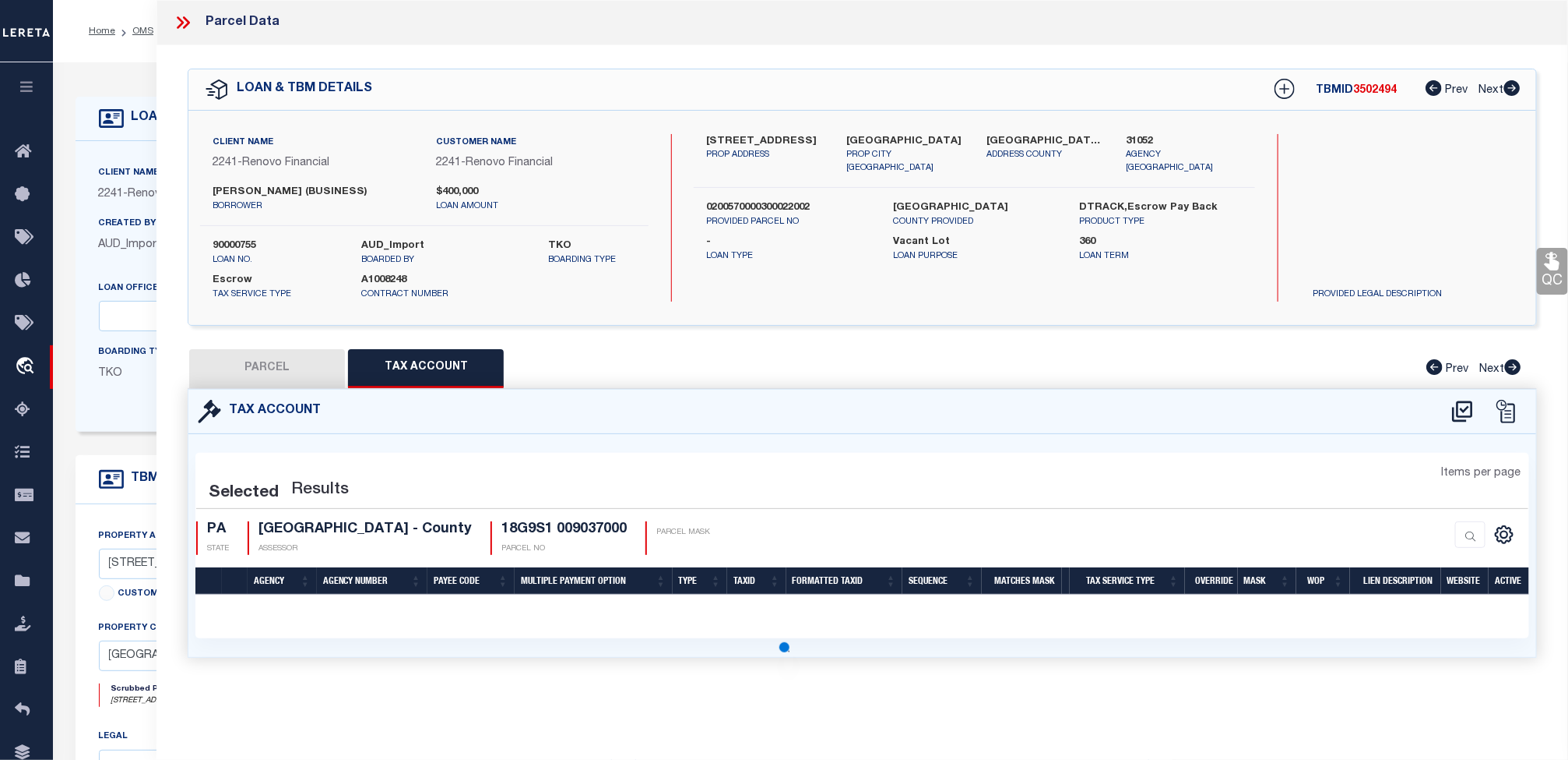
select select "100"
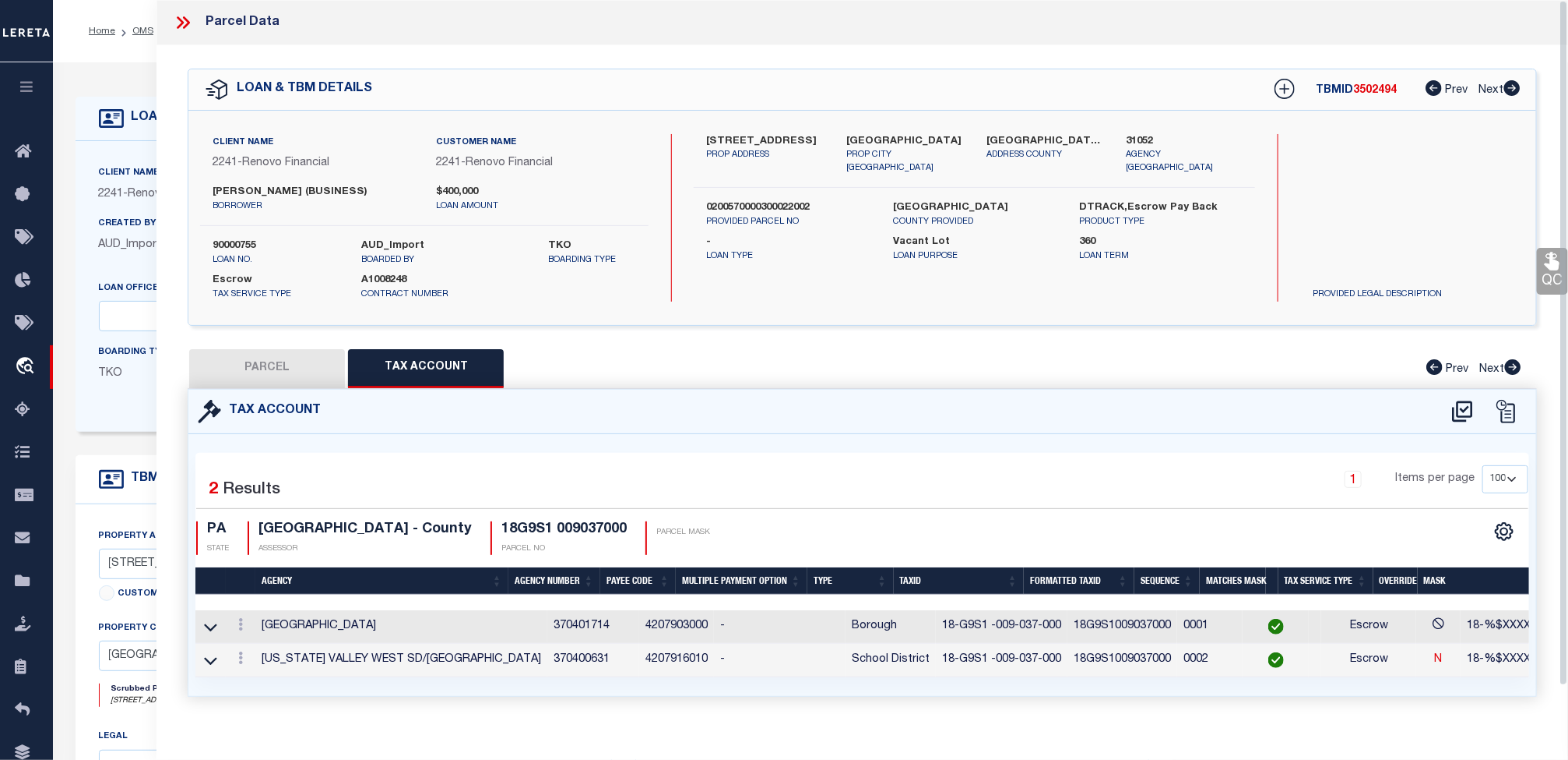
click at [117, 378] on span "TKO" at bounding box center [111, 373] width 24 height 11
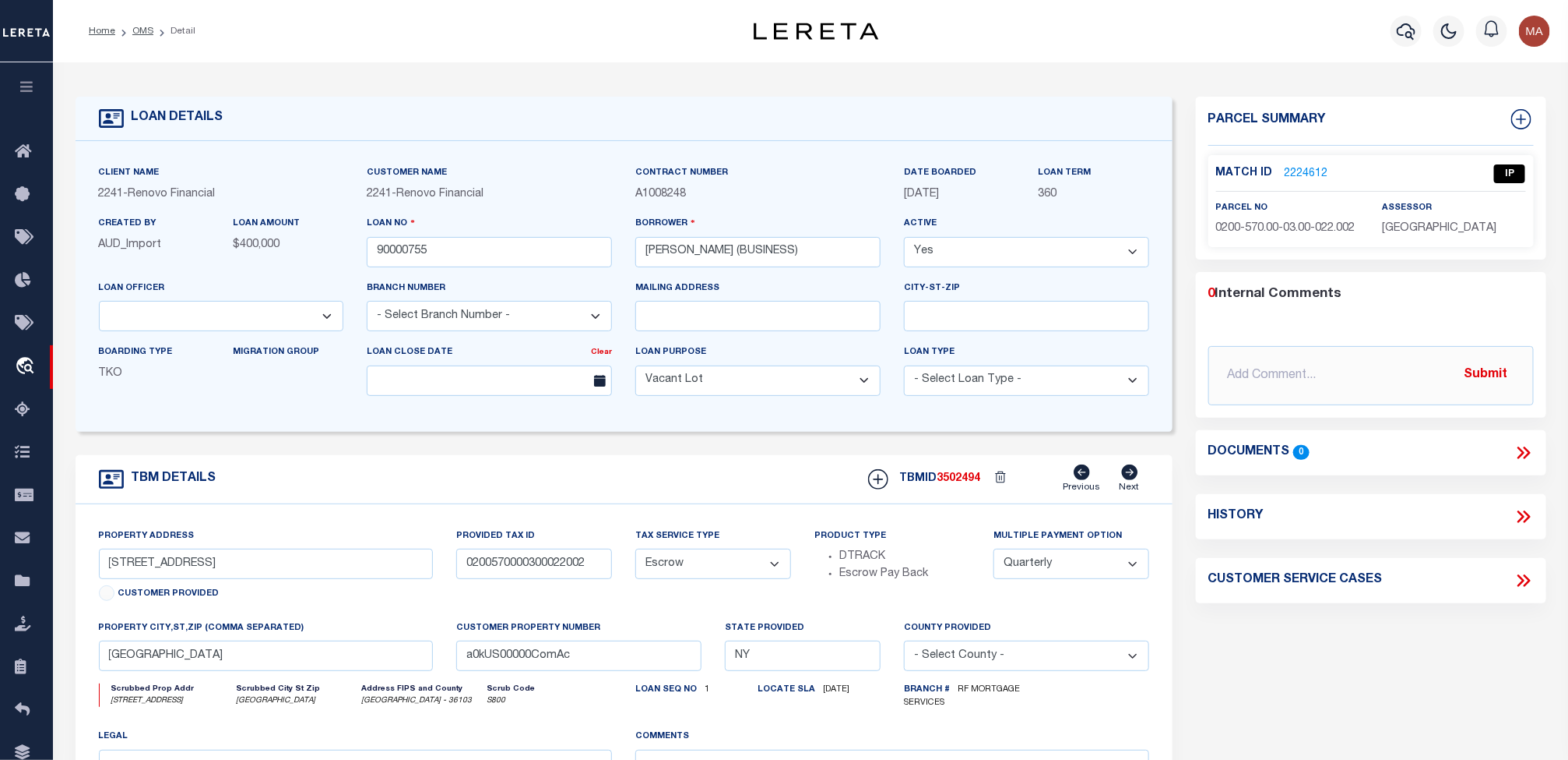
click at [1306, 173] on link "2224612" at bounding box center [1306, 174] width 43 height 17
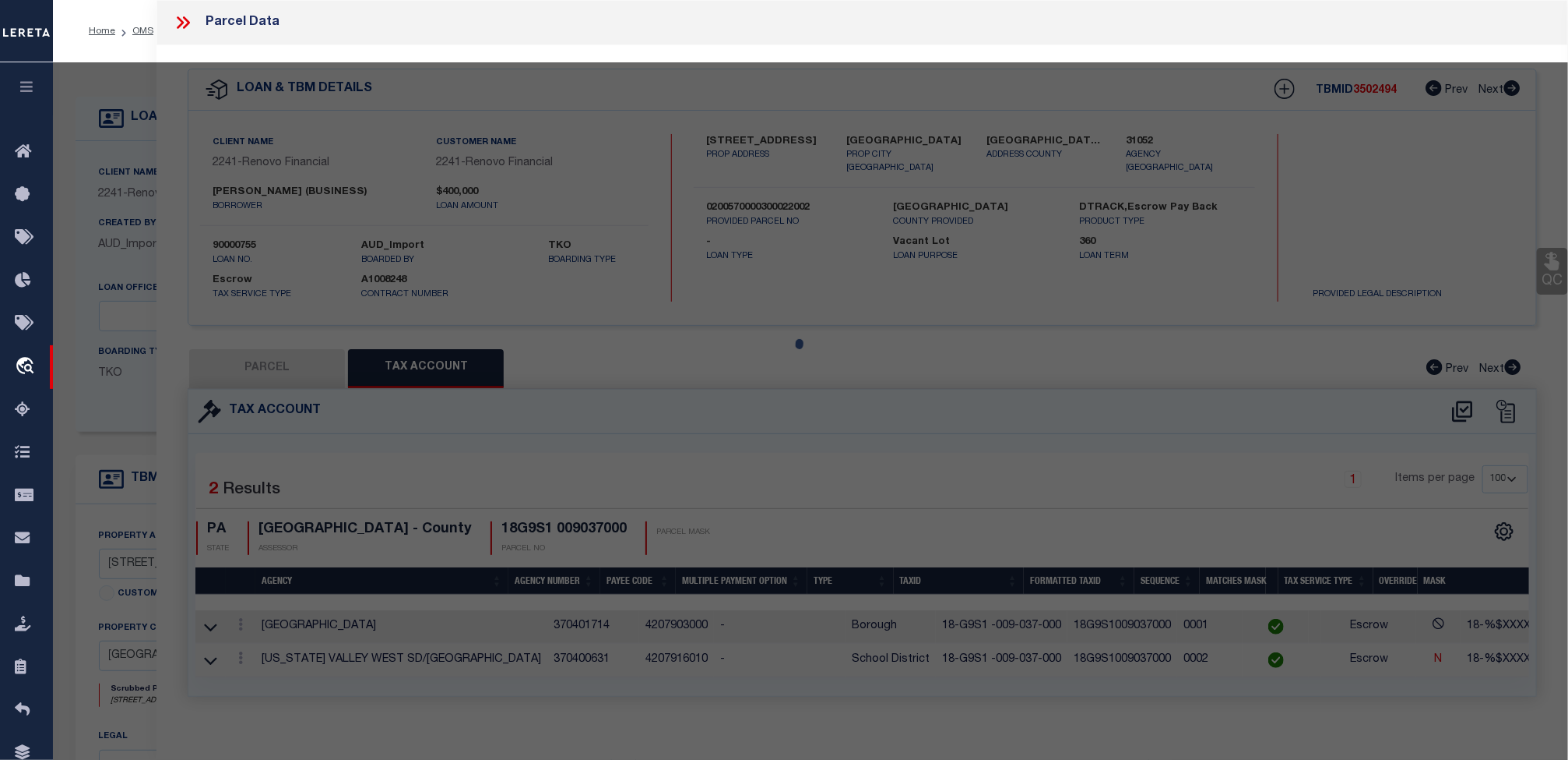
select select "AS"
select select
checkbox input "false"
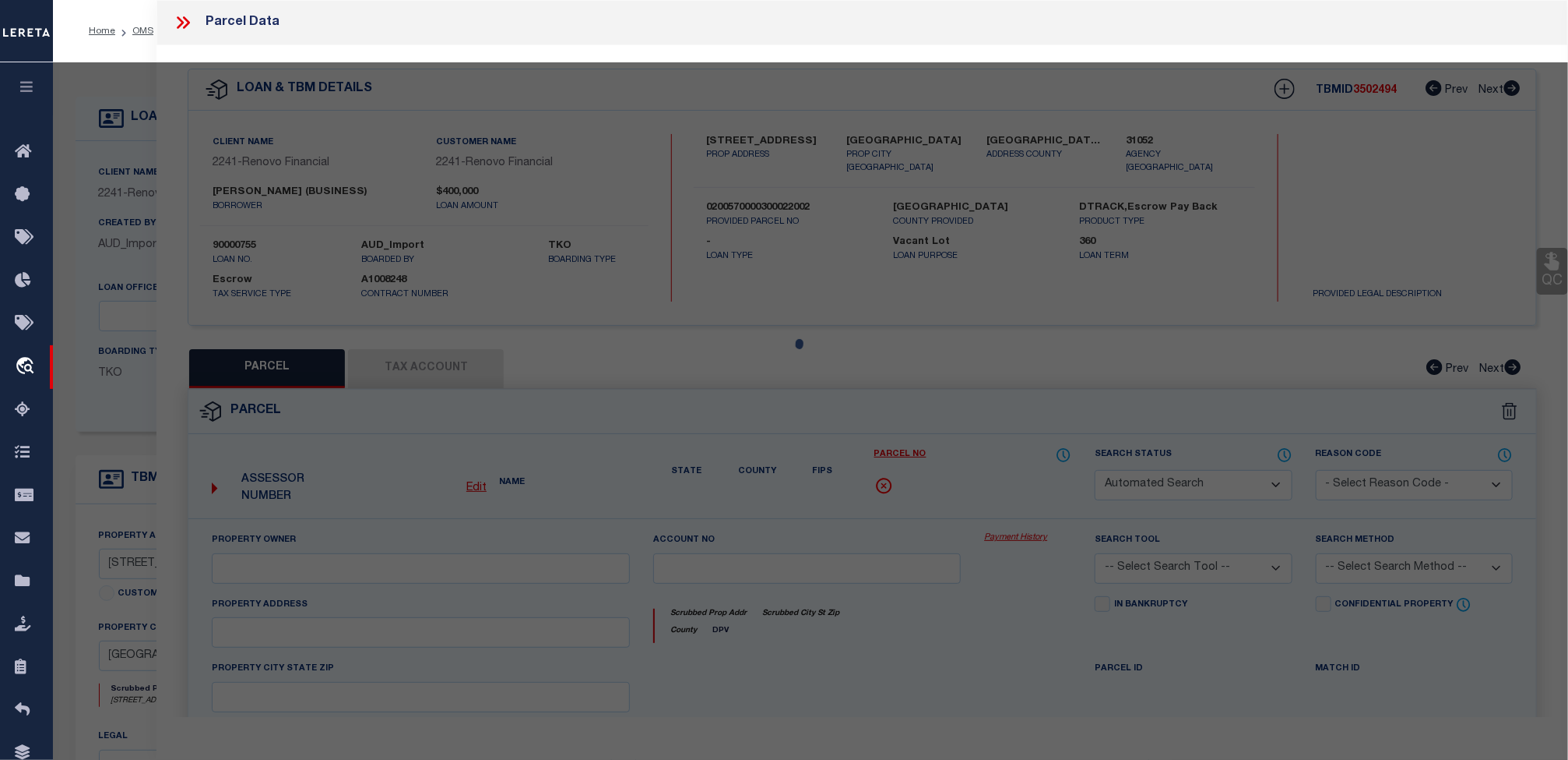
select select "IP"
type input "[PERSON_NAME]"
select select "AGW"
select select "LEG"
type input "[STREET_ADDRESS]"
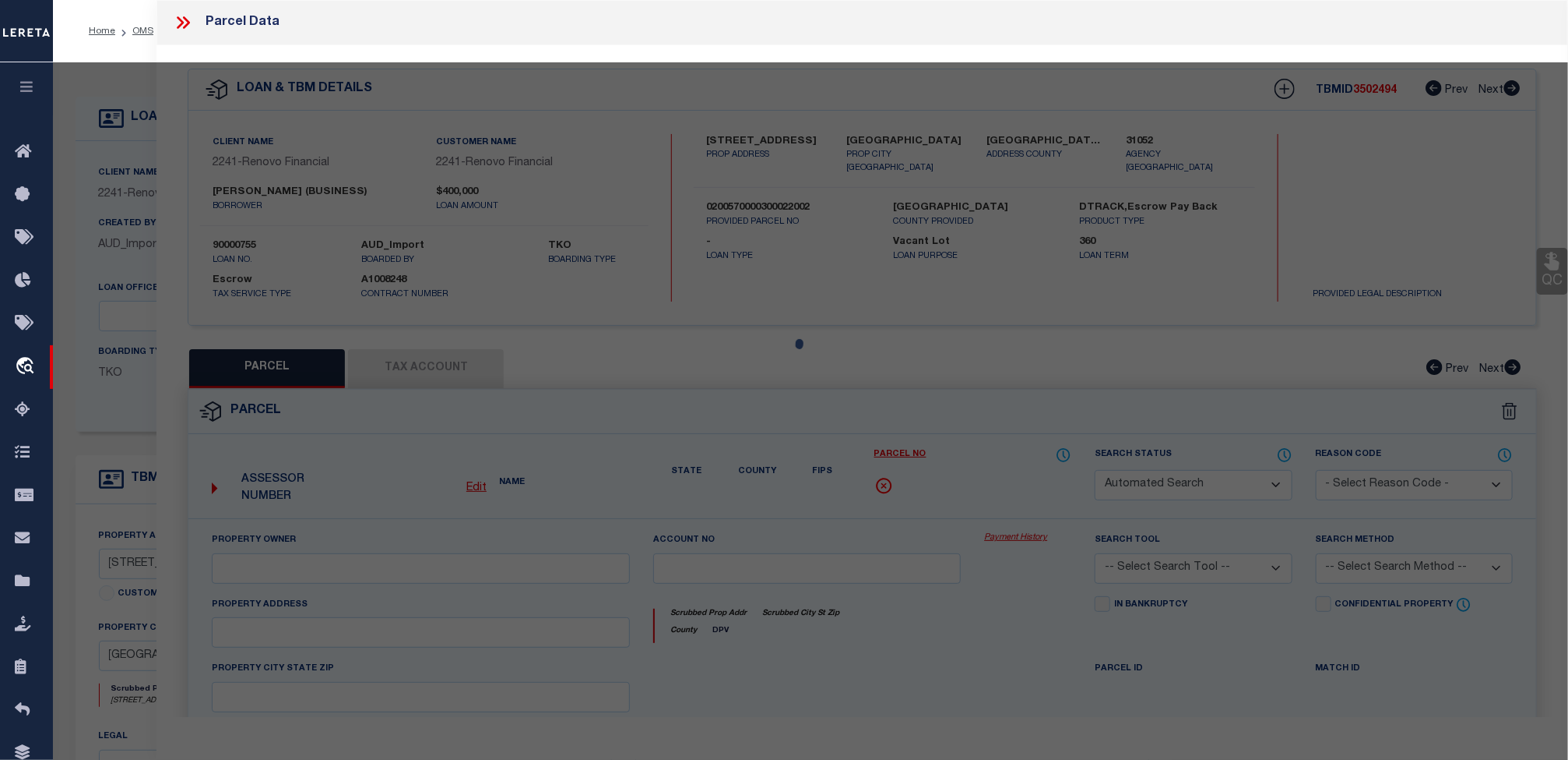
type input "[GEOGRAPHIC_DATA]"
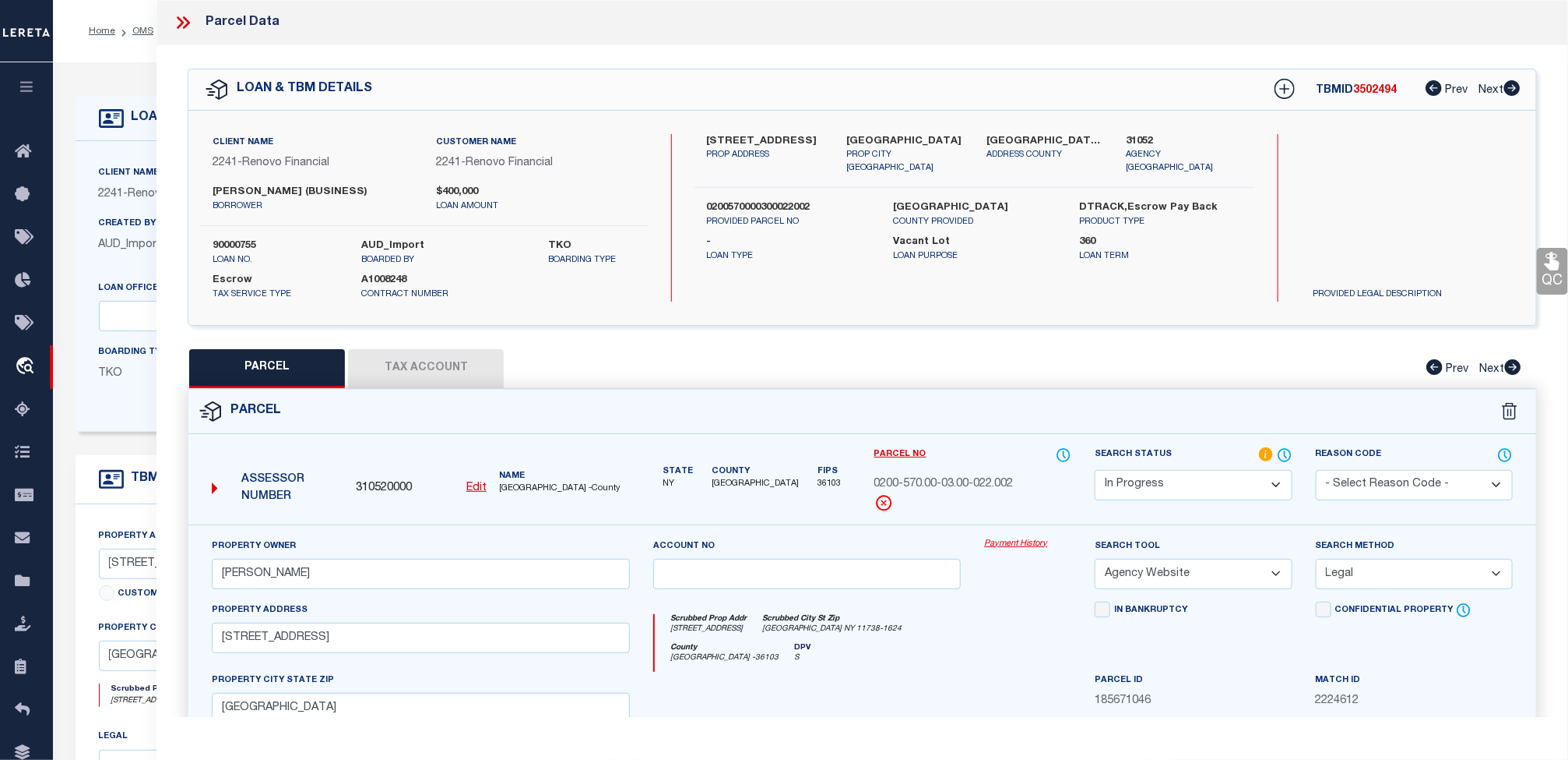
click at [437, 377] on button "Tax Account" at bounding box center [426, 368] width 156 height 39
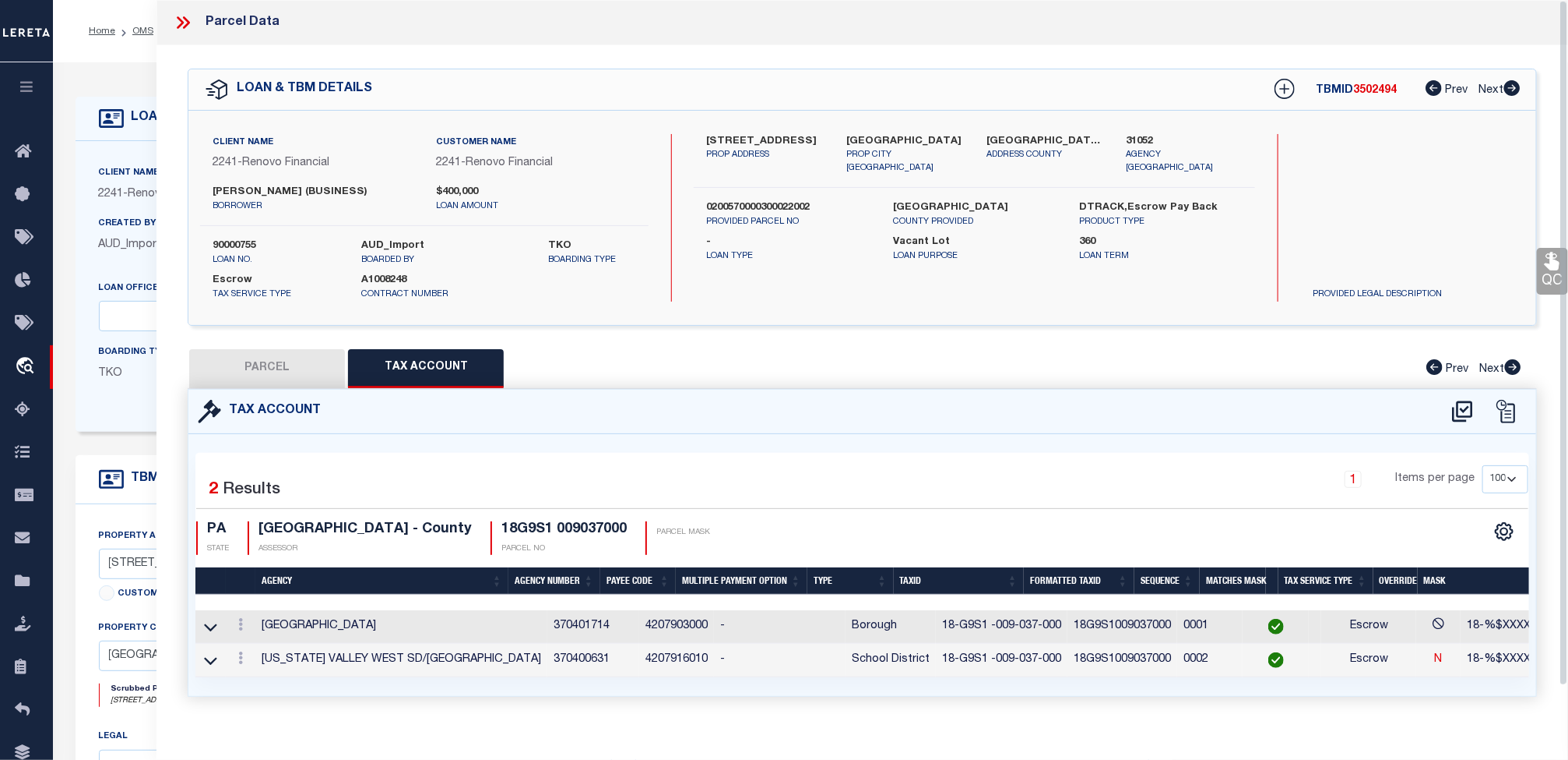
select select "100"
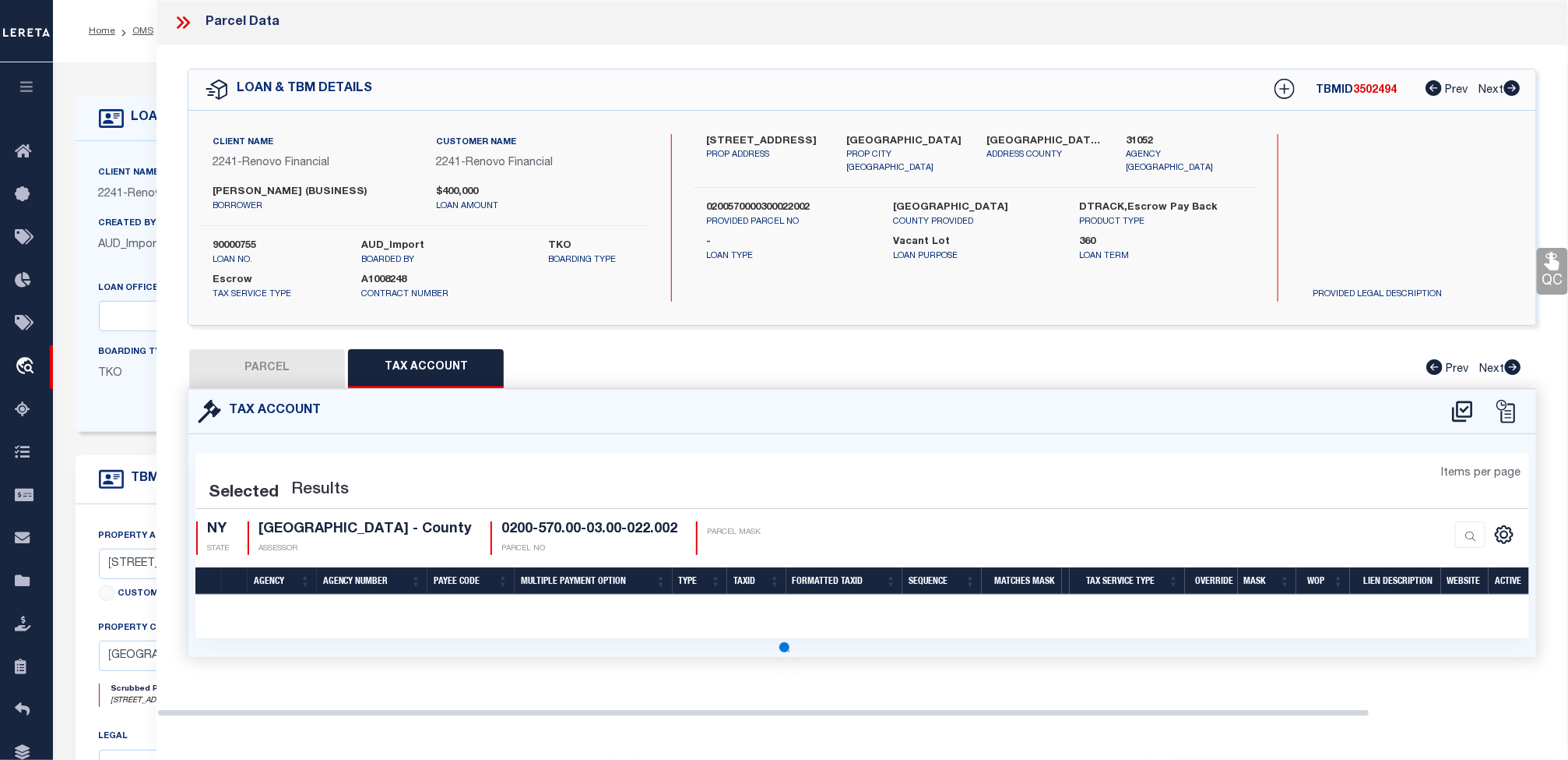
select select "100"
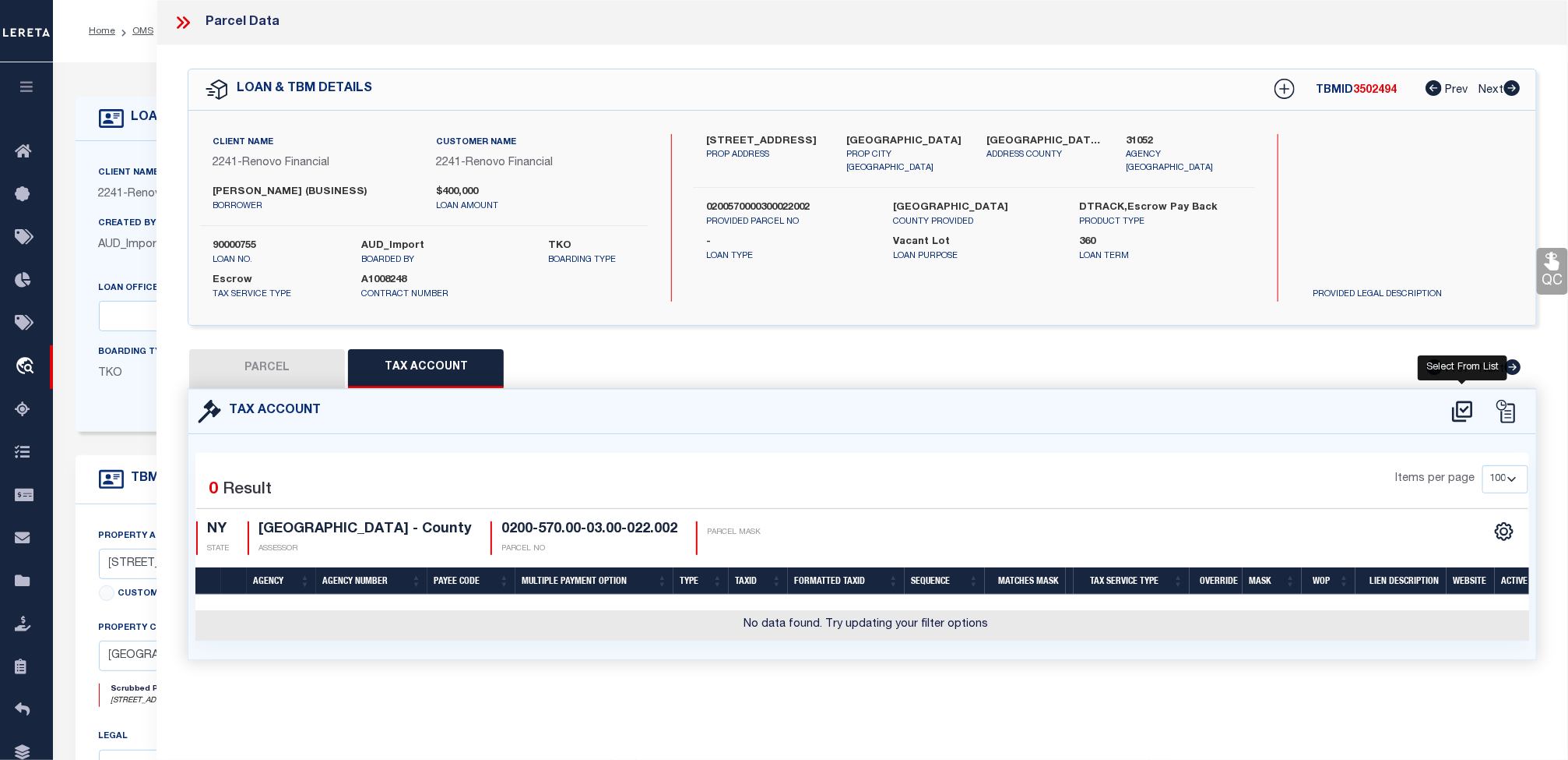
click at [1458, 410] on icon at bounding box center [1462, 412] width 26 height 25
select select "100"
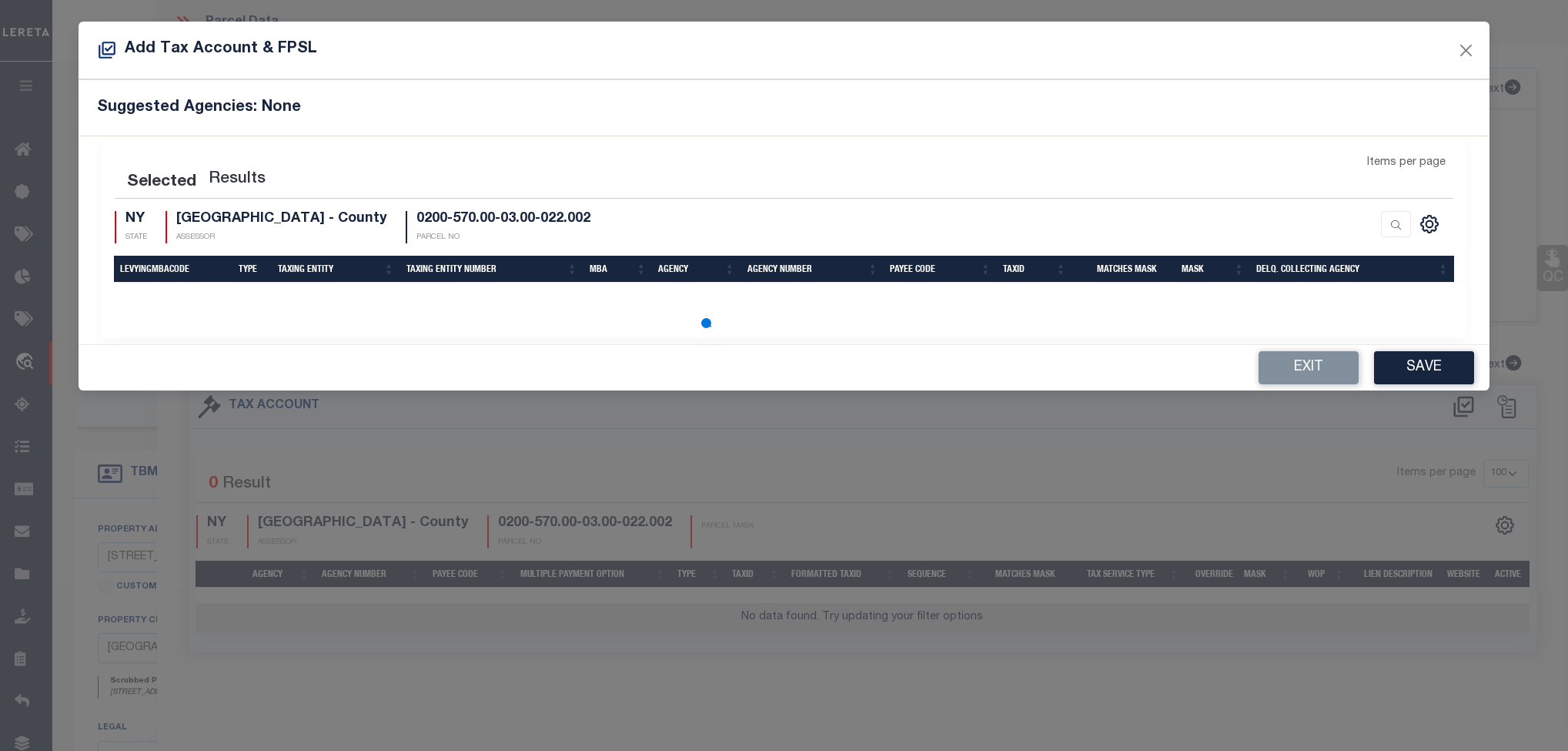
scroll to position [3, 0]
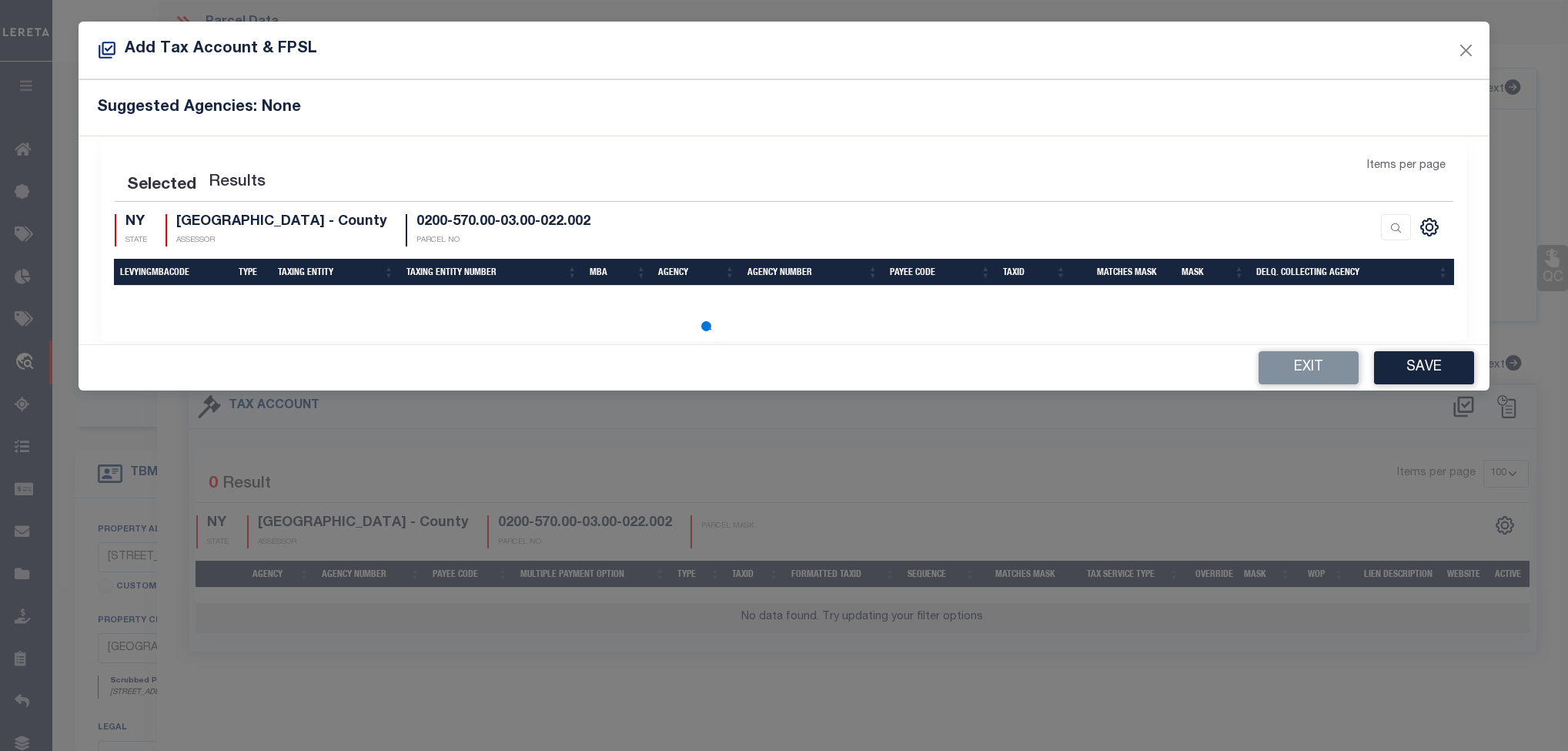
select select "100"
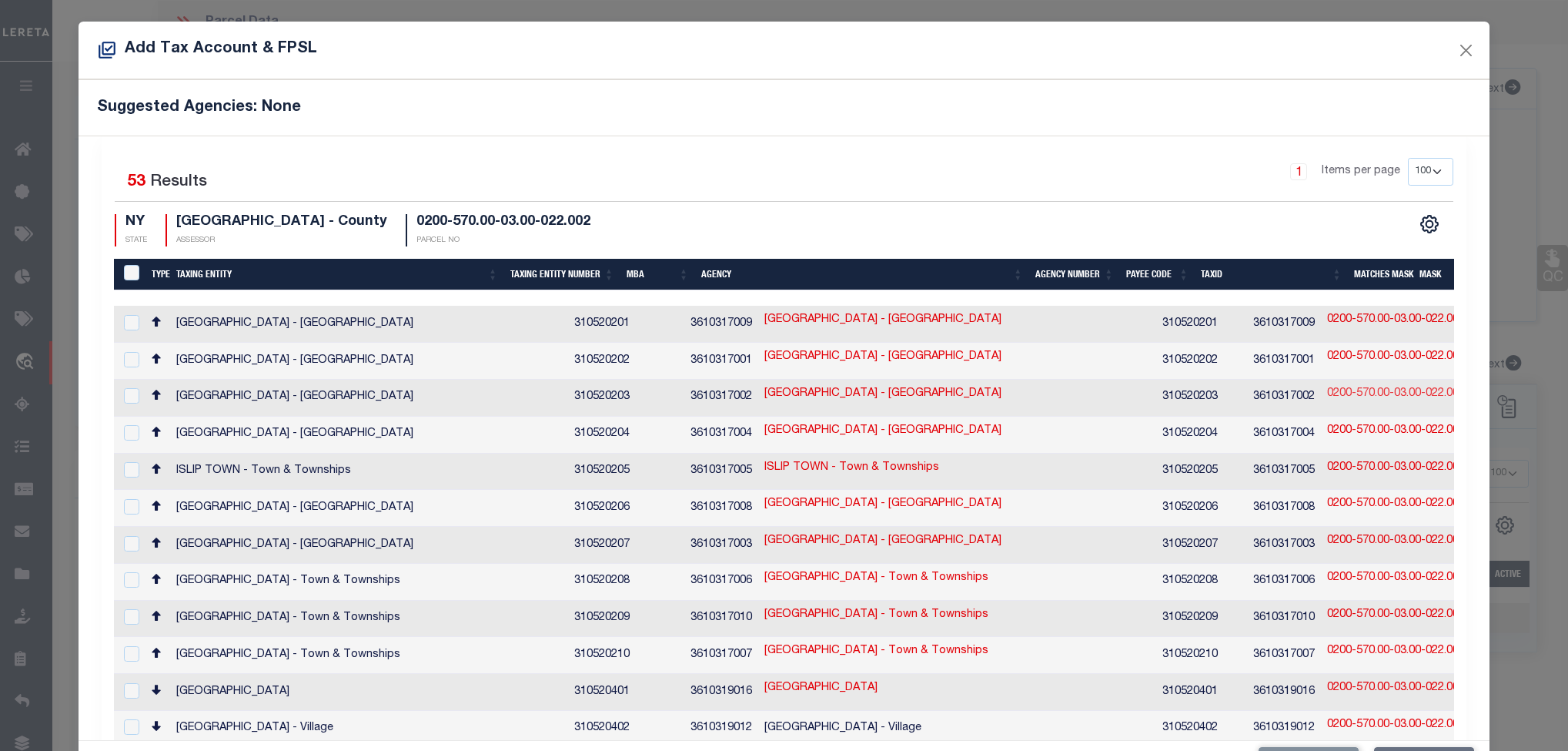
click at [1327, 389] on link "0200-570.00-03.00-022.002" at bounding box center [1396, 394] width 138 height 17
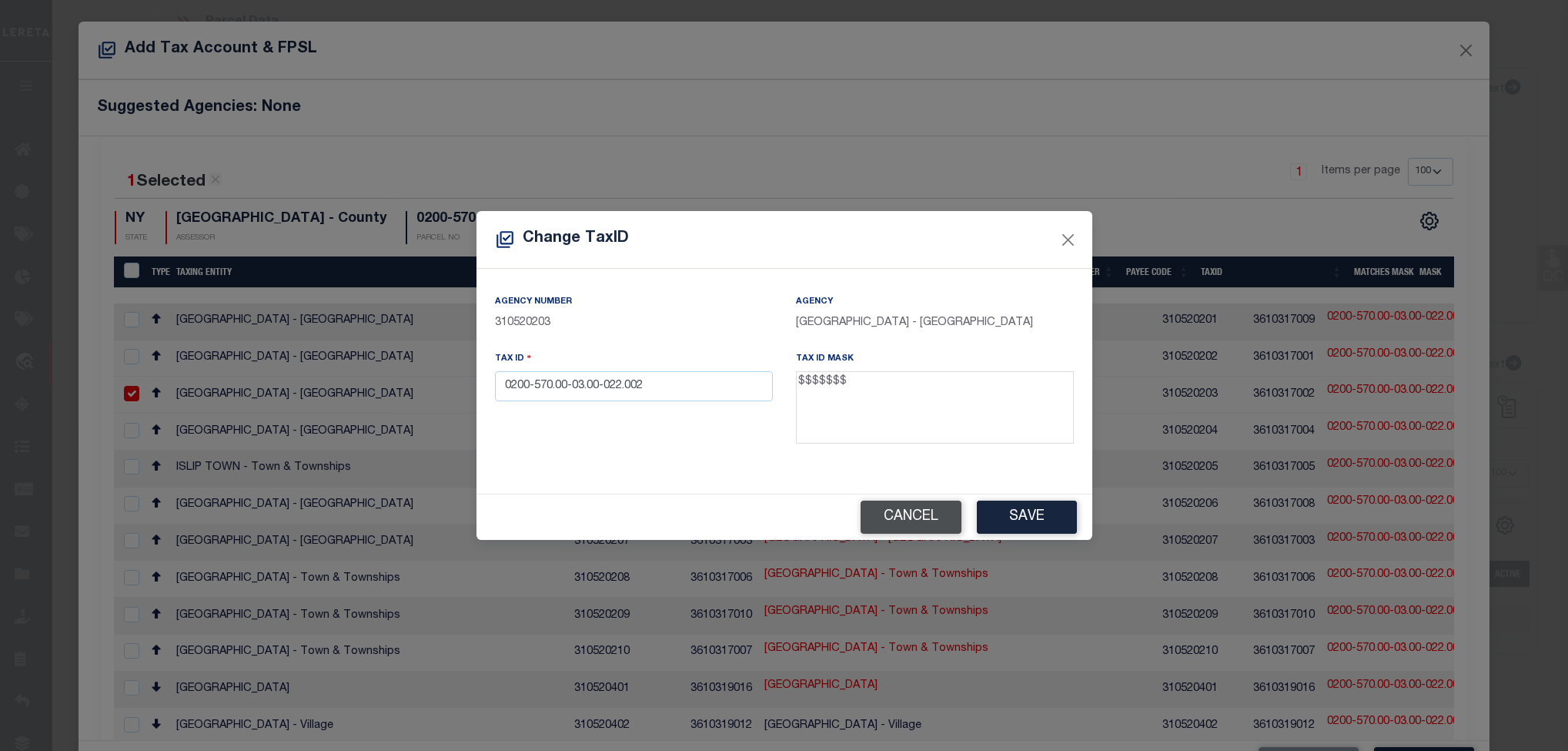
click at [920, 513] on button "Cancel" at bounding box center [911, 517] width 100 height 33
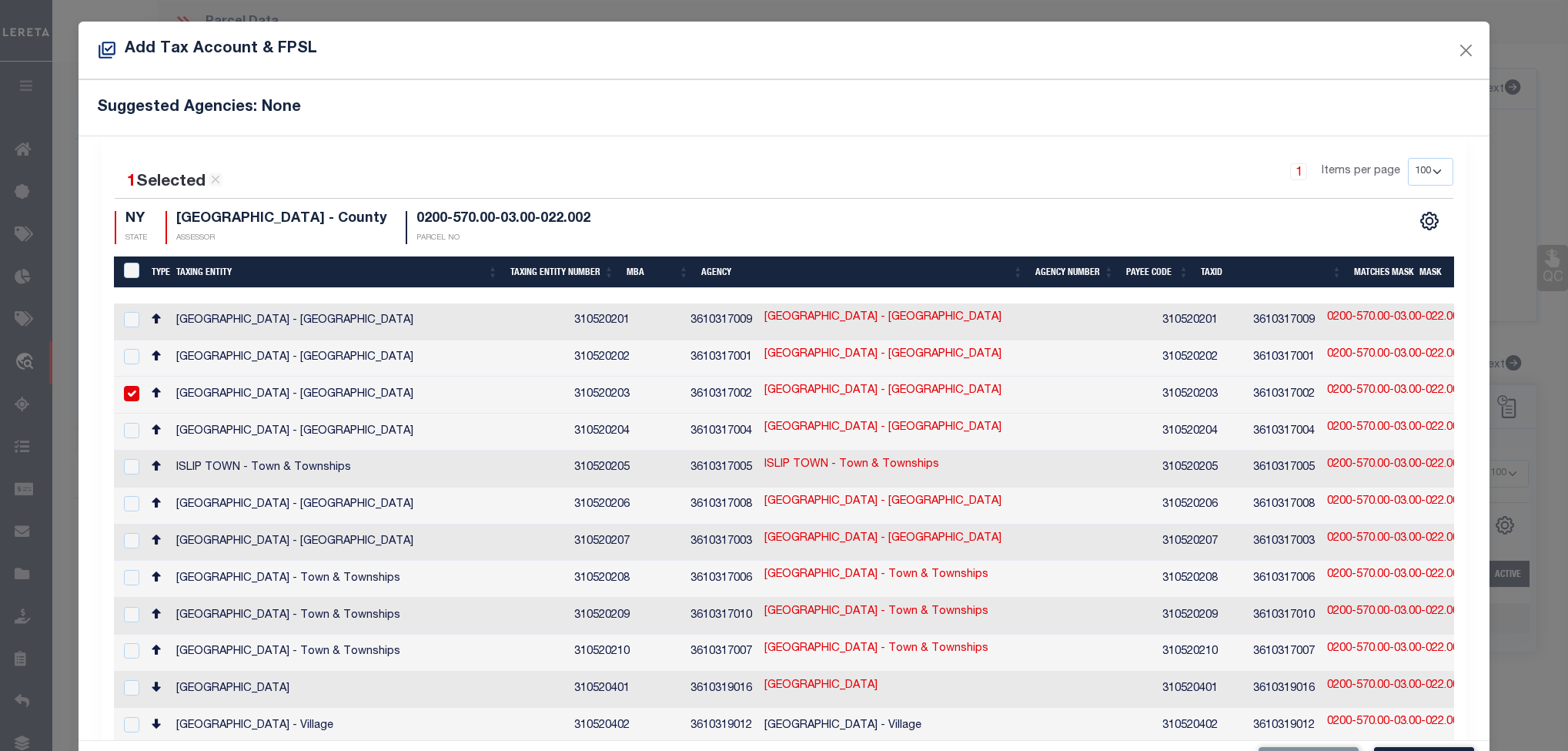
click at [764, 393] on link "[GEOGRAPHIC_DATA] - [GEOGRAPHIC_DATA]" at bounding box center [883, 391] width 237 height 17
checkbox input "false"
